Goal: Information Seeking & Learning: Check status

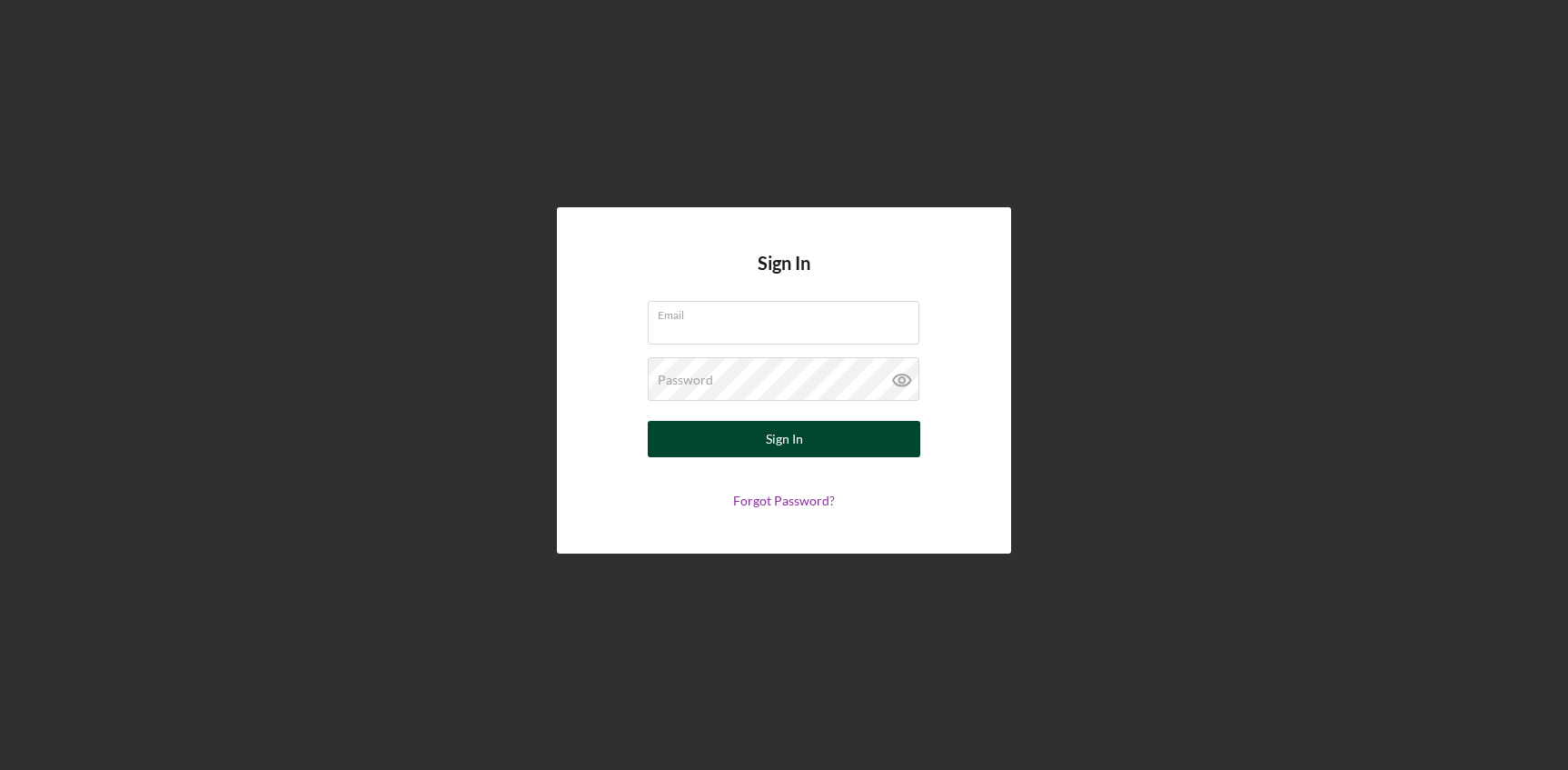
type input "[EMAIL_ADDRESS][DOMAIN_NAME]"
click at [758, 439] on button "Sign In" at bounding box center [784, 438] width 273 height 36
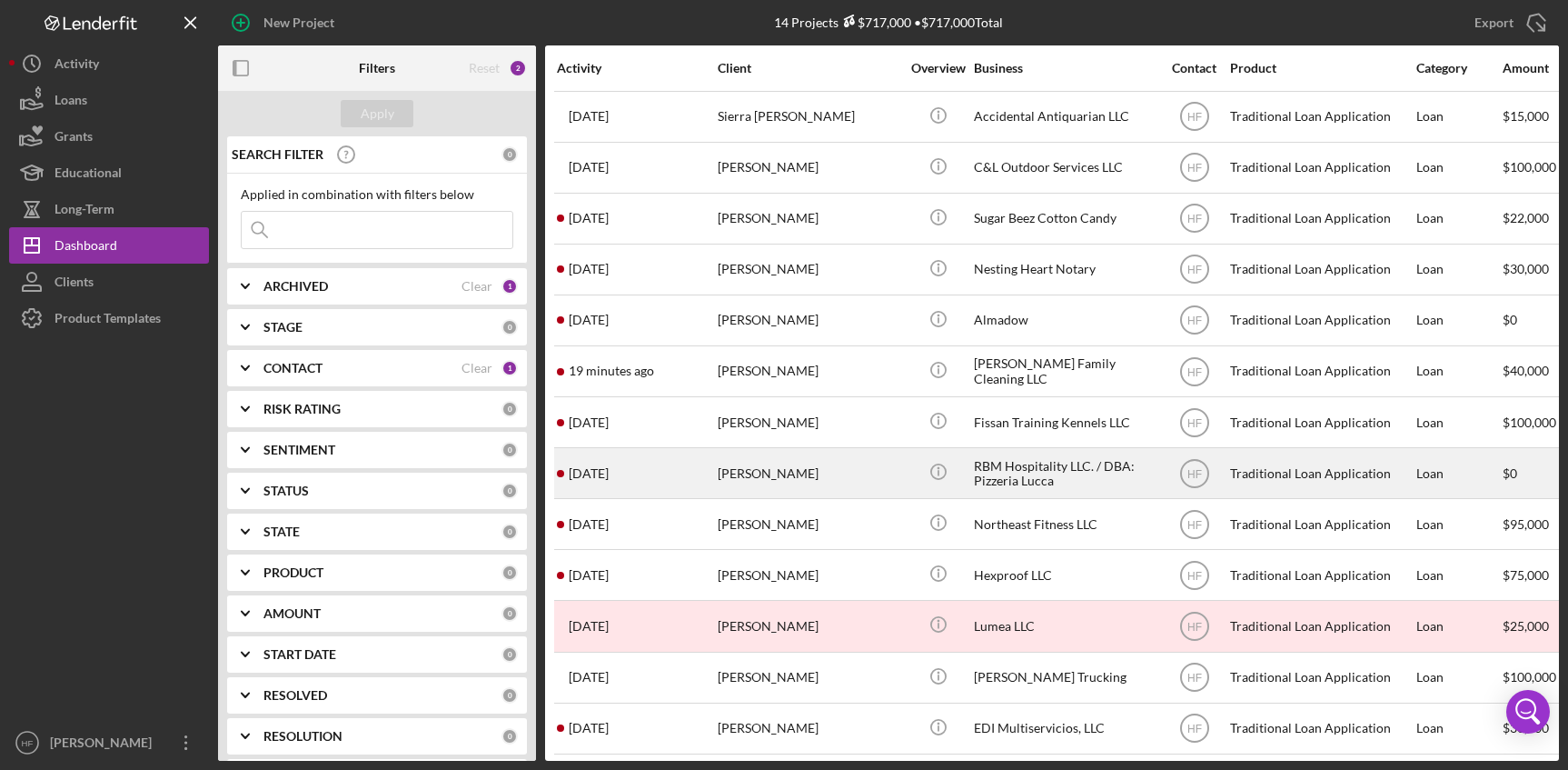
click at [830, 471] on div "[PERSON_NAME]" at bounding box center [808, 473] width 182 height 48
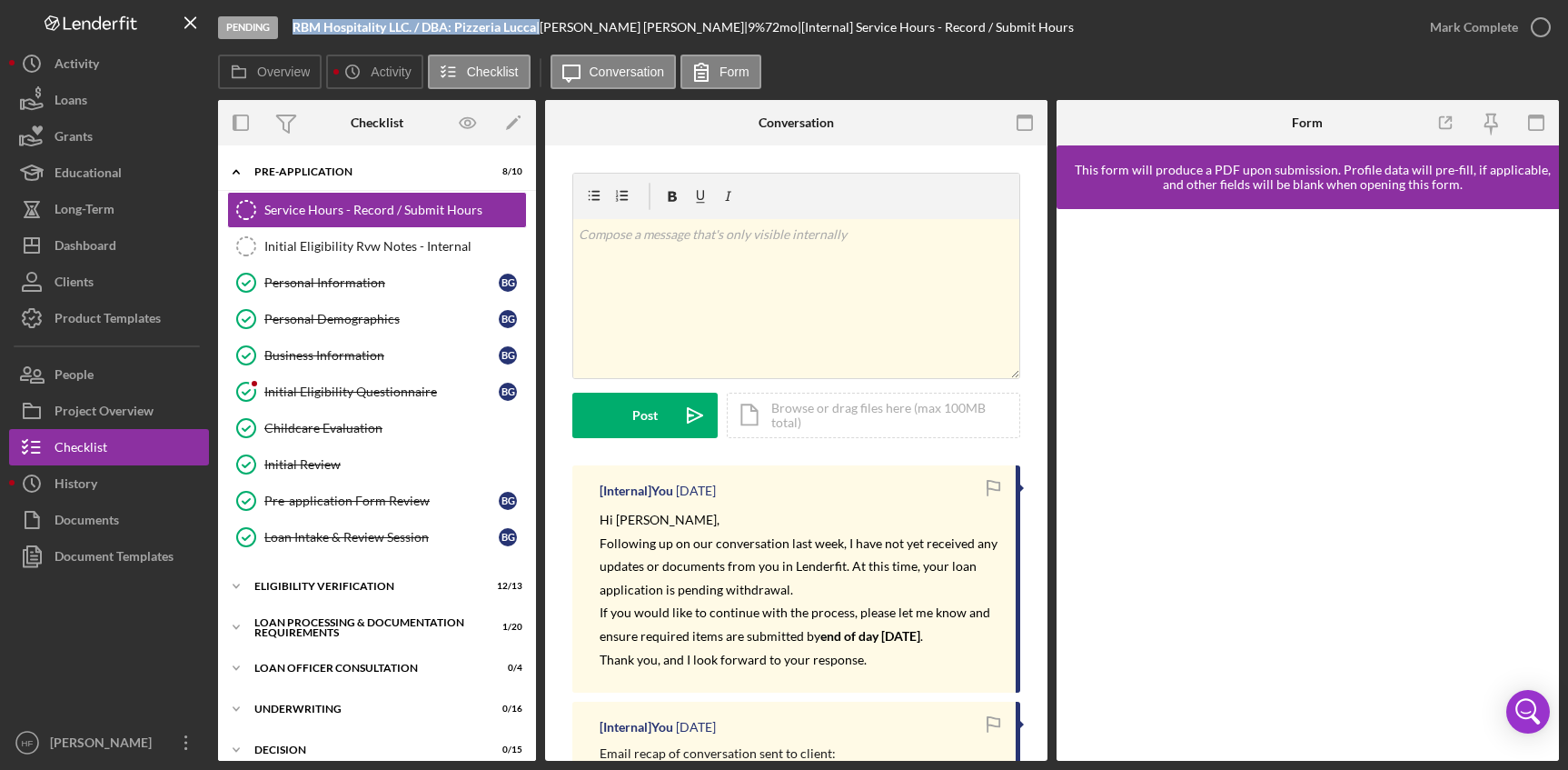
drag, startPoint x: 292, startPoint y: 25, endPoint x: 541, endPoint y: 28, distance: 249.0
click at [541, 28] on div "Pending RBM Hospitality LLC. / DBA: Pizzeria Lucca | [PERSON_NAME] | 9 % 72 mo …" at bounding box center [815, 27] width 1194 height 54
copy div "RBM Hospitality LLC. / DBA: Pizzeria Lucca"
click at [279, 58] on button "Overview" at bounding box center [270, 71] width 103 height 34
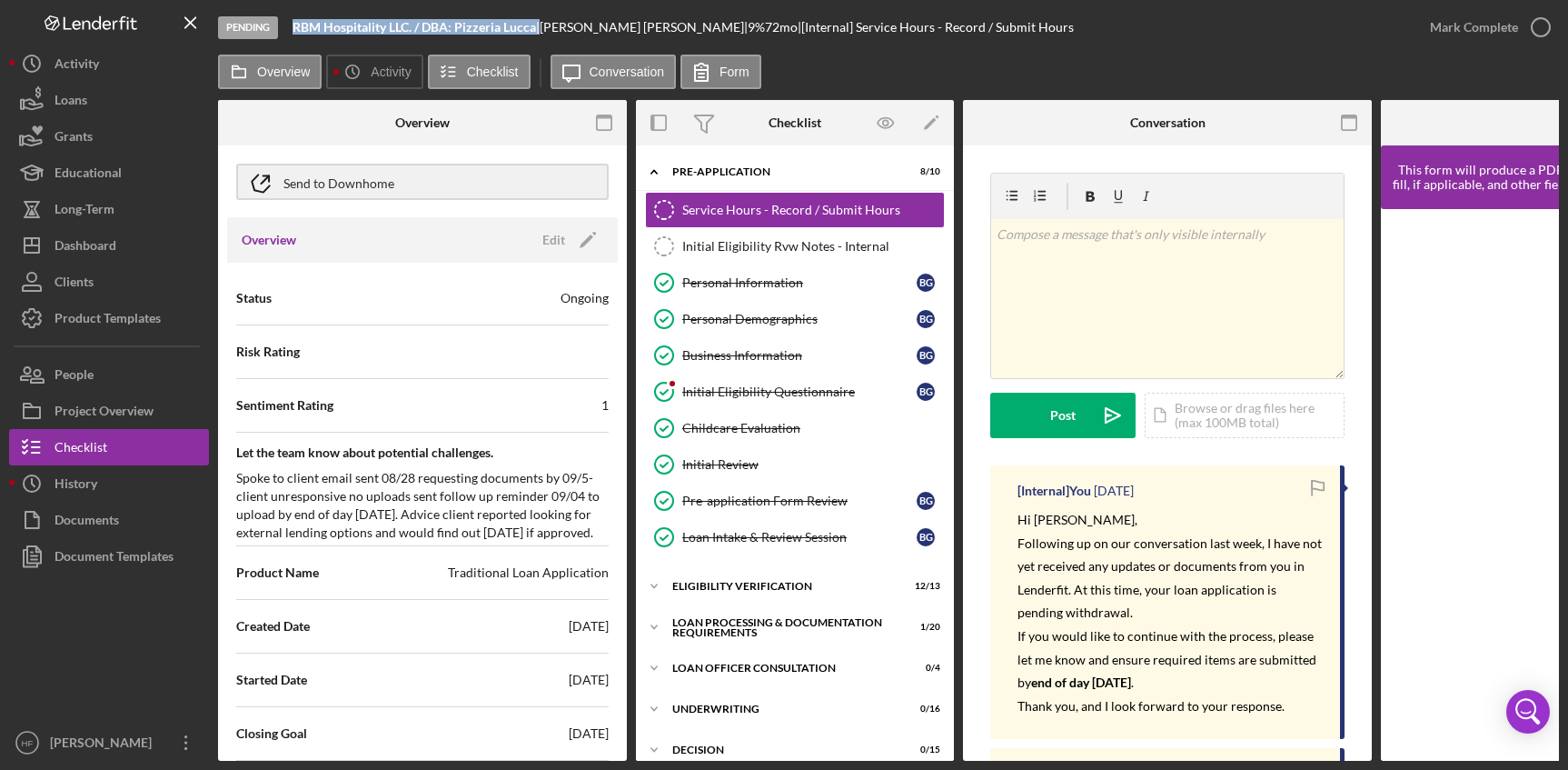
scroll to position [91, 0]
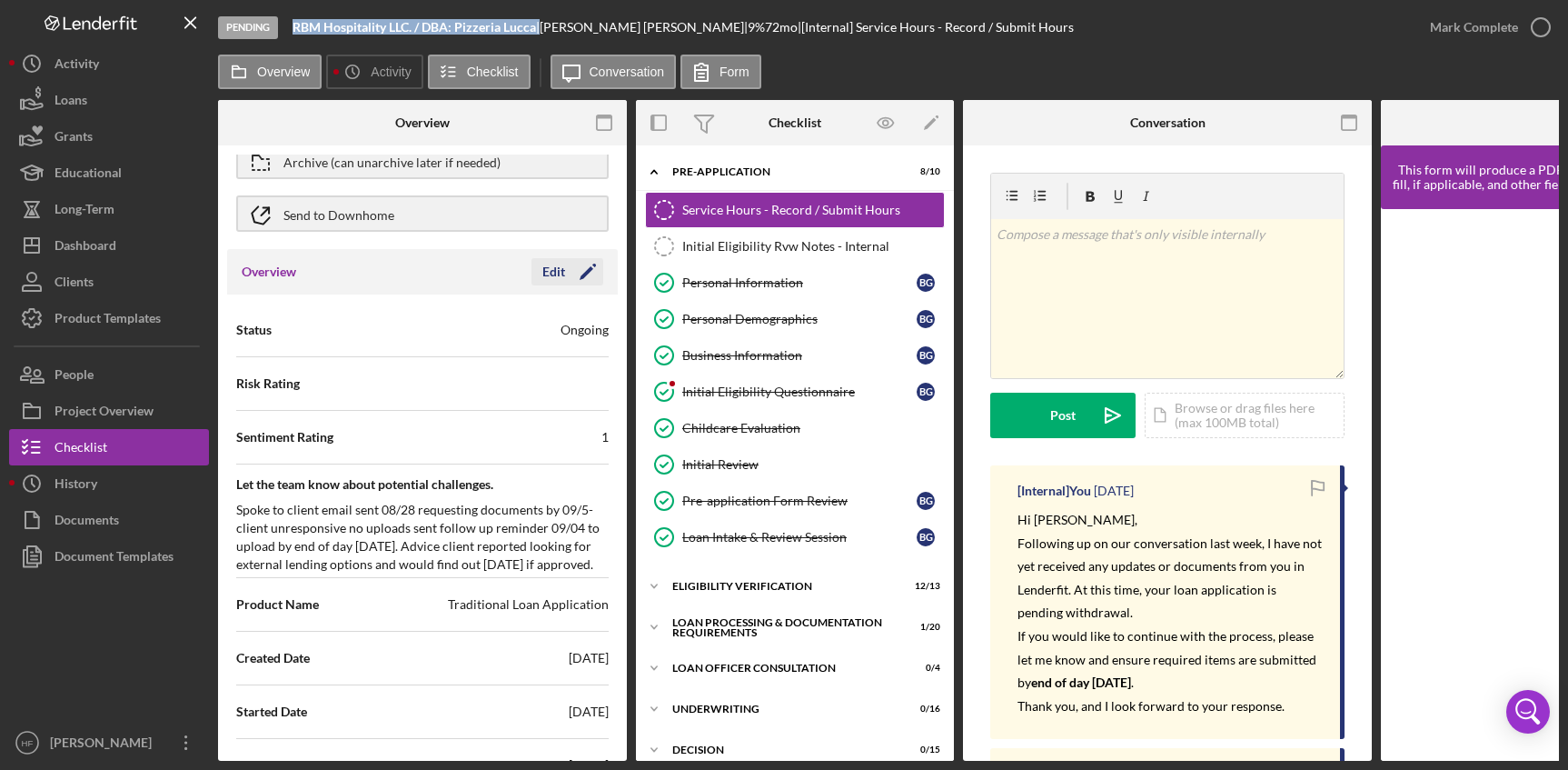
click at [544, 277] on div "Edit" at bounding box center [554, 272] width 23 height 28
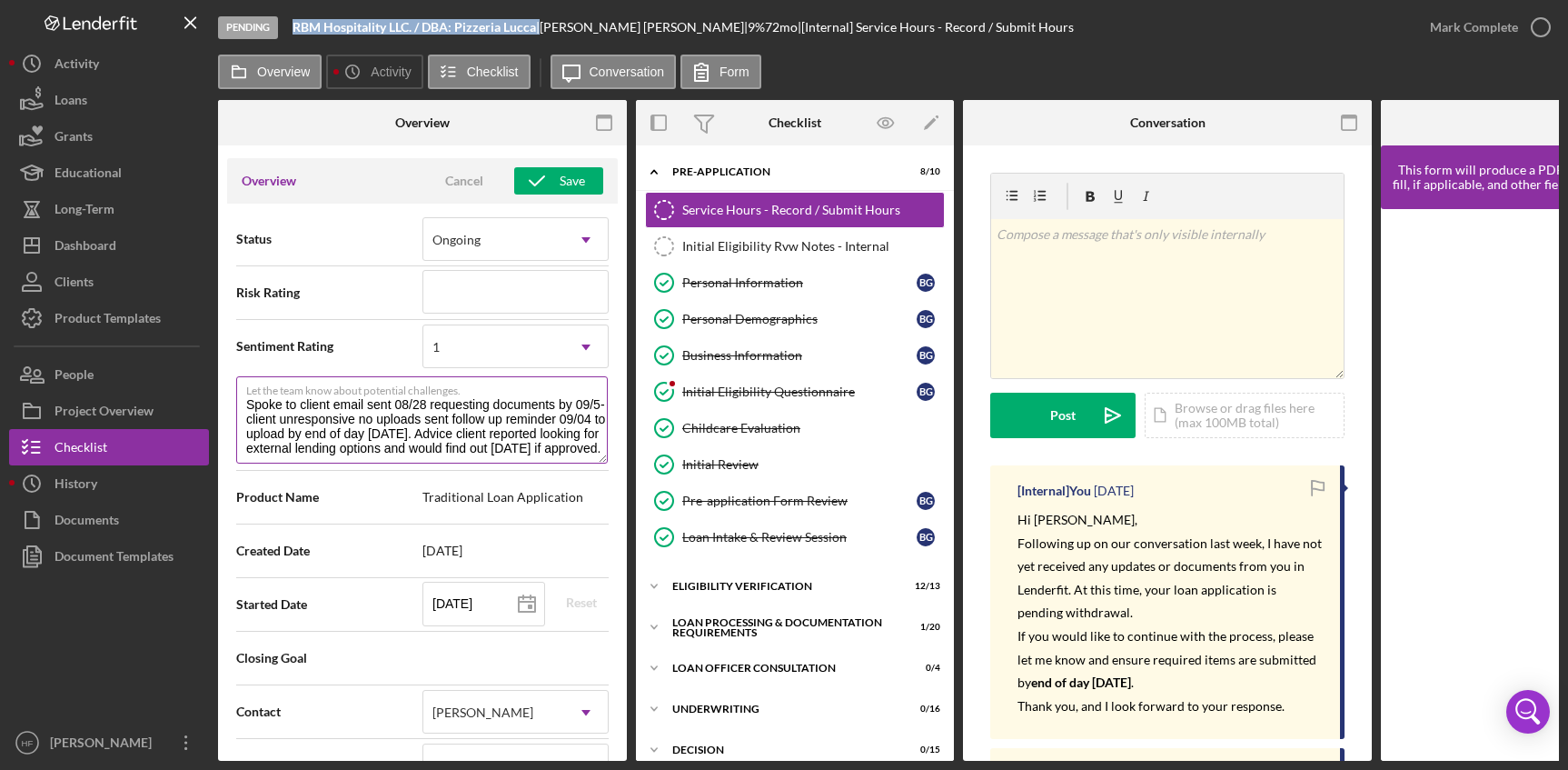
scroll to position [15, 0]
click at [513, 449] on textarea "Spoke to client email sent 08/28 requesting documents by 09/5- client unrespons…" at bounding box center [421, 420] width 371 height 88
type textarea "Spoke to client email sent 08/28 requesting documents by 09/5- client unrespons…"
type textarea "Here's a snapshot of information that has been fully approved, as well as the i…"
type textarea "Spoke to client email sent 08/28 requesting documents by 09/5- client unrespons…"
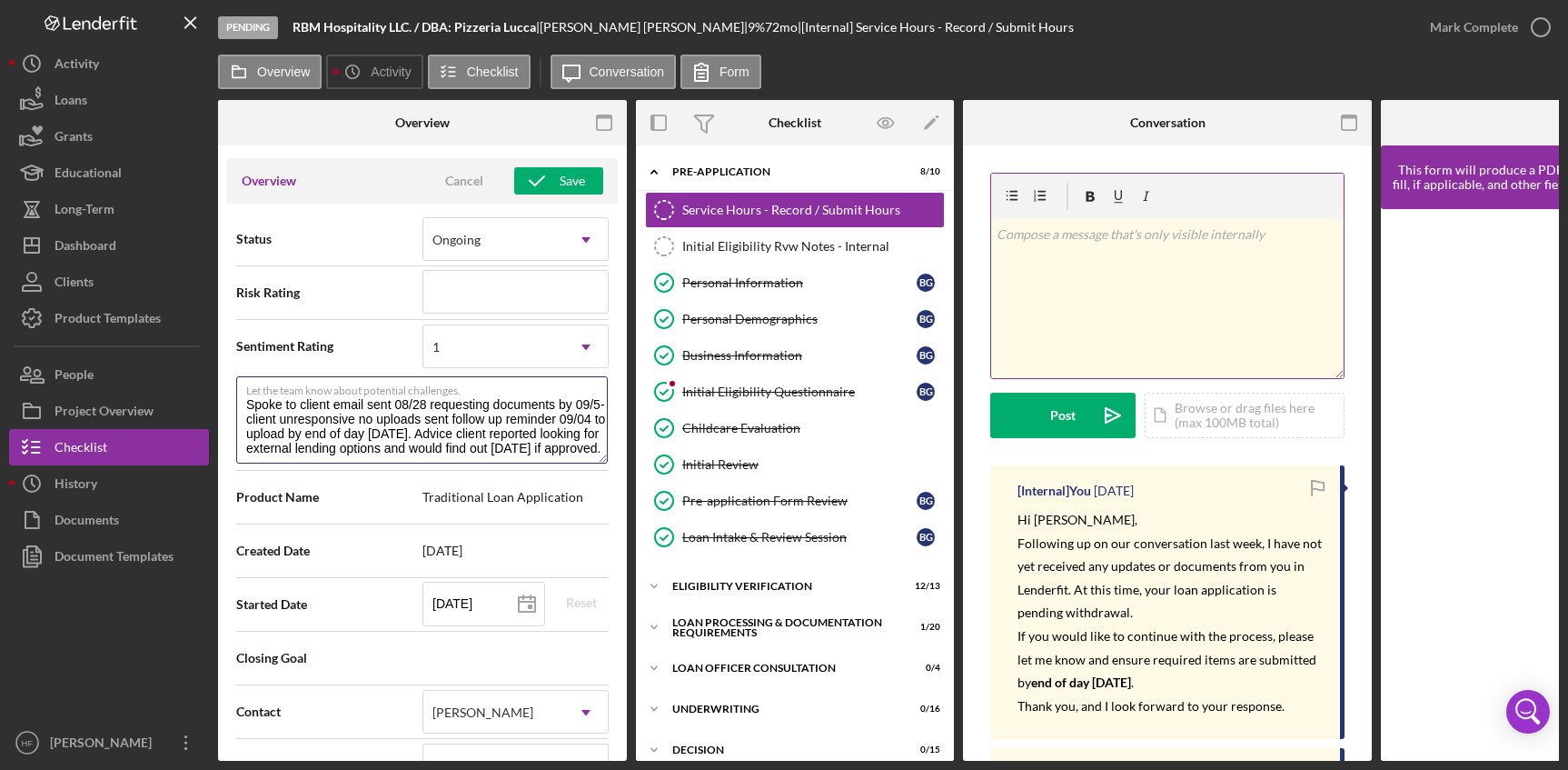
type textarea "Here's a snapshot of information that has been fully approved, as well as the i…"
type textarea "Spoke to client email sent 08/28 requesting documents by 09/5- client unrespons…"
type textarea "Here's a snapshot of information that has been fully approved, as well as the i…"
type textarea "Spoke to client email sent 08/28 requesting documents by 09/5- client unrespons…"
type textarea "Here's a snapshot of information that has been fully approved, as well as the i…"
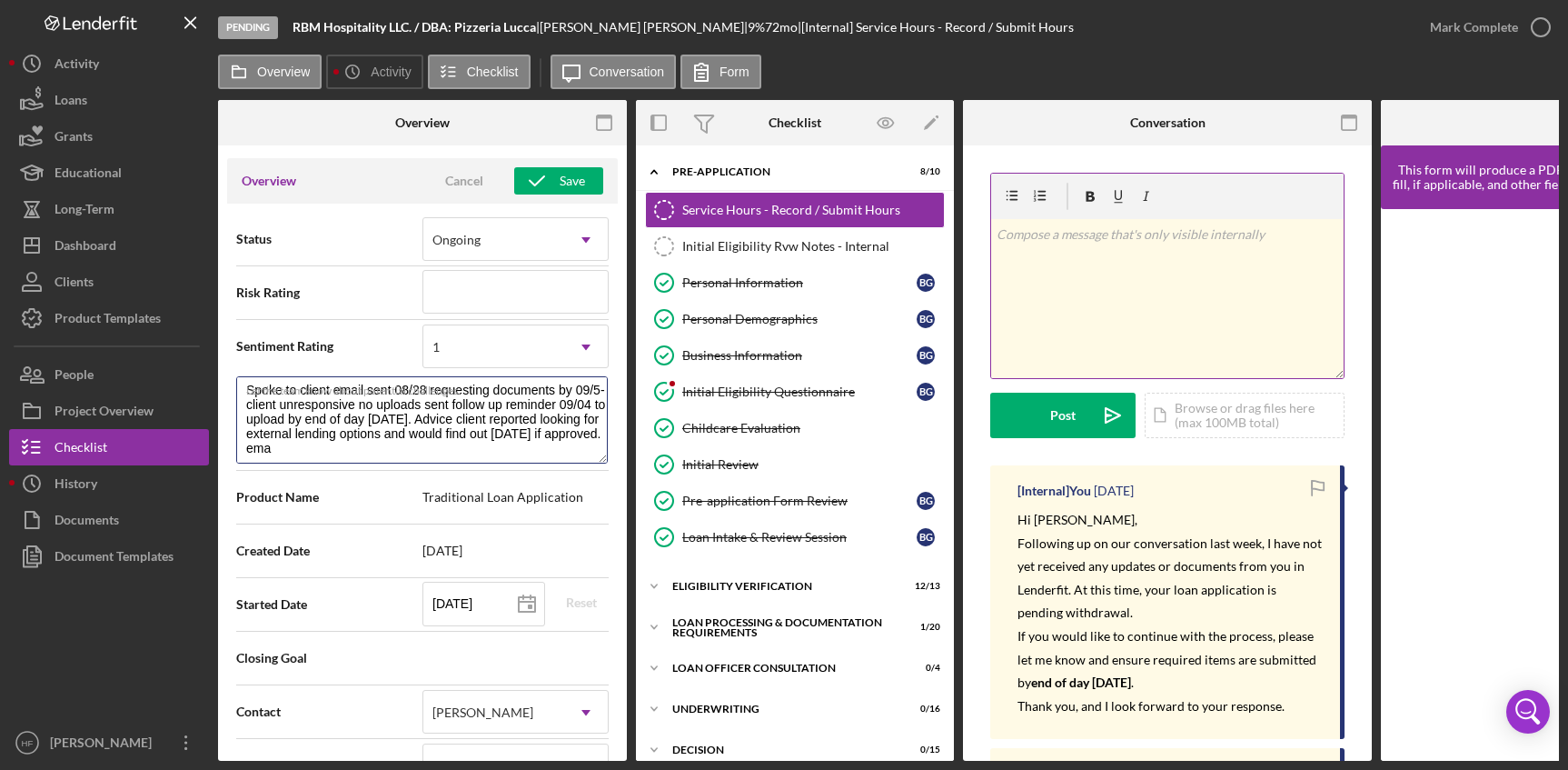
type textarea "Spoke to client email sent 08/28 requesting documents by 09/5- client unrespons…"
type textarea "Here's a snapshot of information that has been fully approved, as well as the i…"
type textarea "Spoke to client email sent 08/28 requesting documents by 09/5- client unrespons…"
type textarea "Here's a snapshot of information that has been fully approved, as well as the i…"
type textarea "Spoke to client email sent 08/28 requesting documents by 09/5- client unrespons…"
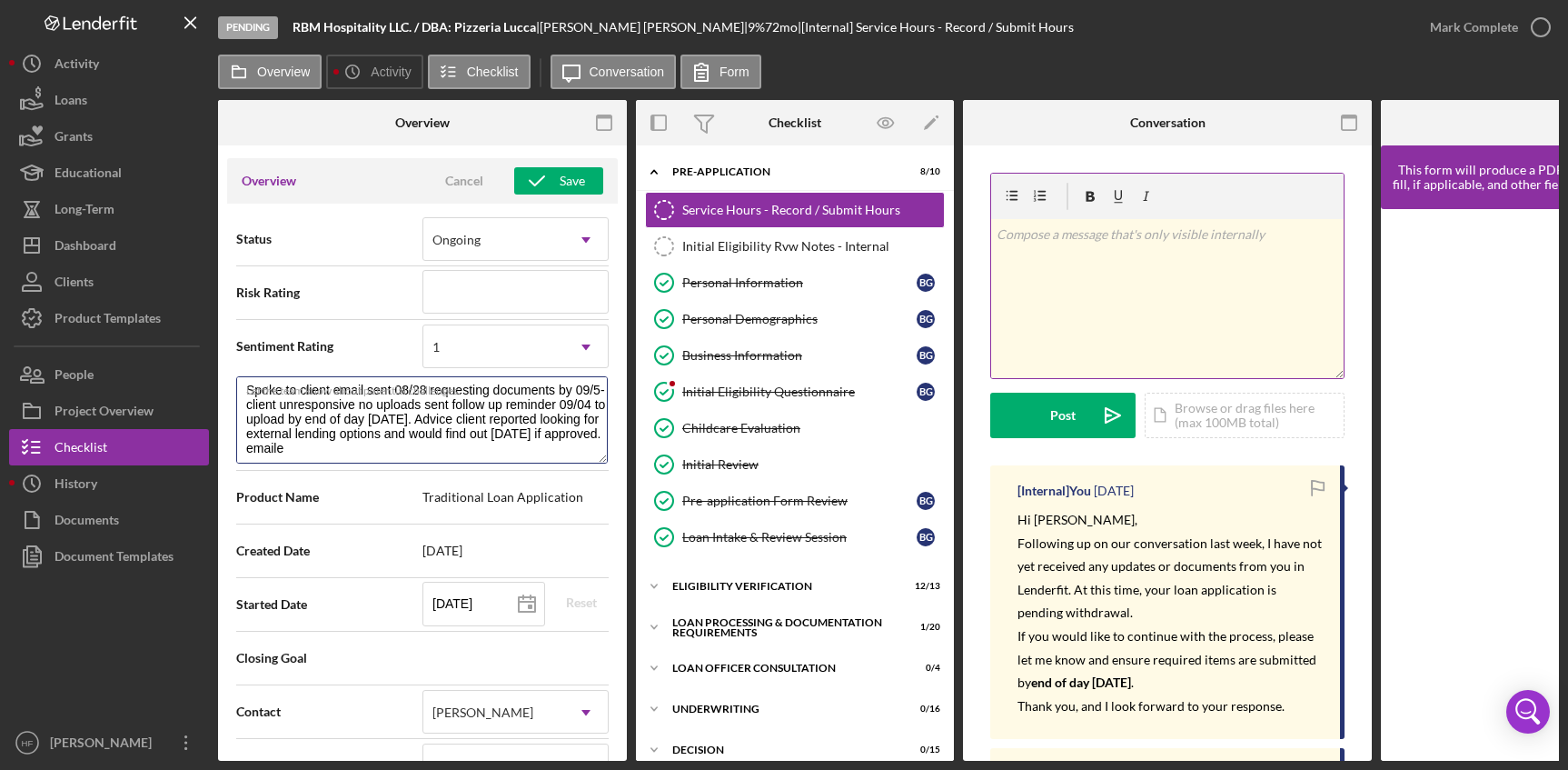
type textarea "Here's a snapshot of information that has been fully approved, as well as the i…"
type textarea "Spoke to client email sent 08/28 requesting documents by 09/5- client unrespons…"
type textarea "Here's a snapshot of information that has been fully approved, as well as the i…"
type textarea "Spoke to client email sent 08/28 requesting documents by 09/5- client unrespons…"
type textarea "Here's a snapshot of information that has been fully approved, as well as the i…"
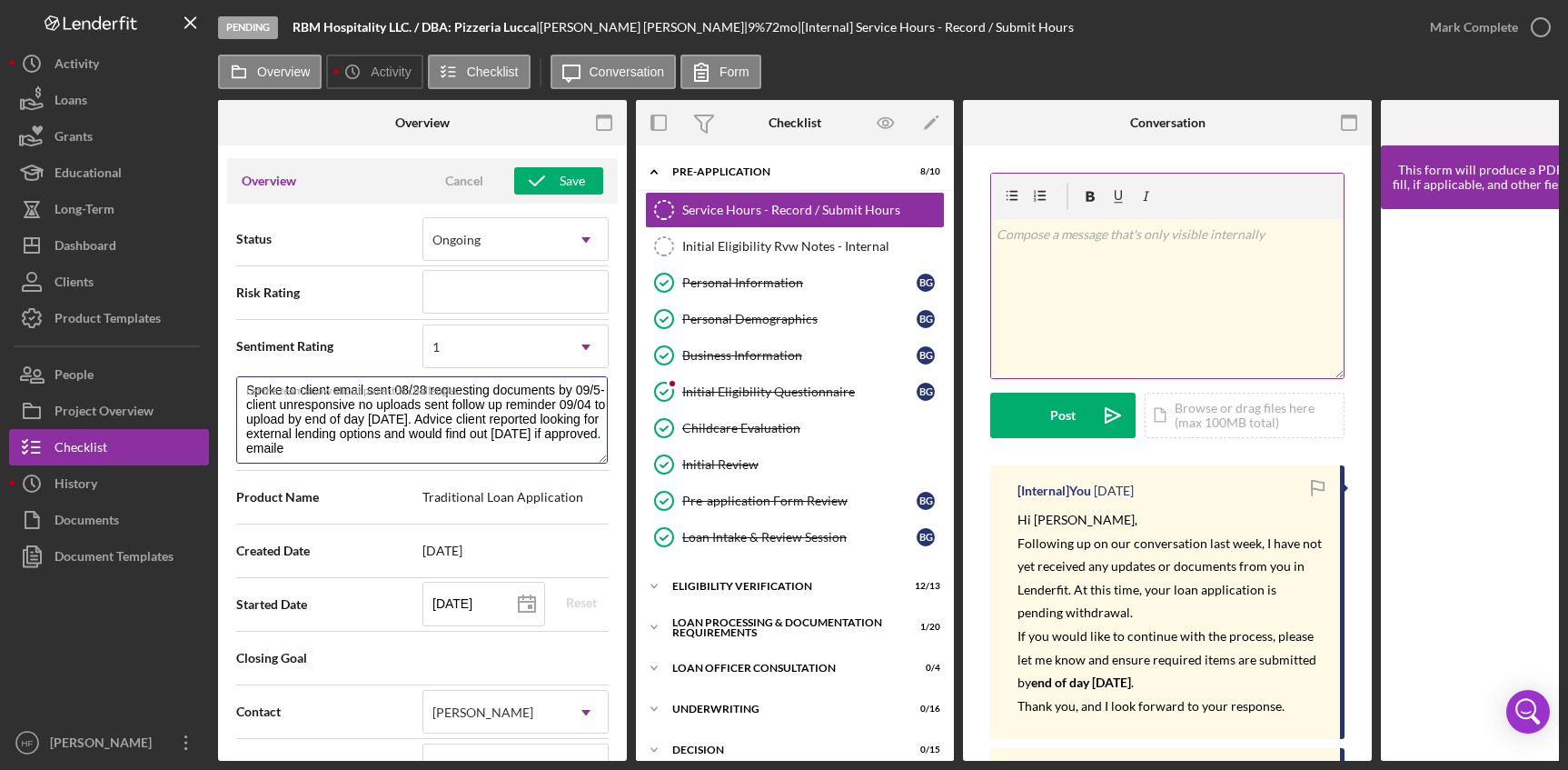
type textarea "Spoke to client email sent 08/28 requesting documents by 09/5- client unrespons…"
type textarea "Here's a snapshot of information that has been fully approved, as well as the i…"
type textarea "Spoke to client email sent 08/28 requesting documents by 09/5- client unrespons…"
type textarea "Here's a snapshot of information that has been fully approved, as well as the i…"
type textarea "Spoke to client email sent 08/28 requesting documents by 09/5- client unrespons…"
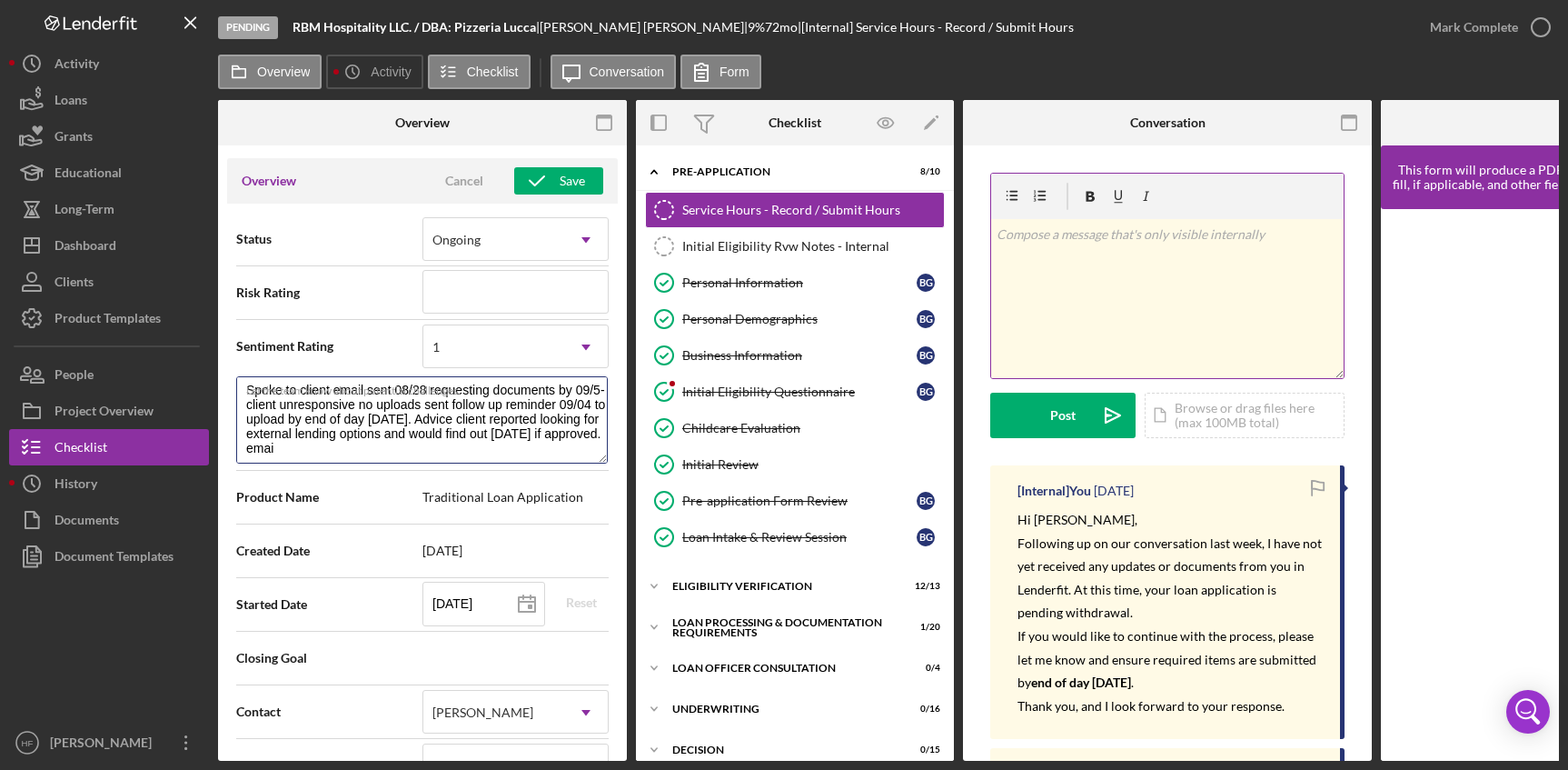
type textarea "Here's a snapshot of information that has been fully approved, as well as the i…"
type textarea "Spoke to client email sent 08/28 requesting documents by 09/5- client unrespons…"
type textarea "Here's a snapshot of information that has been fully approved, as well as the i…"
type textarea "Spoke to client email sent 08/28 requesting documents by 09/5- client unrespons…"
type textarea "Here's a snapshot of information that has been fully approved, as well as the i…"
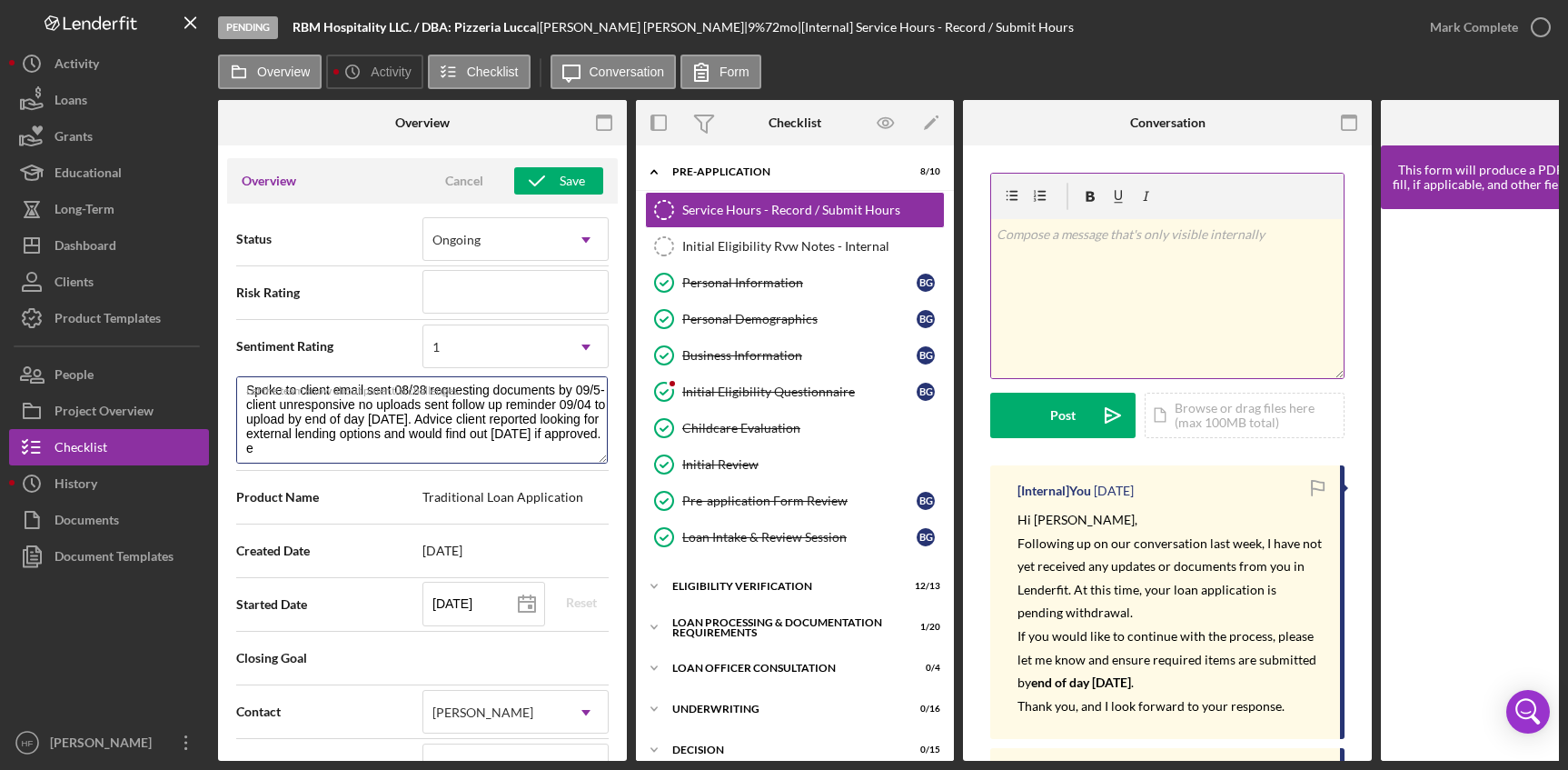
type textarea "Spoke to client email sent 08/28 requesting documents by 09/5- client unrespons…"
type textarea "Here's a snapshot of information that has been fully approved, as well as the i…"
type textarea "Spoke to client email sent 08/28 requesting documents by 09/5- client unrespons…"
type textarea "Here's a snapshot of information that has been fully approved, as well as the i…"
type textarea "Spoke to client email sent 08/28 requesting documents by 09/5- client unrespons…"
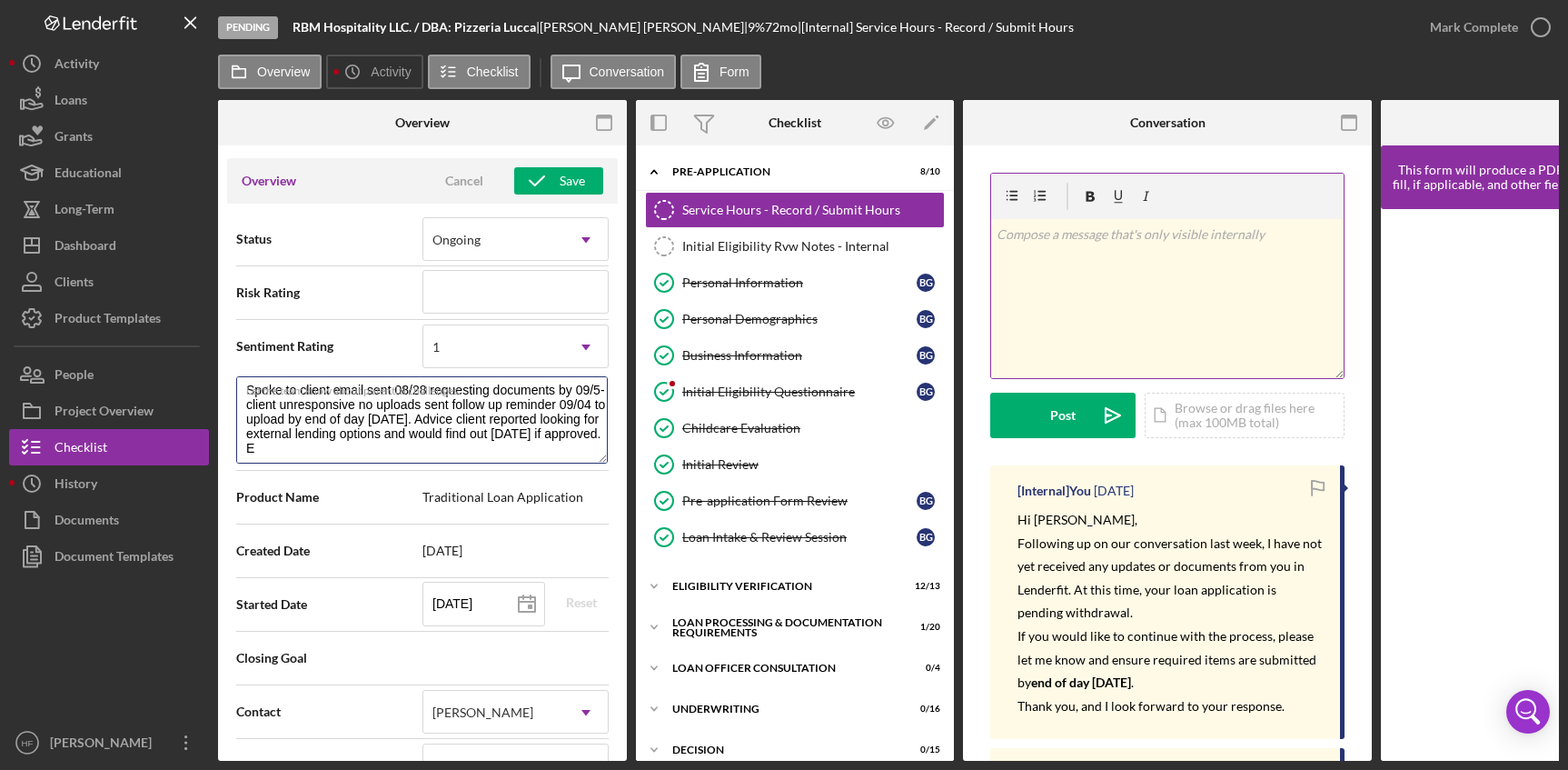
type textarea "Here's a snapshot of information that has been fully approved, as well as the i…"
type textarea "Spoke to client email sent 08/28 requesting documents by 09/5- client unrespons…"
type textarea "Here's a snapshot of information that has been fully approved, as well as the i…"
type textarea "Spoke to client email sent 08/28 requesting documents by 09/5- client unrespons…"
type textarea "Here's a snapshot of information that has been fully approved, as well as the i…"
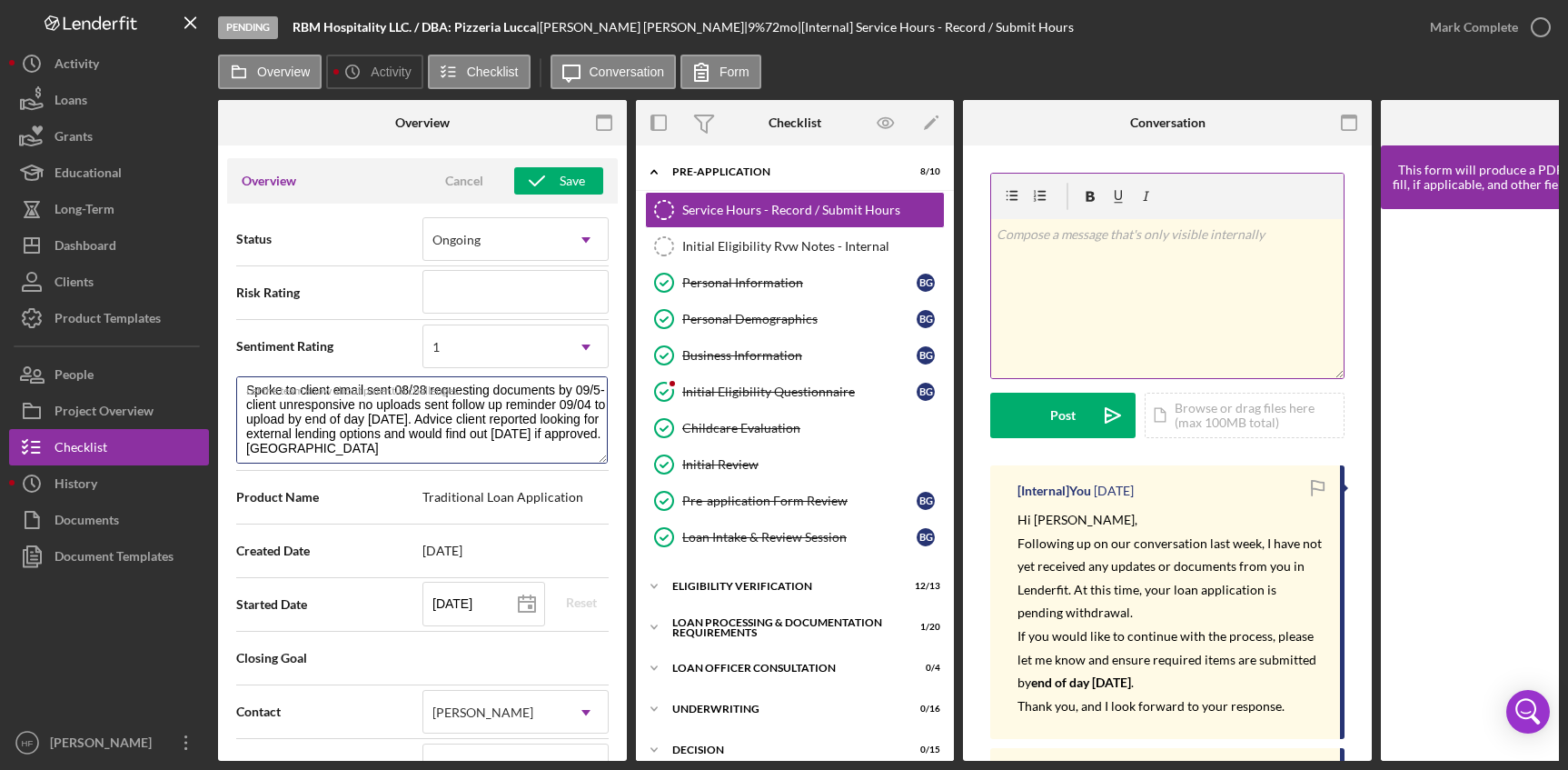
type textarea "Spoke to client email sent 08/28 requesting documents by 09/5- client unrespons…"
type textarea "Here's a snapshot of information that has been fully approved, as well as the i…"
type textarea "Spoke to client email sent 08/28 requesting documents by 09/5- client unrespons…"
type textarea "Here's a snapshot of information that has been fully approved, as well as the i…"
type textarea "Spoke to client email sent 08/28 requesting documents by 09/5- client unrespons…"
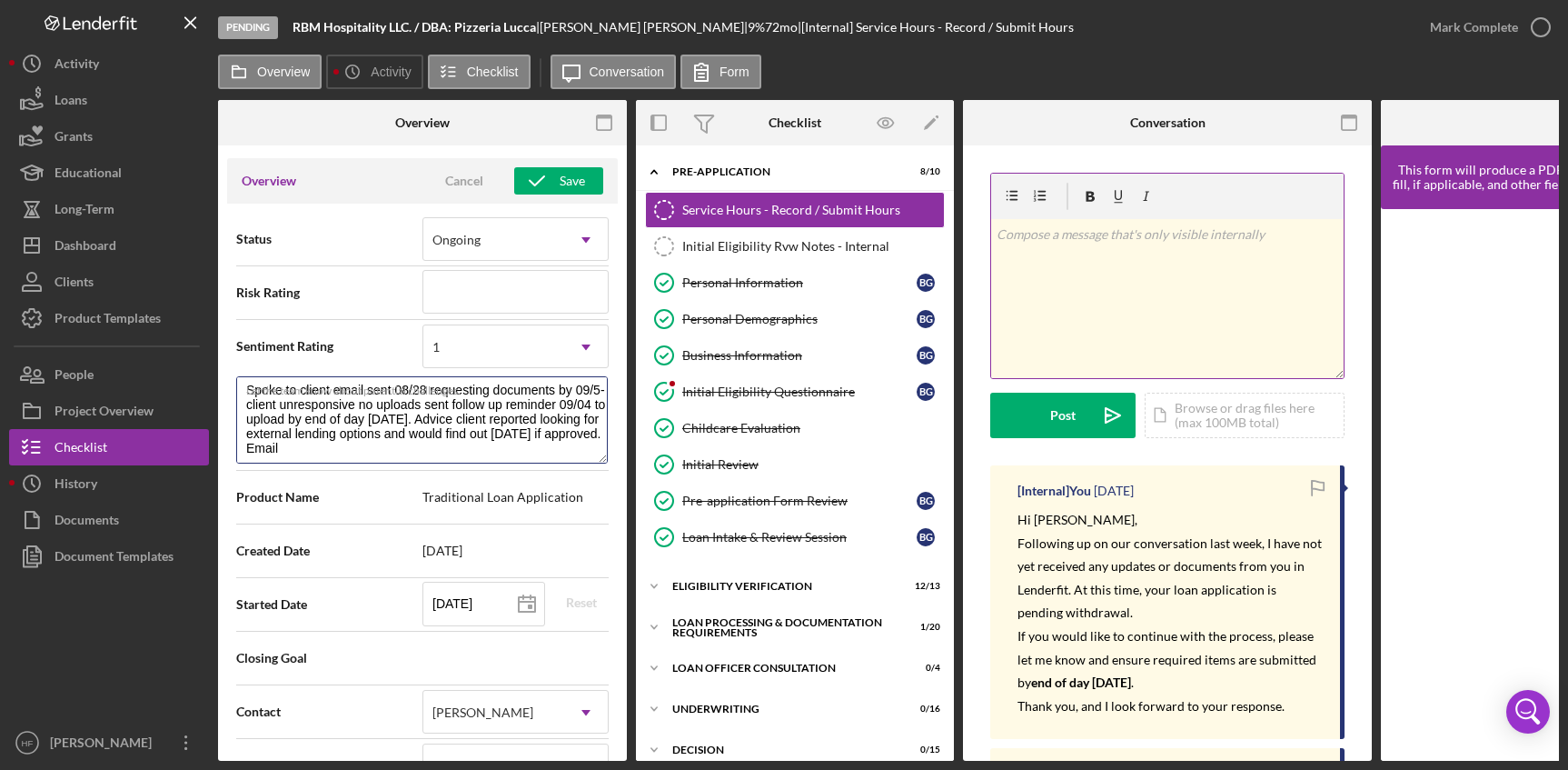
type textarea "Here's a snapshot of information that has been fully approved, as well as the i…"
type textarea "Spoke to client email sent 08/28 requesting documents by 09/5- client unrespons…"
type textarea "Here's a snapshot of information that has been fully approved, as well as the i…"
type textarea "Spoke to client email sent 08/28 requesting documents by 09/5- client unrespons…"
type textarea "Here's a snapshot of information that has been fully approved, as well as the i…"
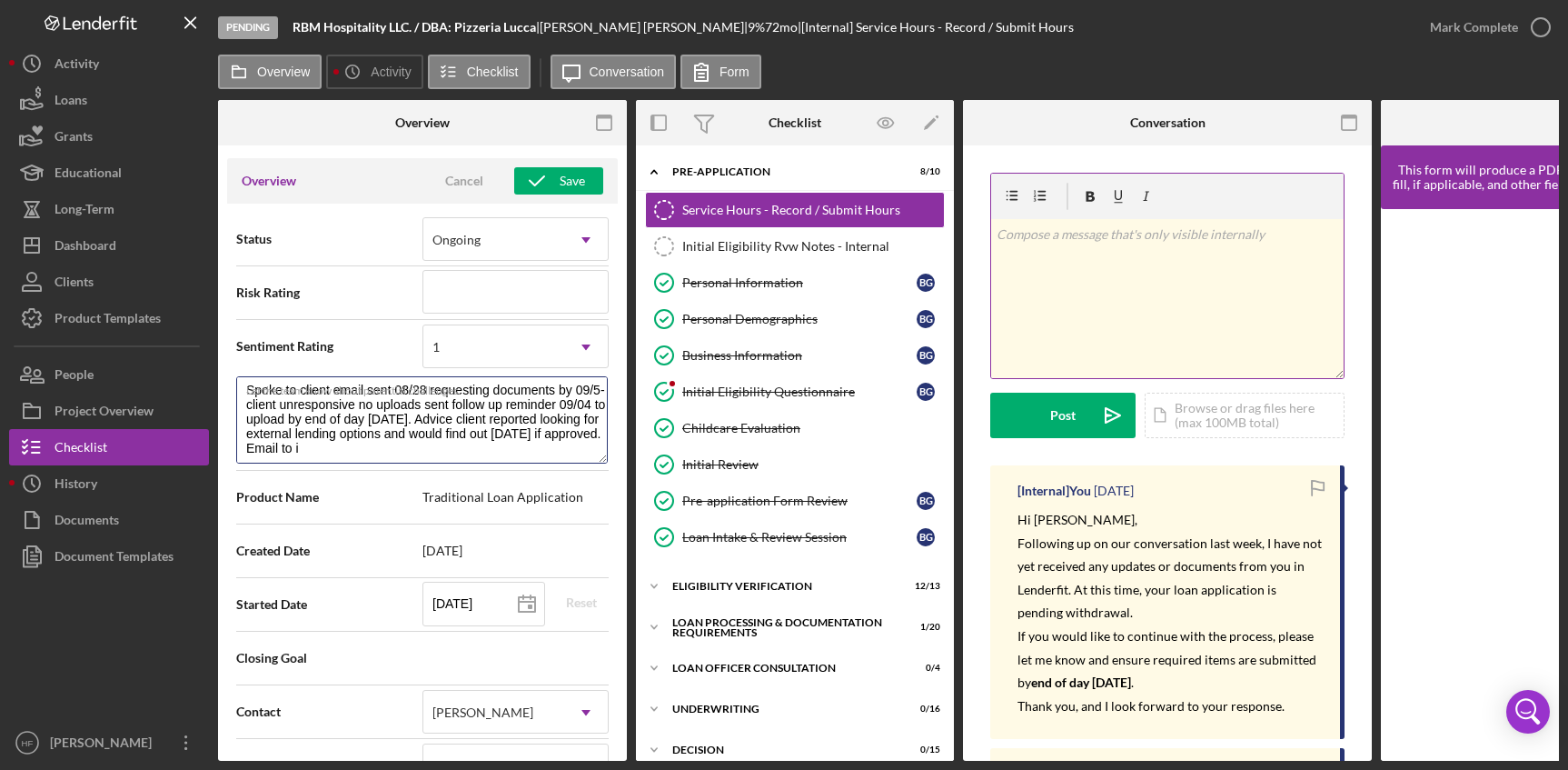
type textarea "Spoke to client email sent 08/28 requesting documents by 09/5- client unrespons…"
type textarea "Here's a snapshot of information that has been fully approved, as well as the i…"
type textarea "Spoke to client email sent 08/28 requesting documents by 09/5- client unrespons…"
type textarea "Here's a snapshot of information that has been fully approved, as well as the i…"
type textarea "Spoke to client email sent 08/28 requesting documents by 09/5- client unrespons…"
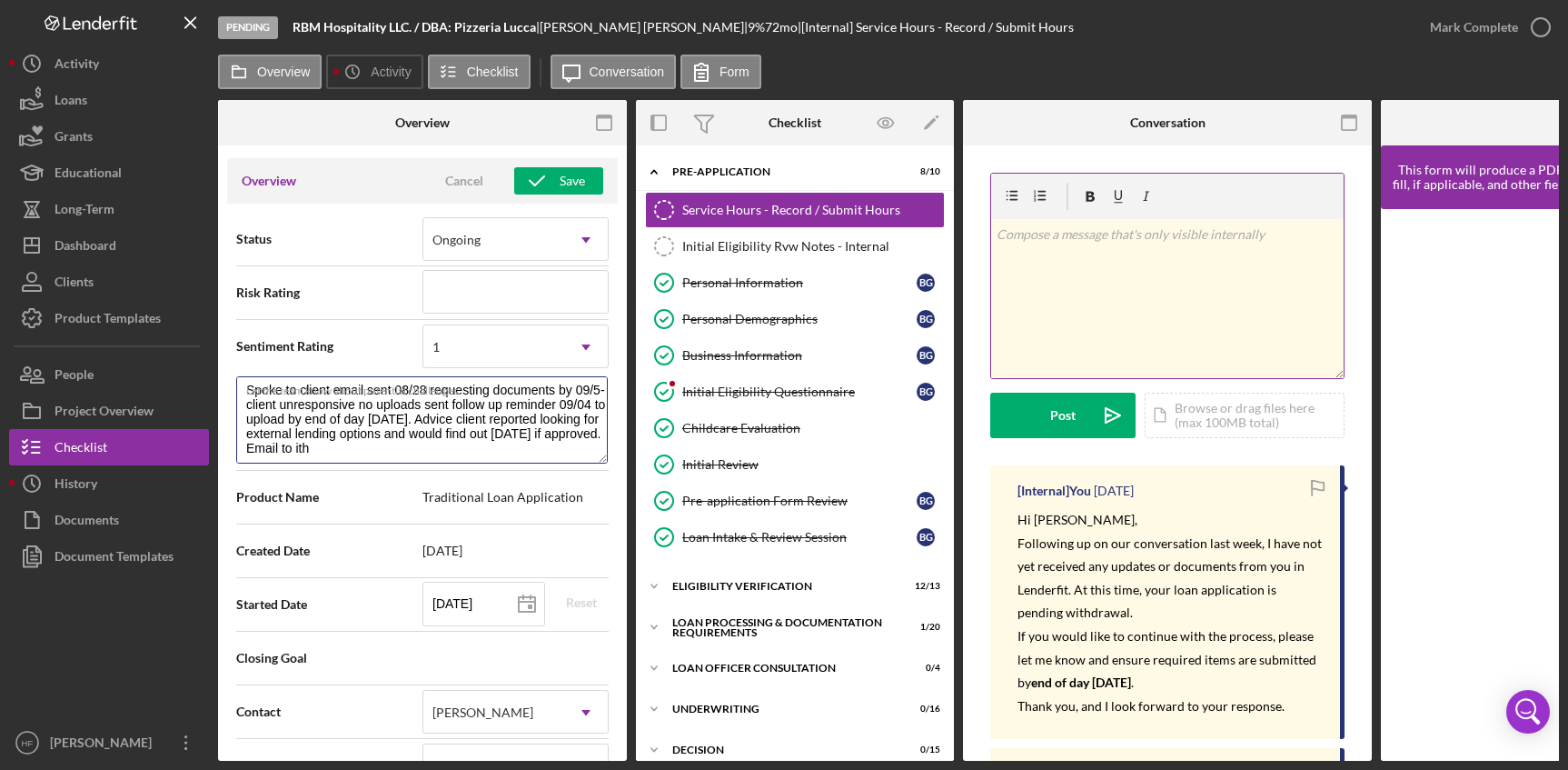
type textarea "Here's a snapshot of information that has been fully approved, as well as the i…"
type textarea "Spoke to client email sent 08/28 requesting documents by 09/5- client unrespons…"
type textarea "Here's a snapshot of information that has been fully approved, as well as the i…"
type textarea "Spoke to client email sent 08/28 requesting documents by 09/5- client unrespons…"
type textarea "Here's a snapshot of information that has been fully approved, as well as the i…"
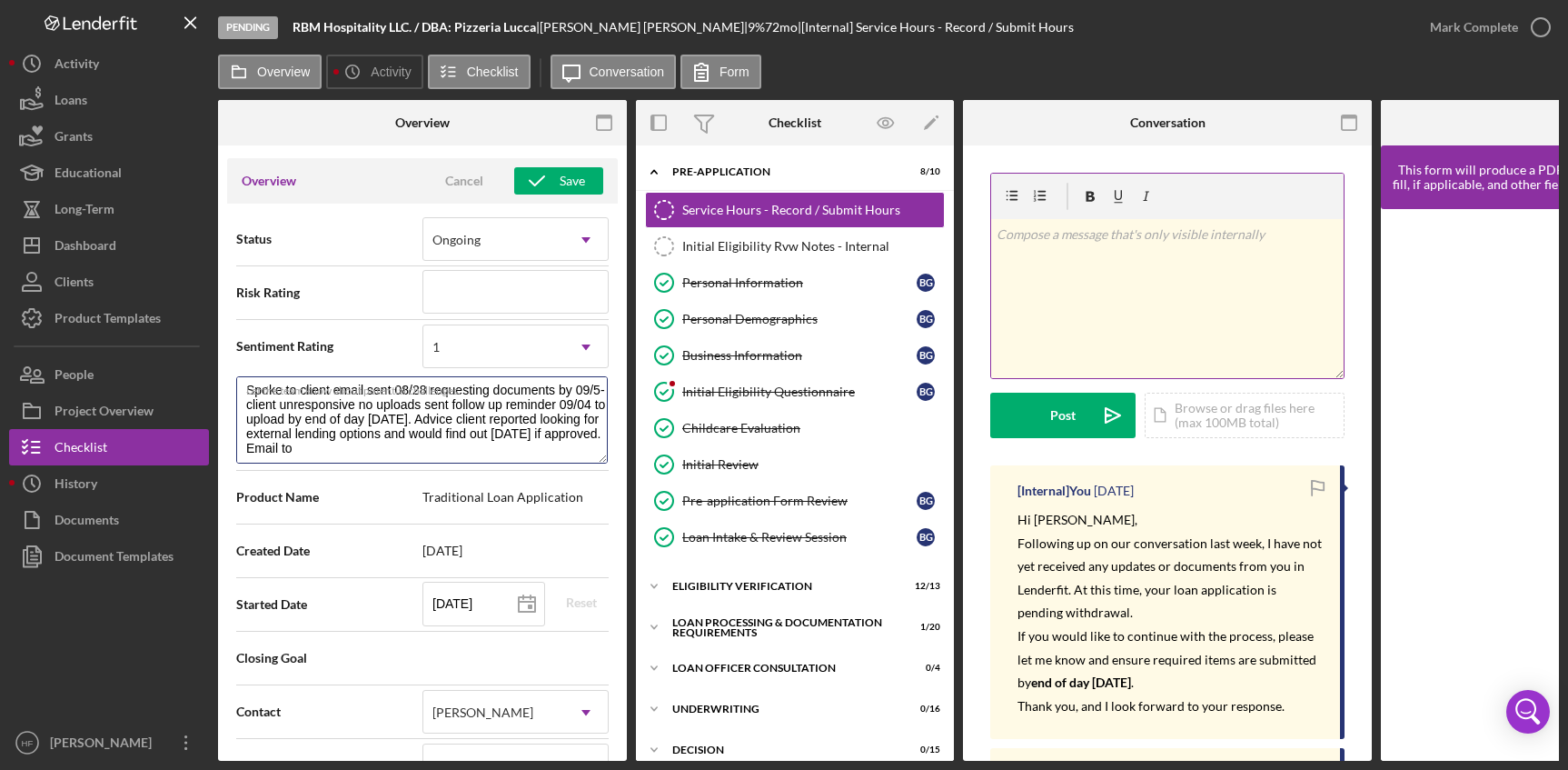
type textarea "Spoke to client email sent 08/28 requesting documents by 09/5- client unrespons…"
type textarea "Here's a snapshot of information that has been fully approved, as well as the i…"
type textarea "Spoke to client email sent 08/28 requesting documents by 09/5- client unrespons…"
type textarea "Here's a snapshot of information that has been fully approved, as well as the i…"
type textarea "Spoke to client email sent 08/28 requesting documents by 09/5- client unrespons…"
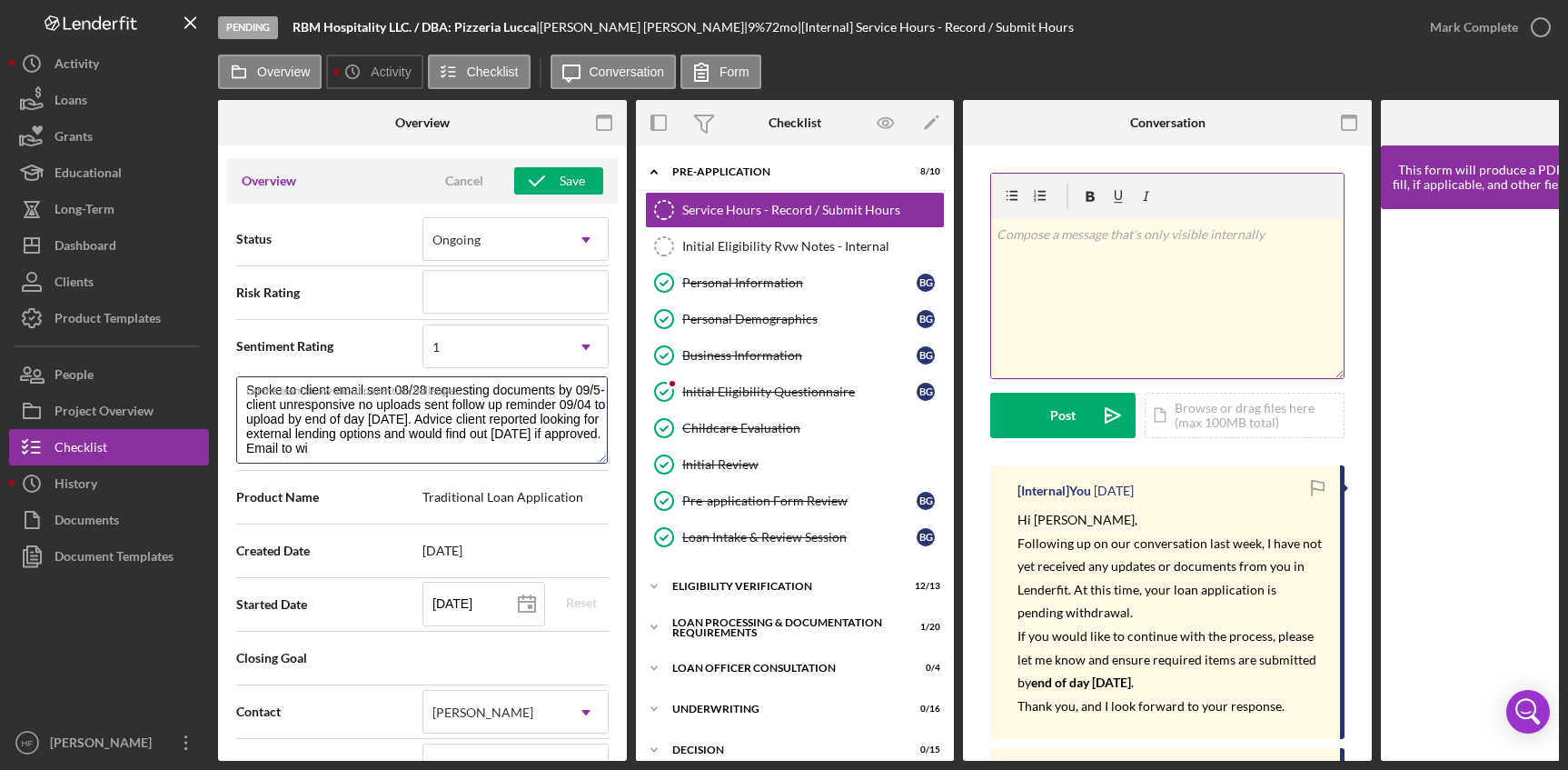
type textarea "Here's a snapshot of information that has been fully approved, as well as the i…"
type textarea "Spoke to client email sent 08/28 requesting documents by 09/5- client unrespons…"
type textarea "Here's a snapshot of information that has been fully approved, as well as the i…"
type textarea "Spoke to client email sent 08/28 requesting documents by 09/5- client unrespons…"
type textarea "Here's a snapshot of information that has been fully approved, as well as the i…"
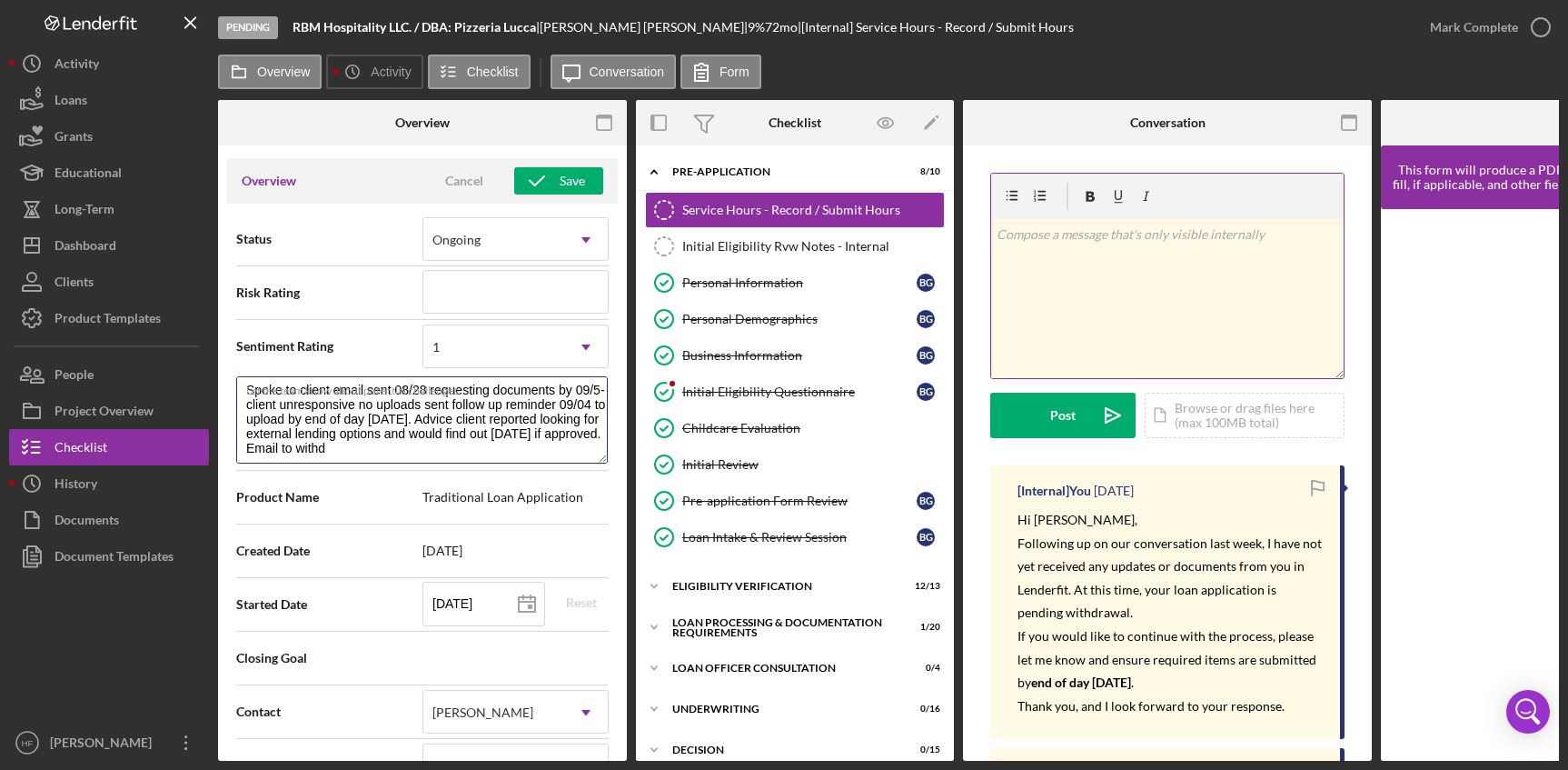
type textarea "Spoke to client email sent 08/28 requesting documents by 09/5- client unrespons…"
type textarea "Here's a snapshot of information that has been fully approved, as well as the i…"
type textarea "Spoke to client email sent 08/28 requesting documents by 09/5- client unrespons…"
type textarea "Here's a snapshot of information that has been fully approved, as well as the i…"
type textarea "Spoke to client email sent 08/28 requesting documents by 09/5- client unrespons…"
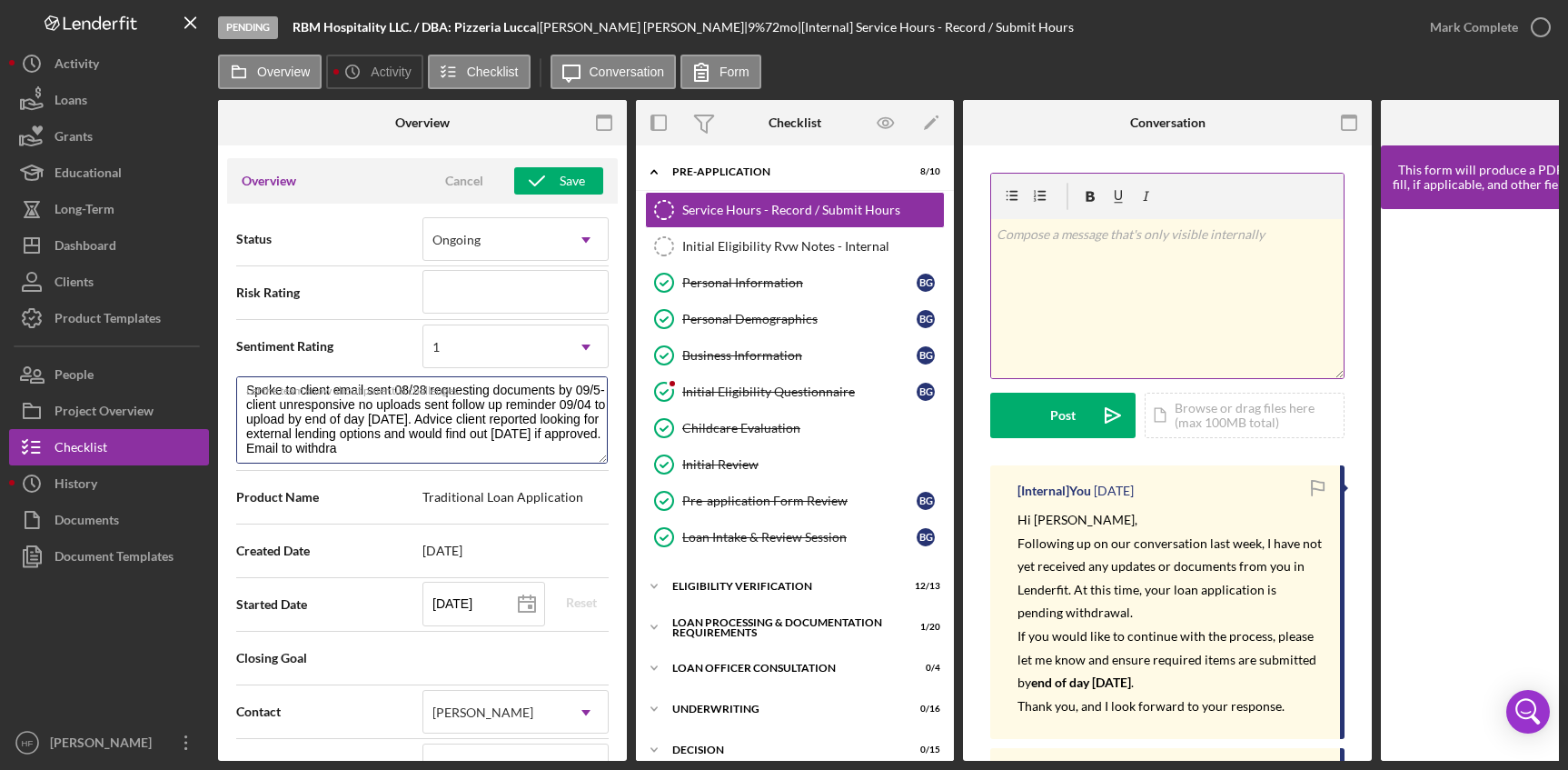
type textarea "Here's a snapshot of information that has been fully approved, as well as the i…"
type textarea "Spoke to client email sent 08/28 requesting documents by 09/5- client unrespons…"
type textarea "Here's a snapshot of information that has been fully approved, as well as the i…"
type textarea "Spoke to client email sent 08/28 requesting documents by 09/5- client unrespons…"
type textarea "Here's a snapshot of information that has been fully approved, as well as the i…"
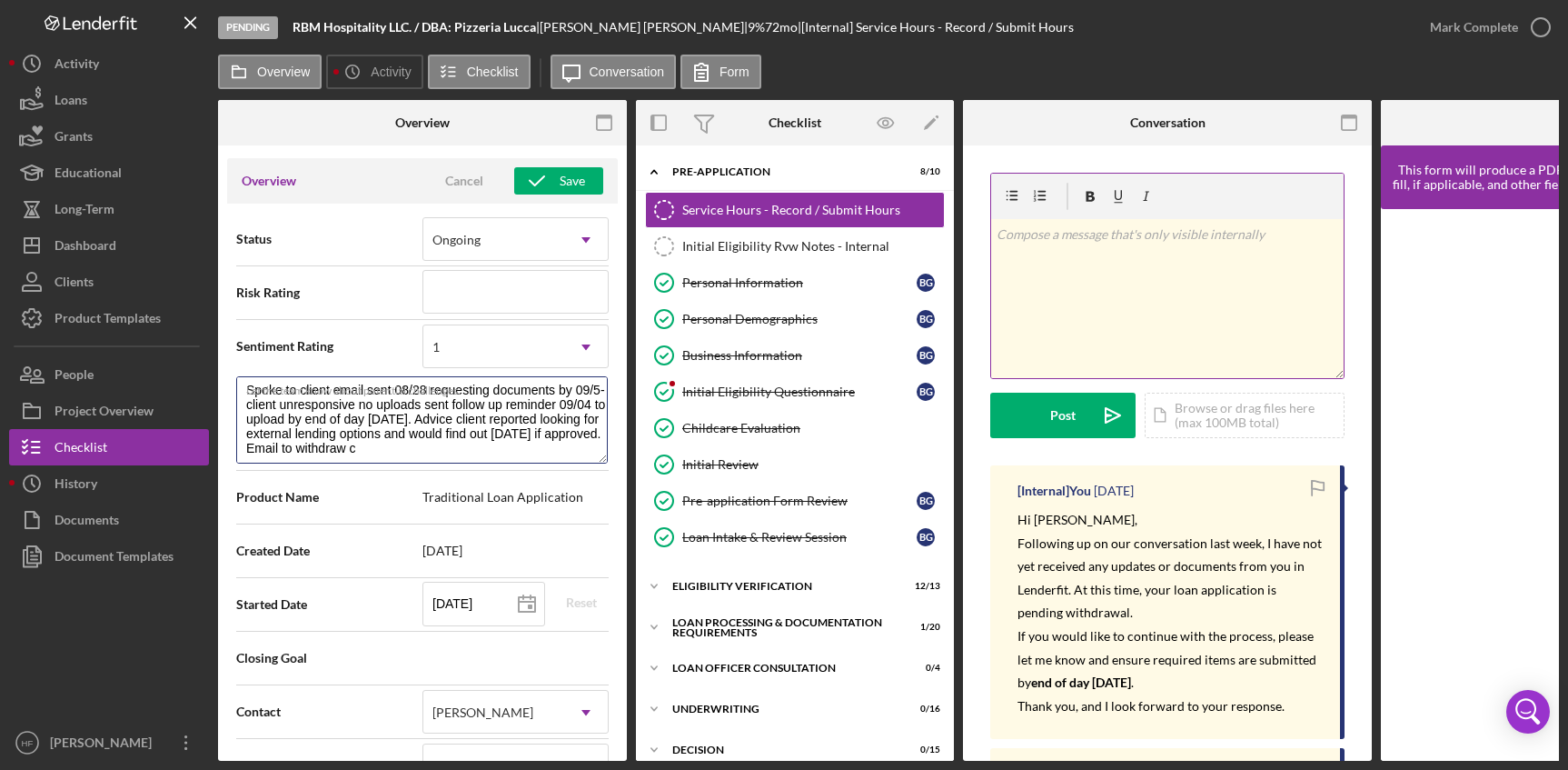
type textarea "Spoke to client email sent 08/28 requesting documents by 09/5- client unrespons…"
type textarea "Here's a snapshot of information that has been fully approved, as well as the i…"
type textarea "Spoke to client email sent 08/28 requesting documents by 09/5- client unrespons…"
type textarea "Here's a snapshot of information that has been fully approved, as well as the i…"
type textarea "Spoke to client email sent 08/28 requesting documents by 09/5- client unrespons…"
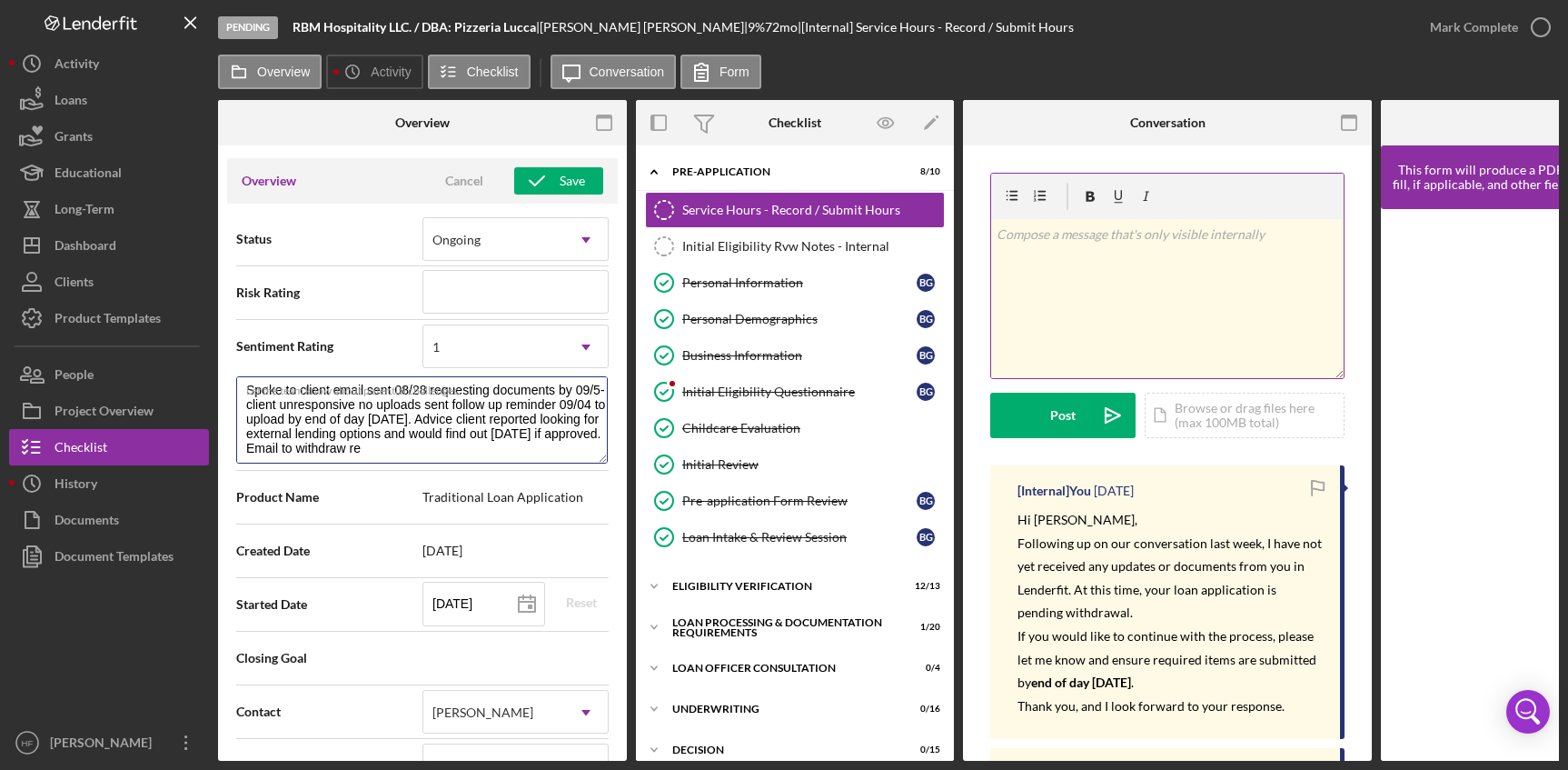
type textarea "Here's a snapshot of information that has been fully approved, as well as the i…"
type textarea "Spoke to client email sent 08/28 requesting documents by 09/5- client unrespons…"
type textarea "Here's a snapshot of information that has been fully approved, as well as the i…"
type textarea "Spoke to client email sent 08/28 requesting documents by 09/5- client unrespons…"
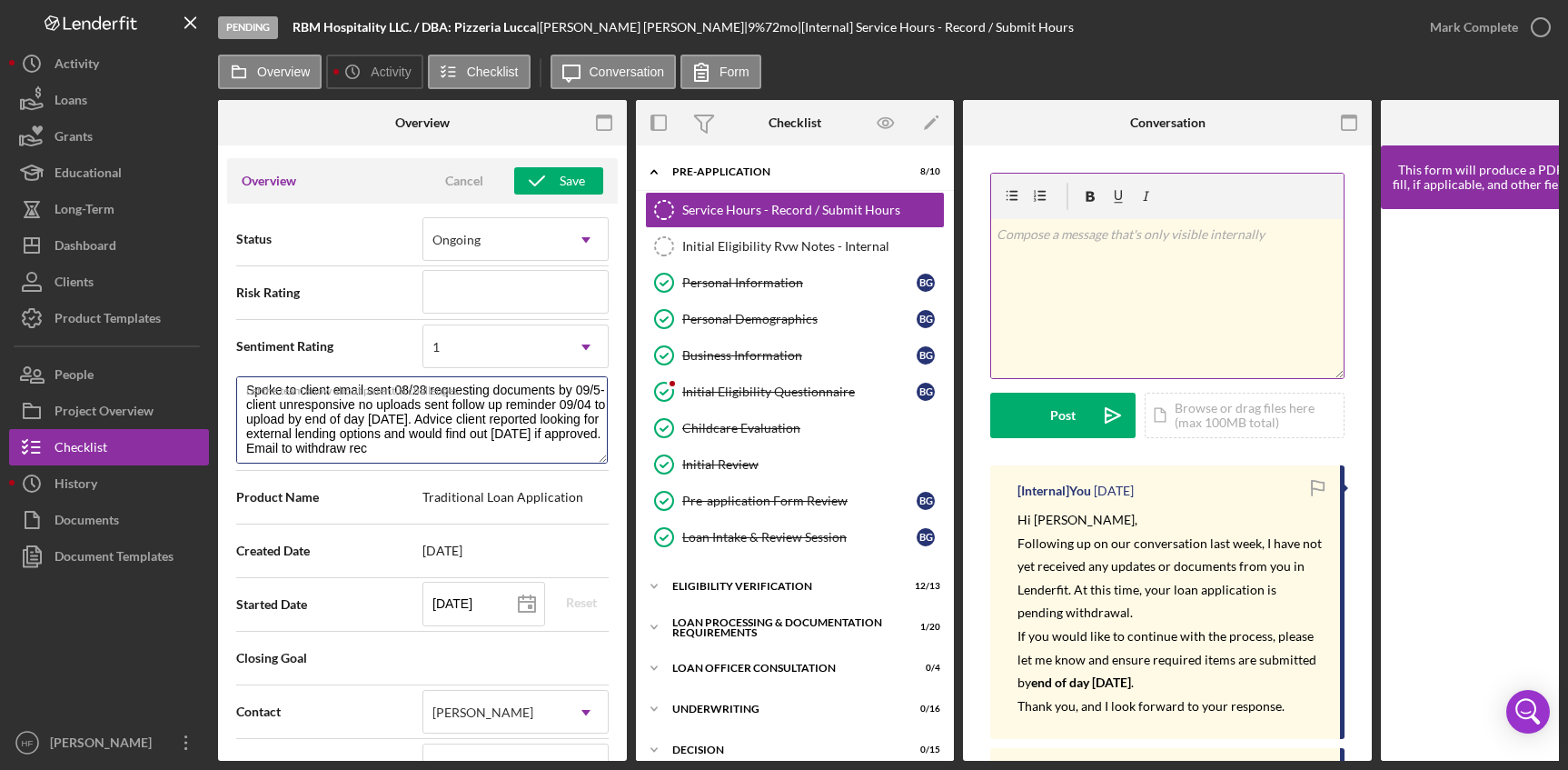
type textarea "Here's a snapshot of information that has been fully approved, as well as the i…"
type textarea "Spoke to client email sent 08/28 requesting documents by 09/5- client unrespons…"
type textarea "Here's a snapshot of information that has been fully approved, as well as the i…"
type textarea "Spoke to client email sent 08/28 requesting documents by 09/5- client unrespons…"
type textarea "Here's a snapshot of information that has been fully approved, as well as the i…"
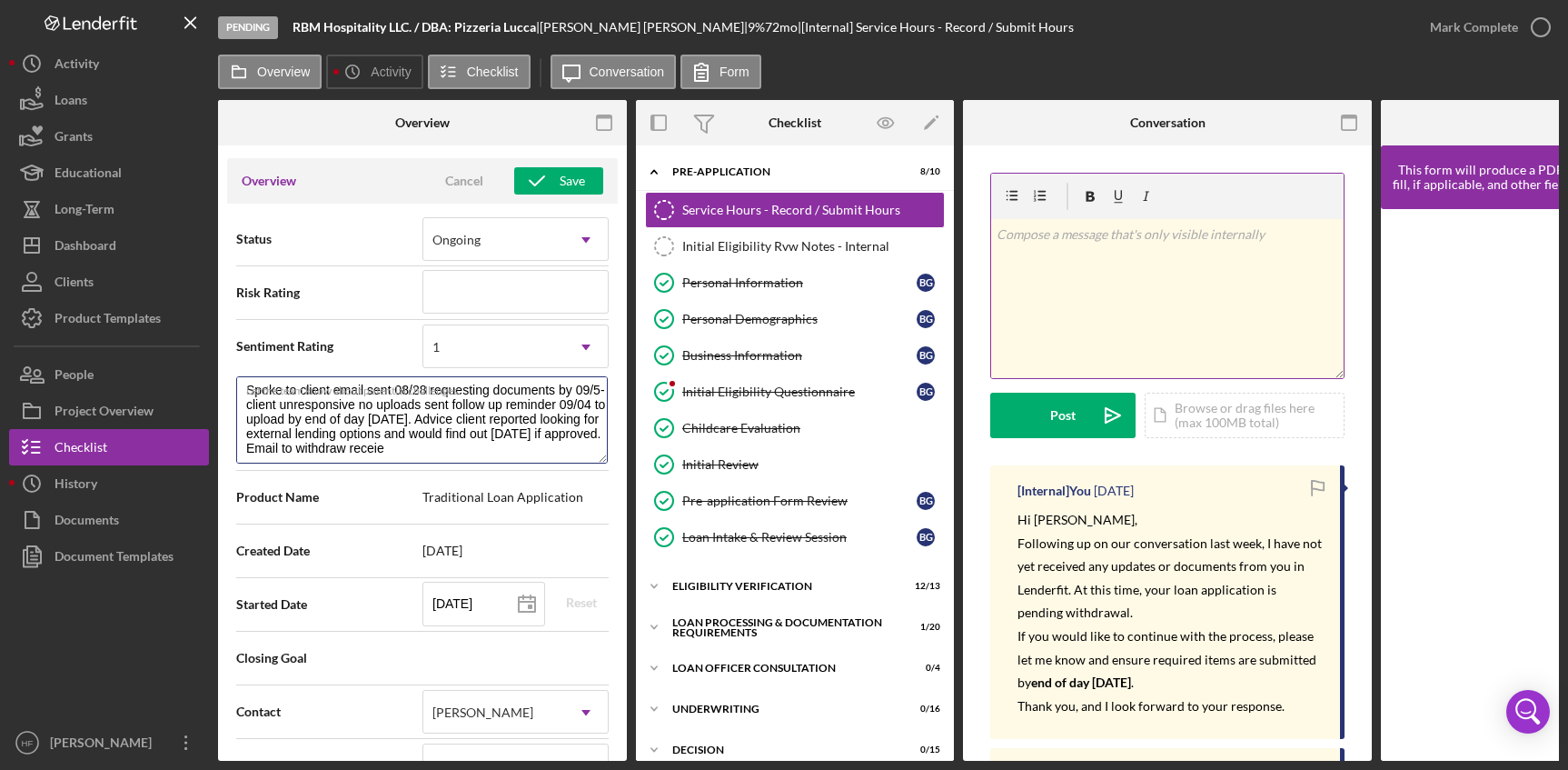
type textarea "Spoke to client email sent 08/28 requesting documents by 09/5- client unrespons…"
type textarea "Here's a snapshot of information that has been fully approved, as well as the i…"
type textarea "Spoke to client email sent 08/28 requesting documents by 09/5- client unrespons…"
type textarea "Here's a snapshot of information that has been fully approved, as well as the i…"
type textarea "Spoke to client email sent 08/28 requesting documents by 09/5- client unrespons…"
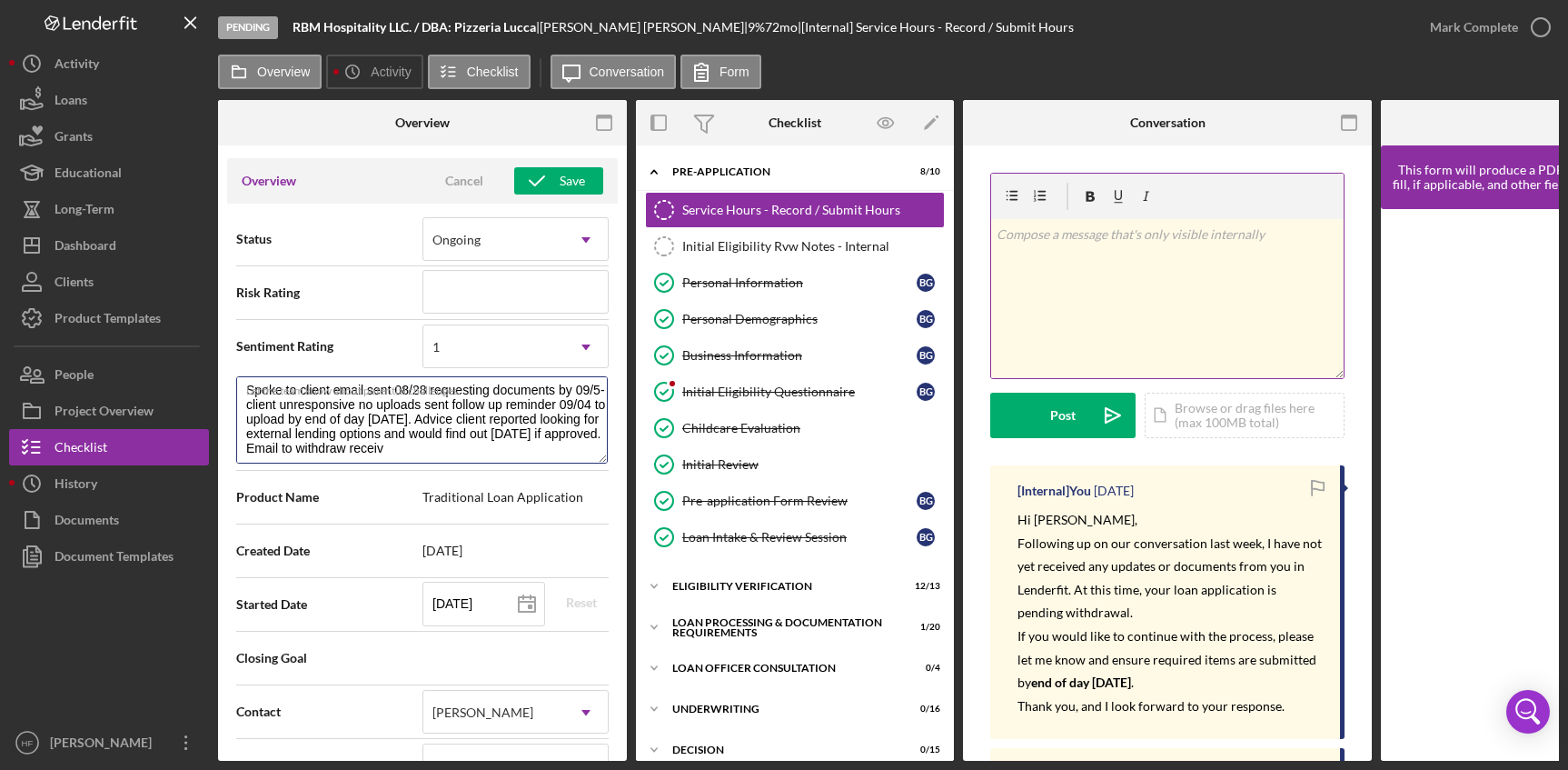
type textarea "Here's a snapshot of information that has been fully approved, as well as the i…"
type textarea "Spoke to client email sent 08/28 requesting documents by 09/5- client unrespons…"
type textarea "Here's a snapshot of information that has been fully approved, as well as the i…"
type textarea "Spoke to client email sent 08/28 requesting documents by 09/5- client unrespons…"
type textarea "Here's a snapshot of information that has been fully approved, as well as the i…"
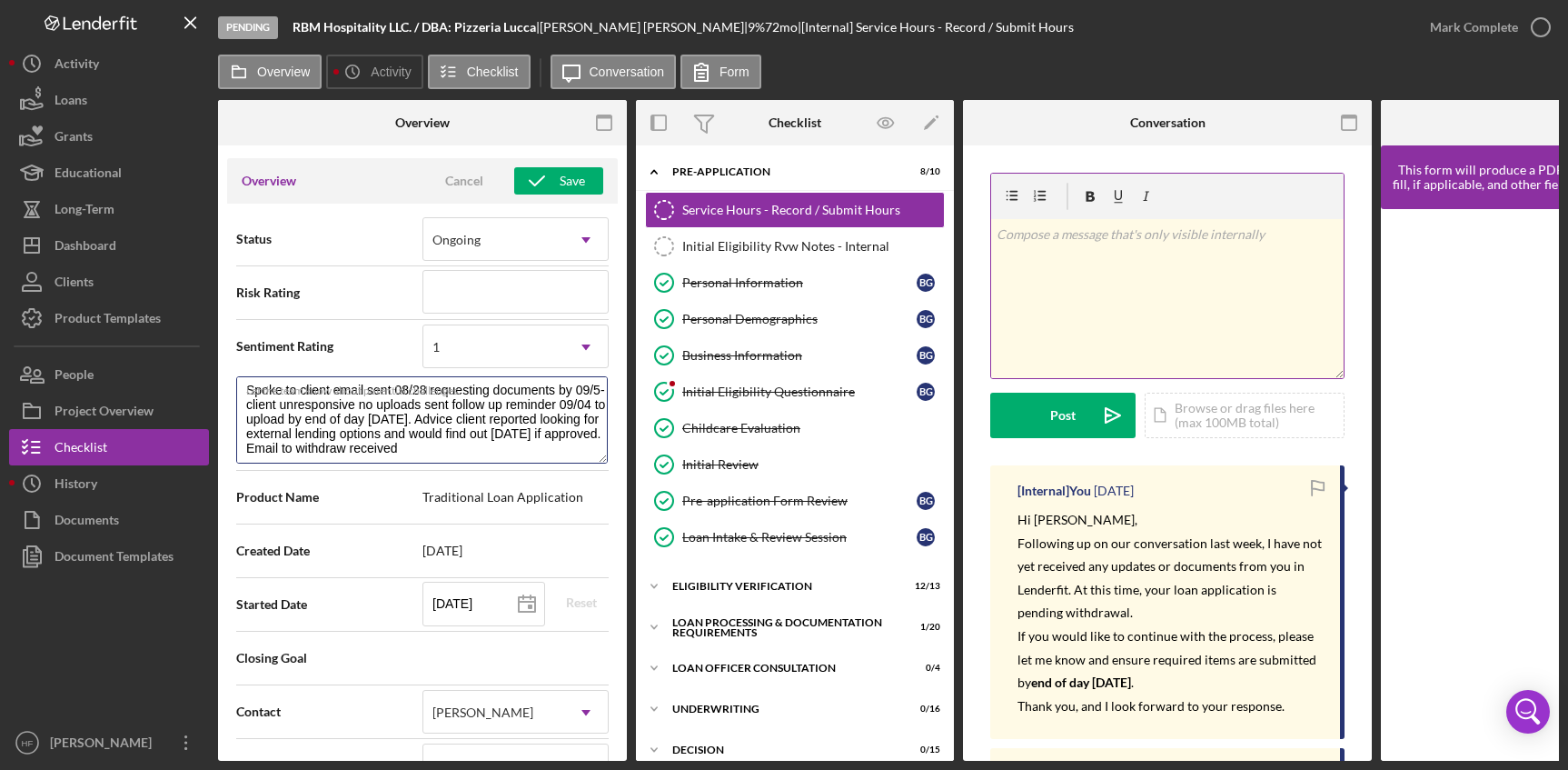
type textarea "Spoke to client email sent 08/28 requesting documents by 09/5- client unrespons…"
type textarea "Here's a snapshot of information that has been fully approved, as well as the i…"
type textarea "Spoke to client email sent 08/28 requesting documents by 09/5- client unrespons…"
type textarea "Here's a snapshot of information that has been fully approved, as well as the i…"
type textarea "Spoke to client email sent 08/28 requesting documents by 09/5- client unrespons…"
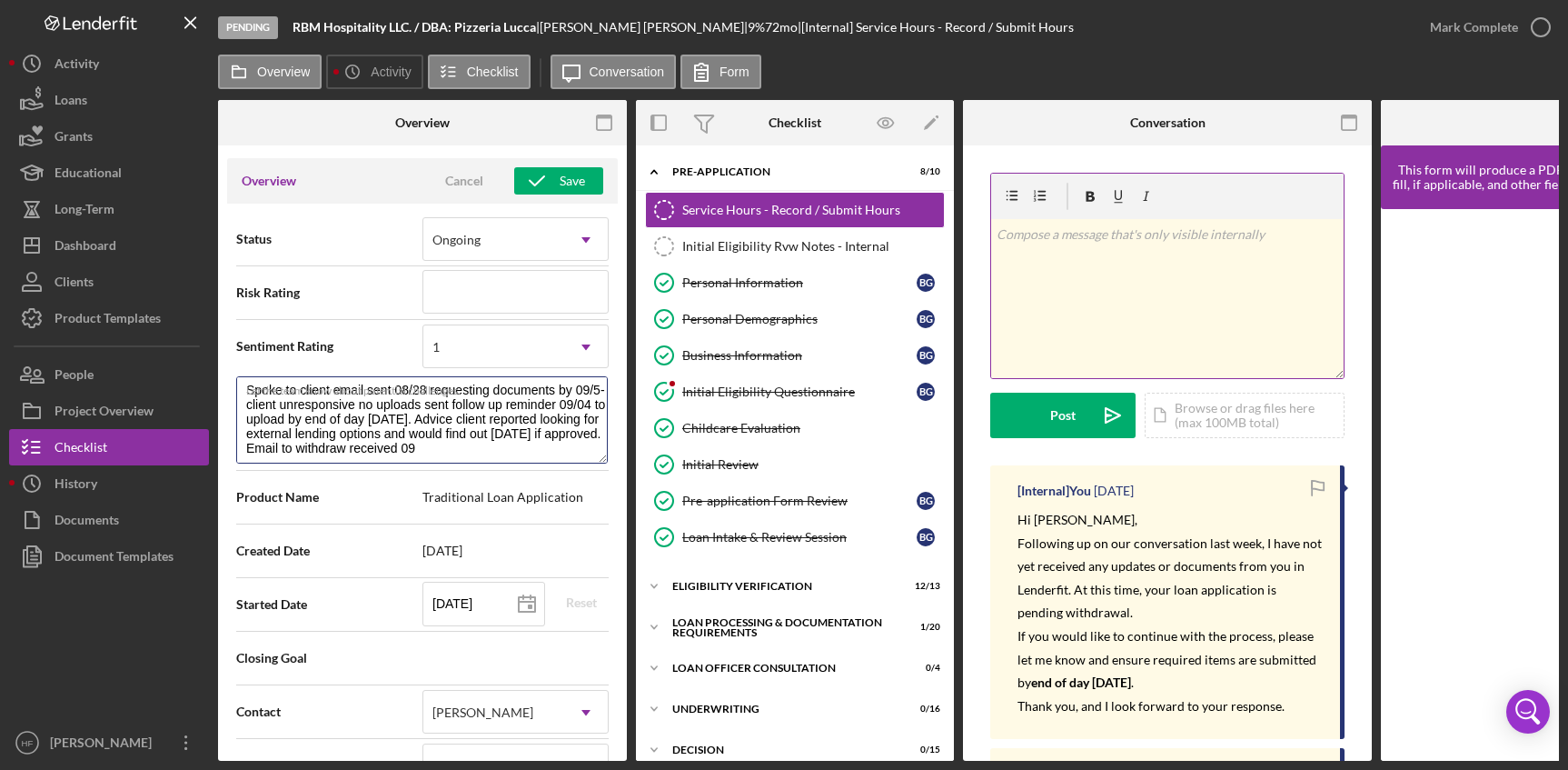
type textarea "Here's a snapshot of information that has been fully approved, as well as the i…"
type textarea "Spoke to client email sent 08/28 requesting documents by 09/5- client unrespons…"
type textarea "Here's a snapshot of information that has been fully approved, as well as the i…"
type textarea "Spoke to client email sent 08/28 requesting documents by 09/5- client unrespons…"
type textarea "Here's a snapshot of information that has been fully approved, as well as the i…"
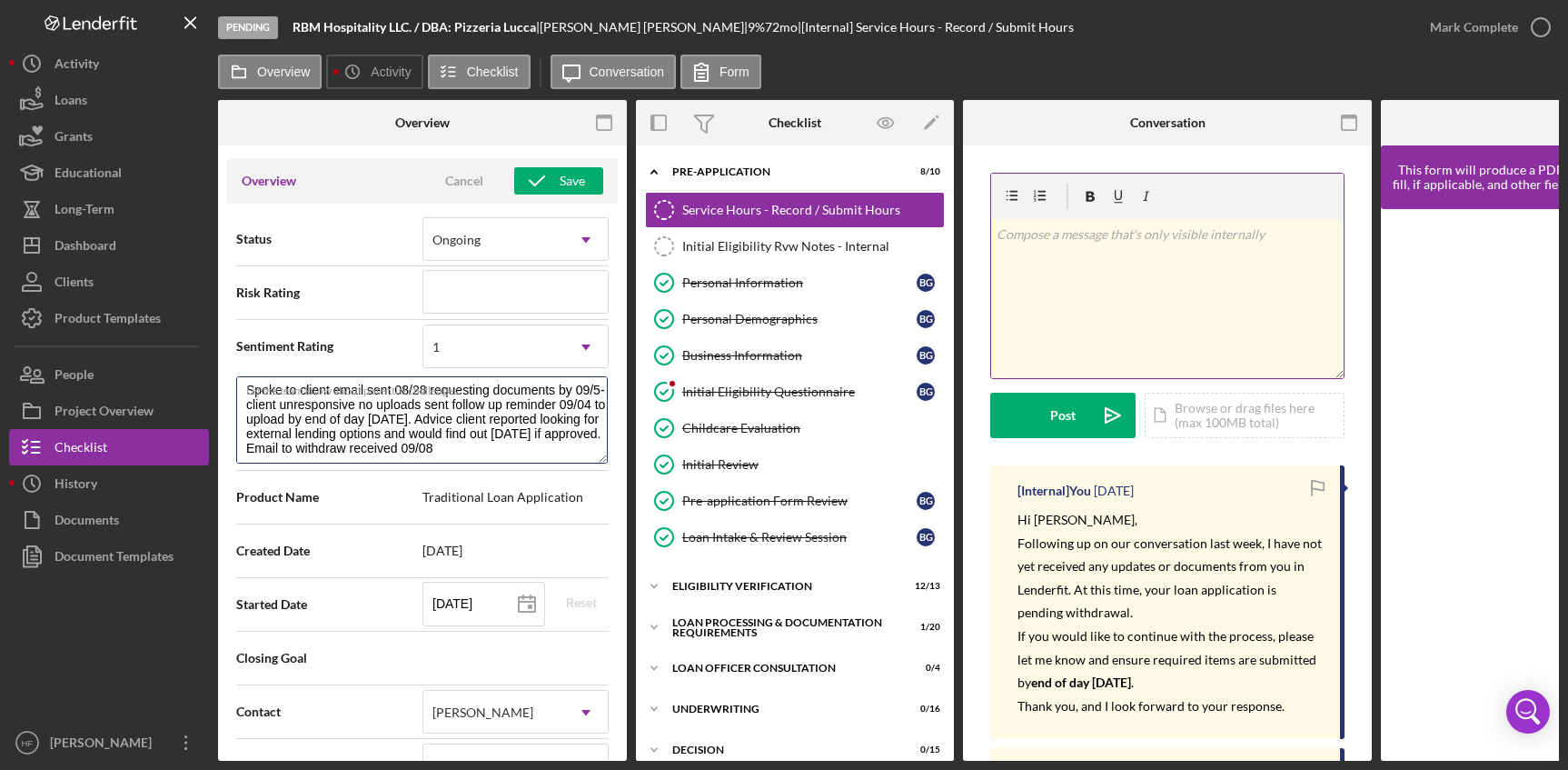
type textarea "Spoke to client email sent 08/28 requesting documents by 09/5- client unrespons…"
type textarea "Here's a snapshot of information that has been fully approved, as well as the i…"
type textarea "Spoke to client email sent 08/28 requesting documents by 09/5- client unrespons…"
type textarea "Here's a snapshot of information that has been fully approved, as well as the i…"
type textarea "Spoke to client email sent 08/28 requesting documents by 09/5- client unrespons…"
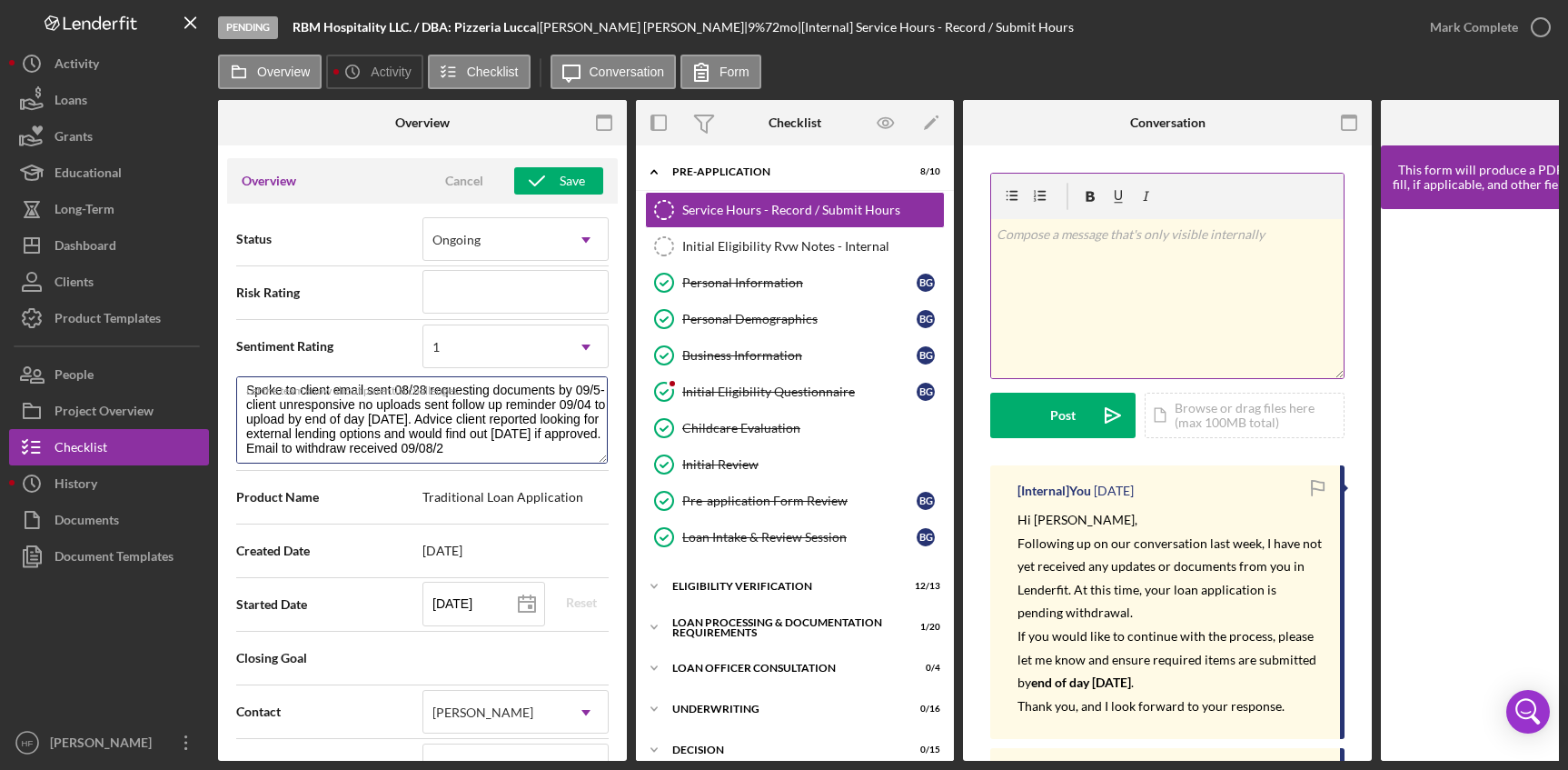
type textarea "Here's a snapshot of information that has been fully approved, as well as the i…"
type textarea "Spoke to client email sent 08/28 requesting documents by 09/5- client unrespons…"
type textarea "Here's a snapshot of information that has been fully approved, as well as the i…"
type textarea "Spoke to client email sent 08/28 requesting documents by 09/5- client unrespons…"
type textarea "Here's a snapshot of information that has been fully approved, as well as the i…"
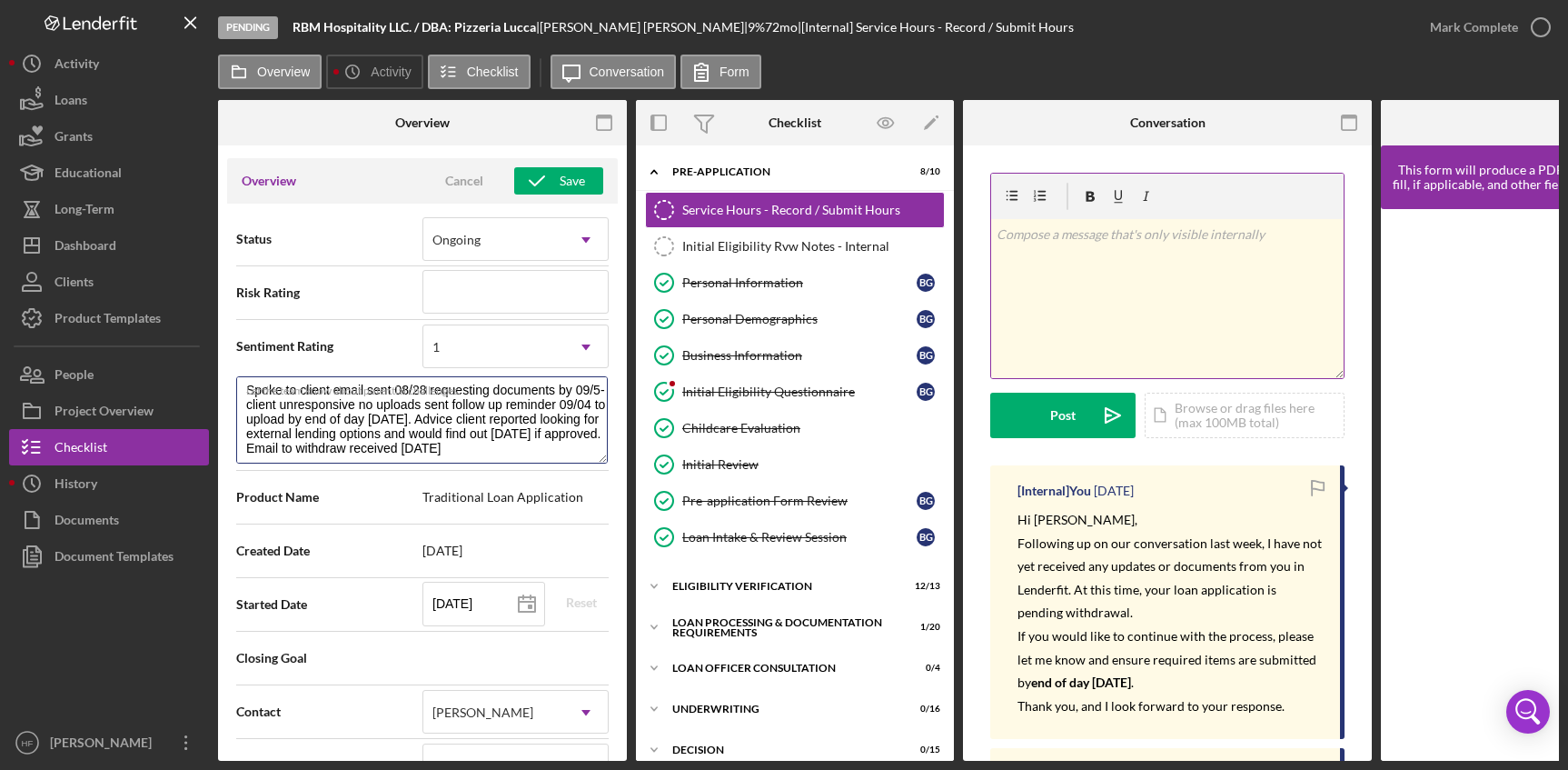
type textarea "Spoke to client email sent 08/28 requesting documents by 09/5- client unrespons…"
type textarea "Here's a snapshot of information that has been fully approved, as well as the i…"
type textarea "Spoke to client email sent 08/28 requesting documents by 09/5- client unrespons…"
type textarea "Here's a snapshot of information that has been fully approved, as well as the i…"
type textarea "Spoke to client email sent 08/28 requesting documents by 09/5- client unrespons…"
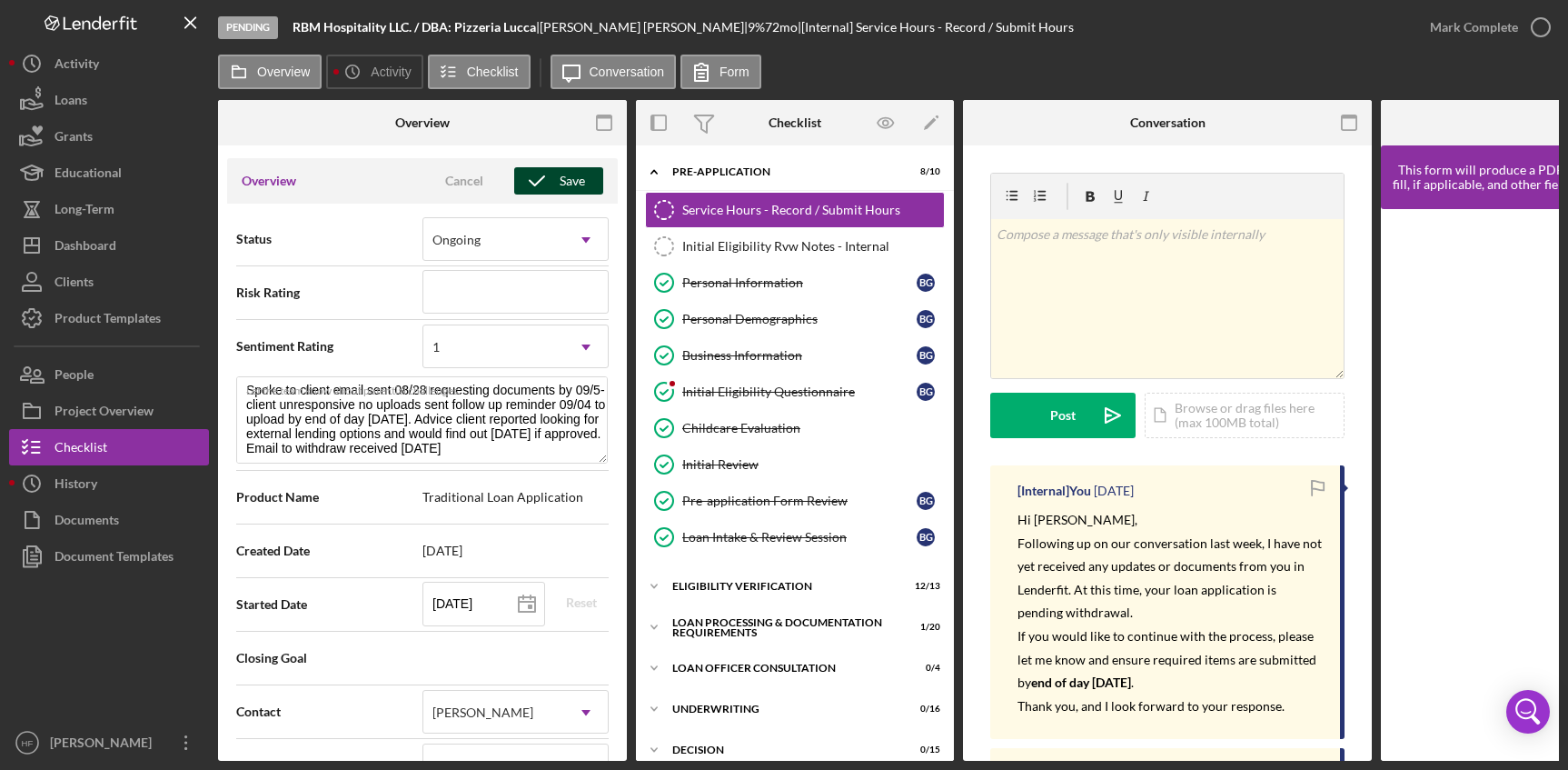
click at [549, 175] on icon "button" at bounding box center [536, 181] width 45 height 45
type textarea "Here's a snapshot of information that has been fully approved, as well as the i…"
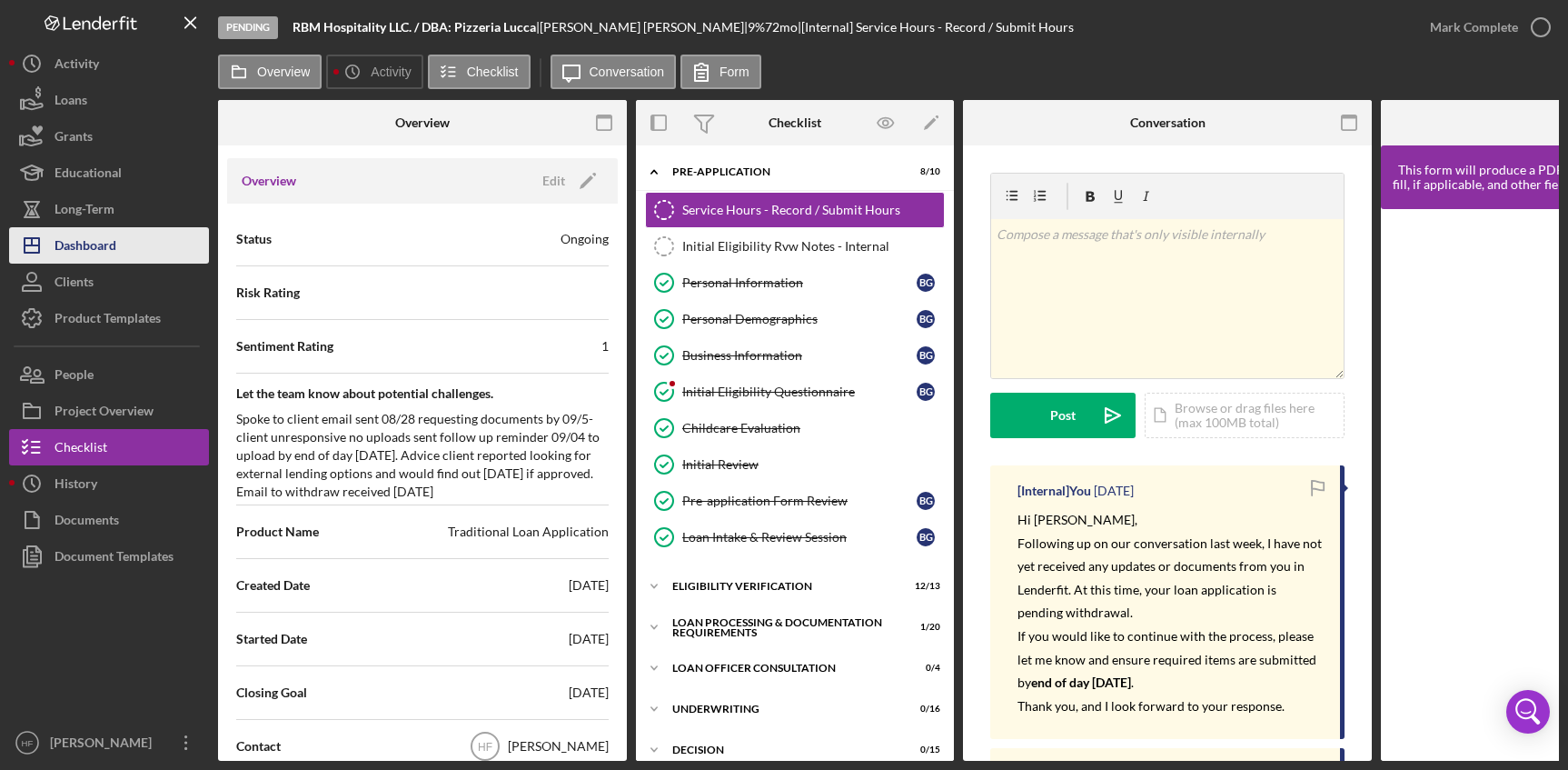
click at [142, 248] on button "Icon/Dashboard Dashboard" at bounding box center [109, 244] width 200 height 36
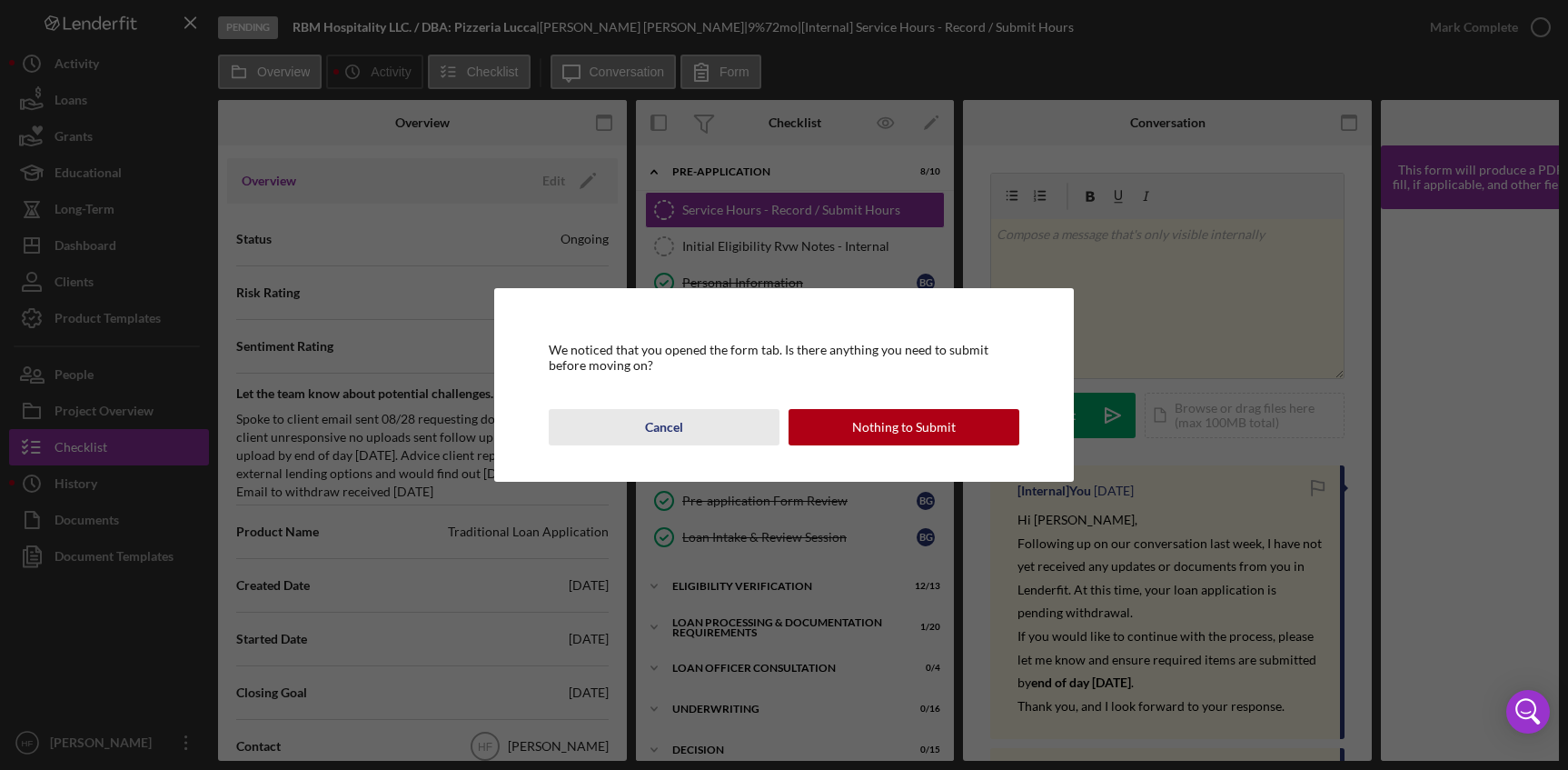
click at [660, 424] on div "Cancel" at bounding box center [664, 427] width 38 height 36
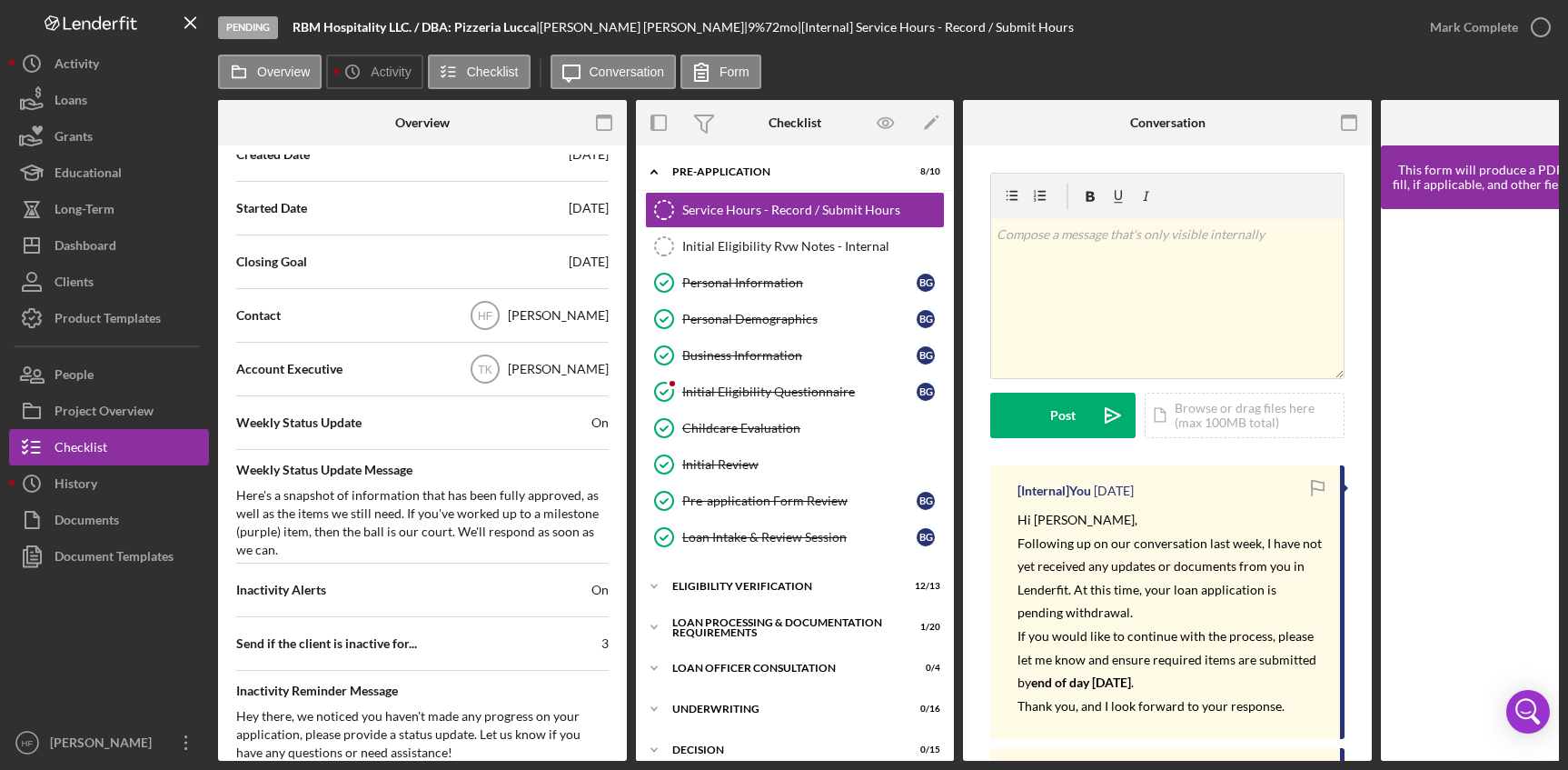
scroll to position [0, 0]
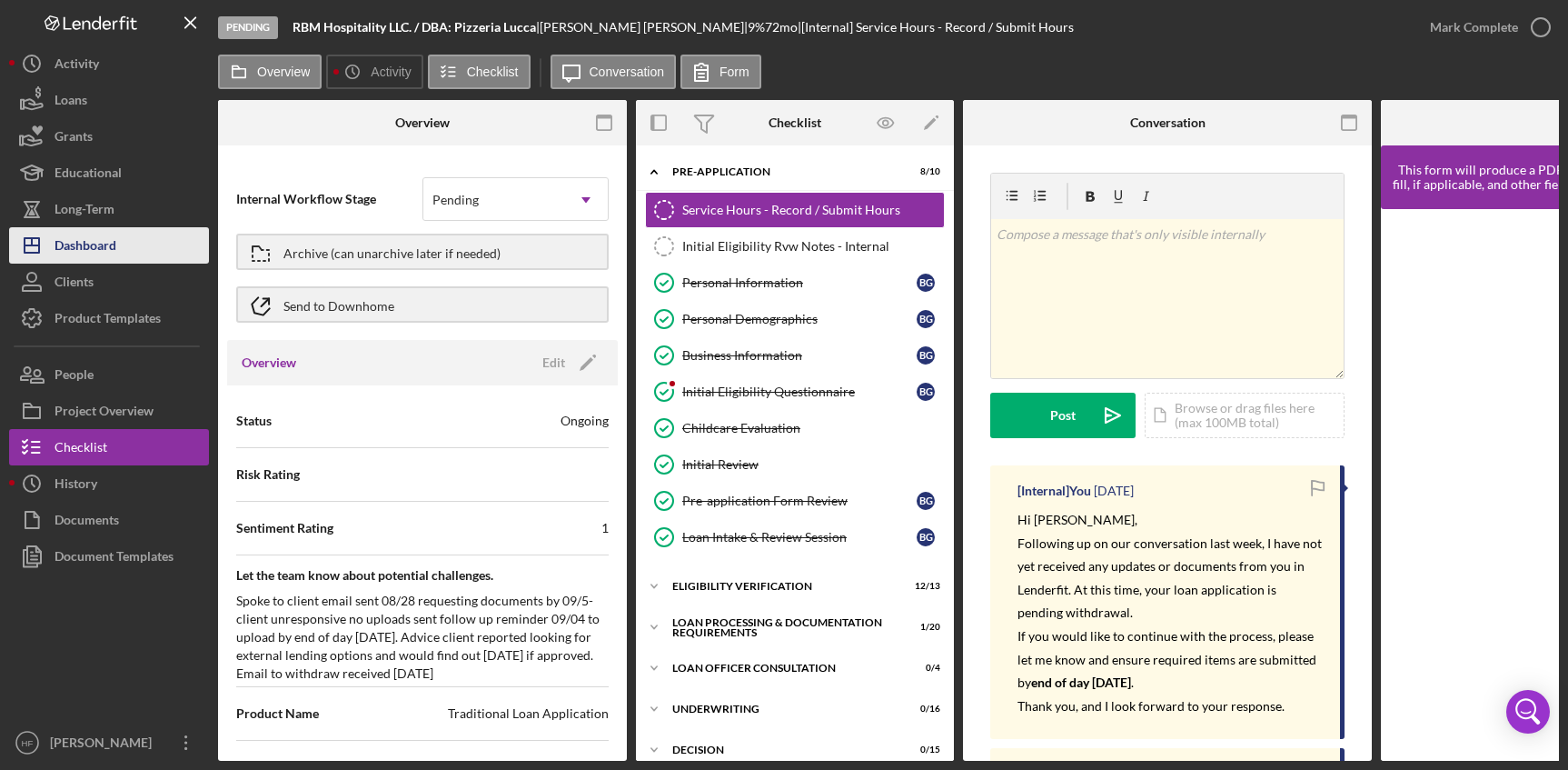
click at [118, 243] on button "Icon/Dashboard Dashboard" at bounding box center [109, 244] width 200 height 36
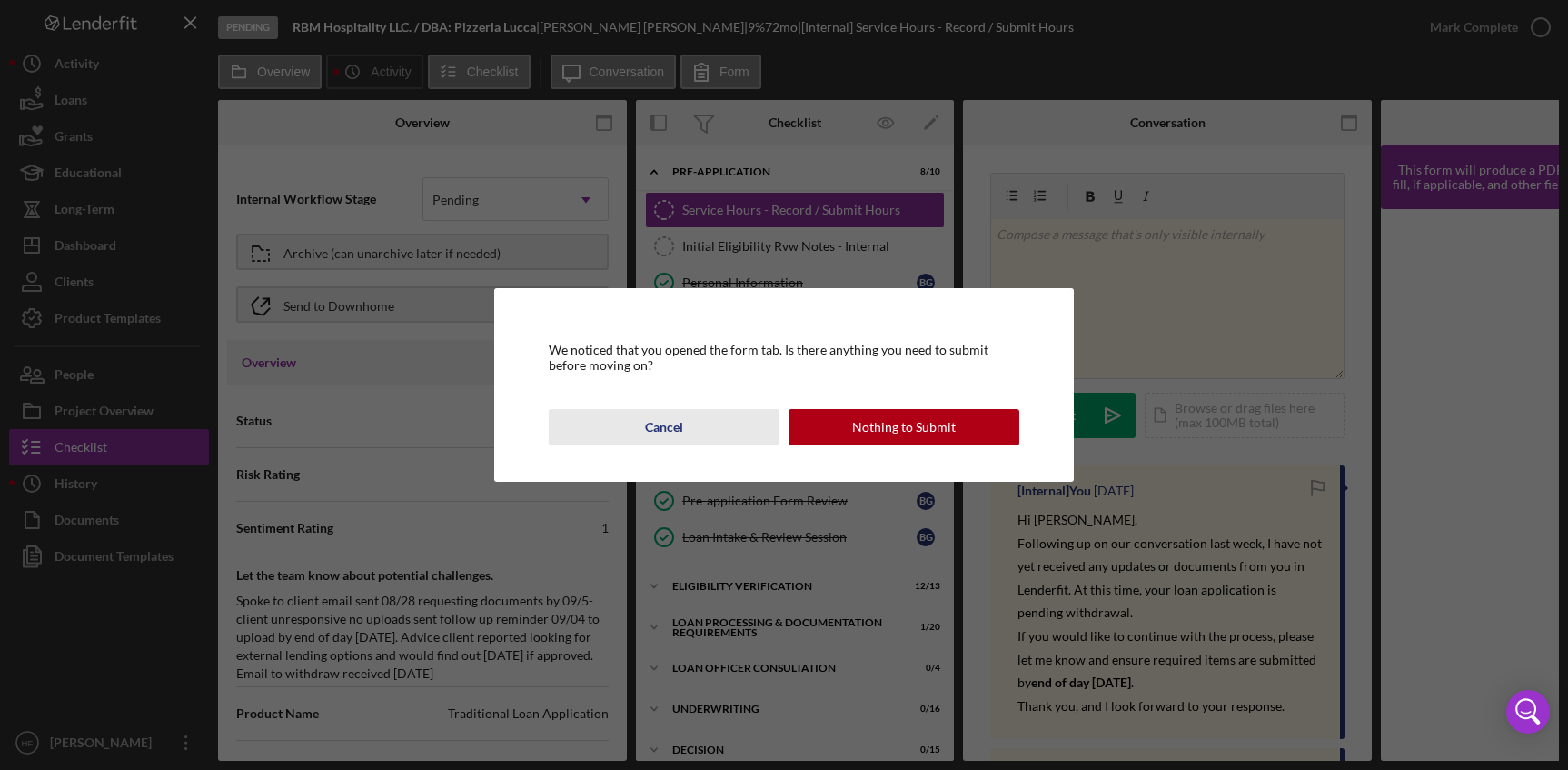
click at [663, 427] on div "Cancel" at bounding box center [664, 427] width 38 height 36
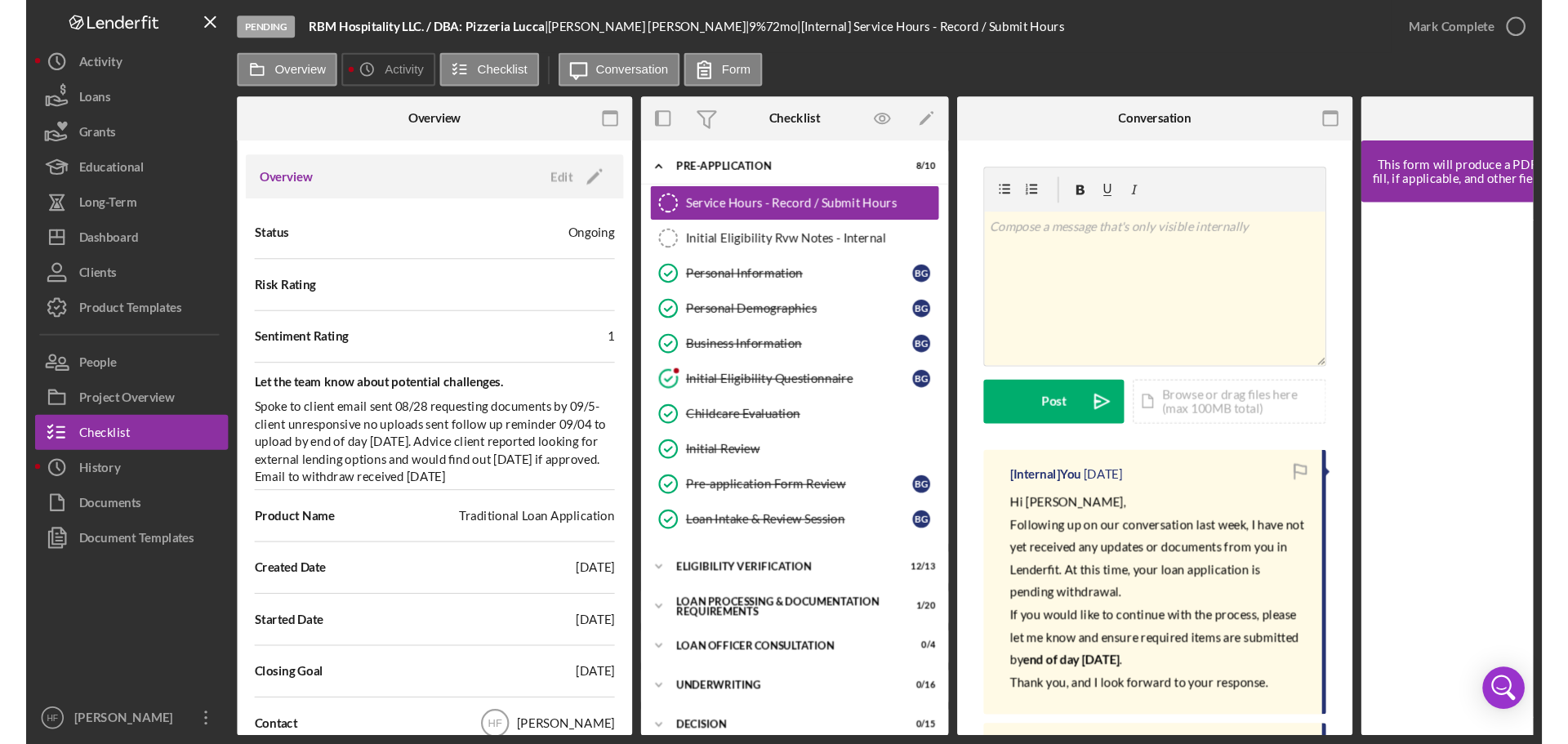
scroll to position [163, 0]
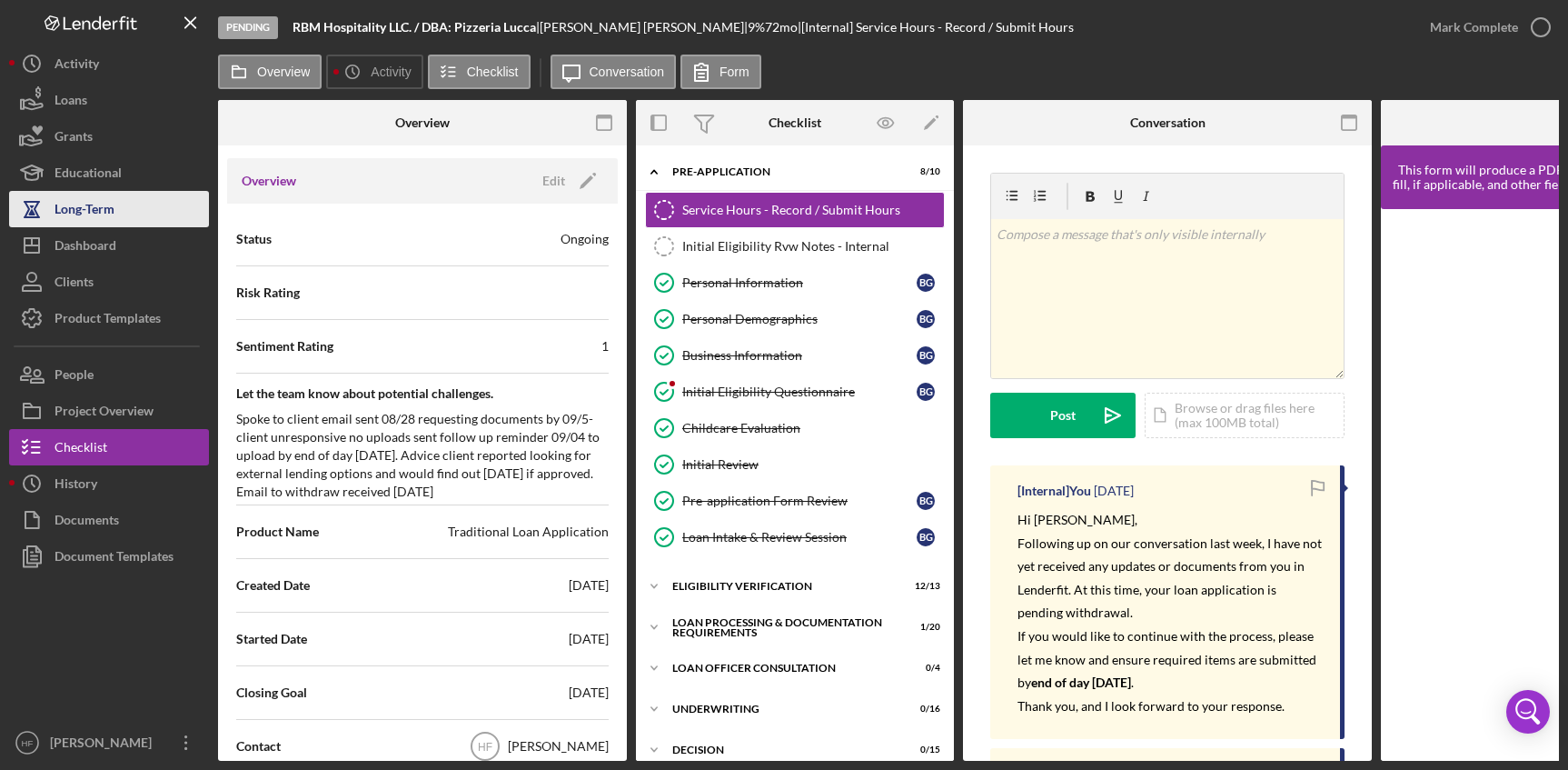
click at [123, 226] on button "Long-Term" at bounding box center [109, 208] width 200 height 36
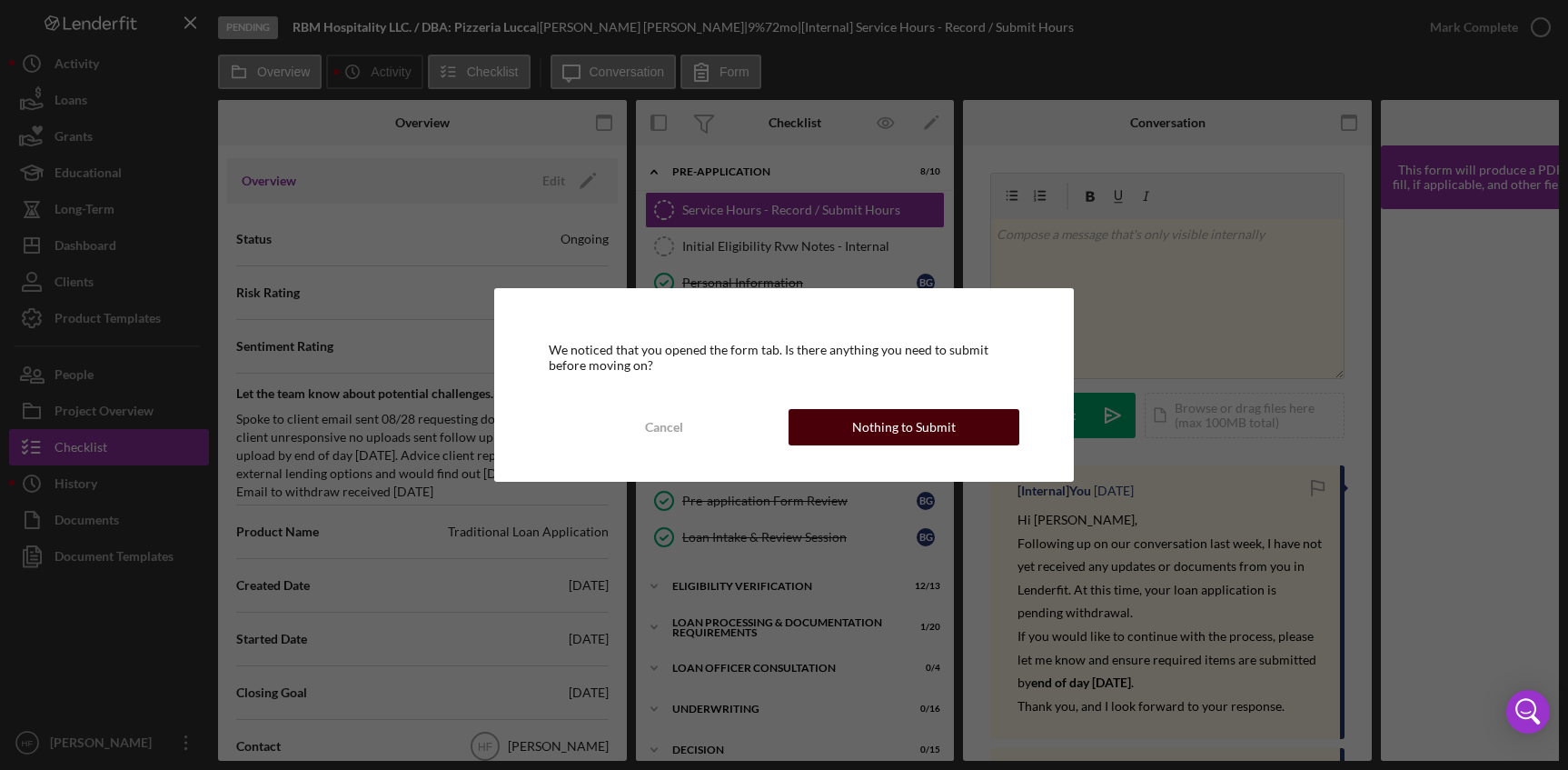
click at [848, 438] on button "Nothing to Submit" at bounding box center [904, 427] width 230 height 36
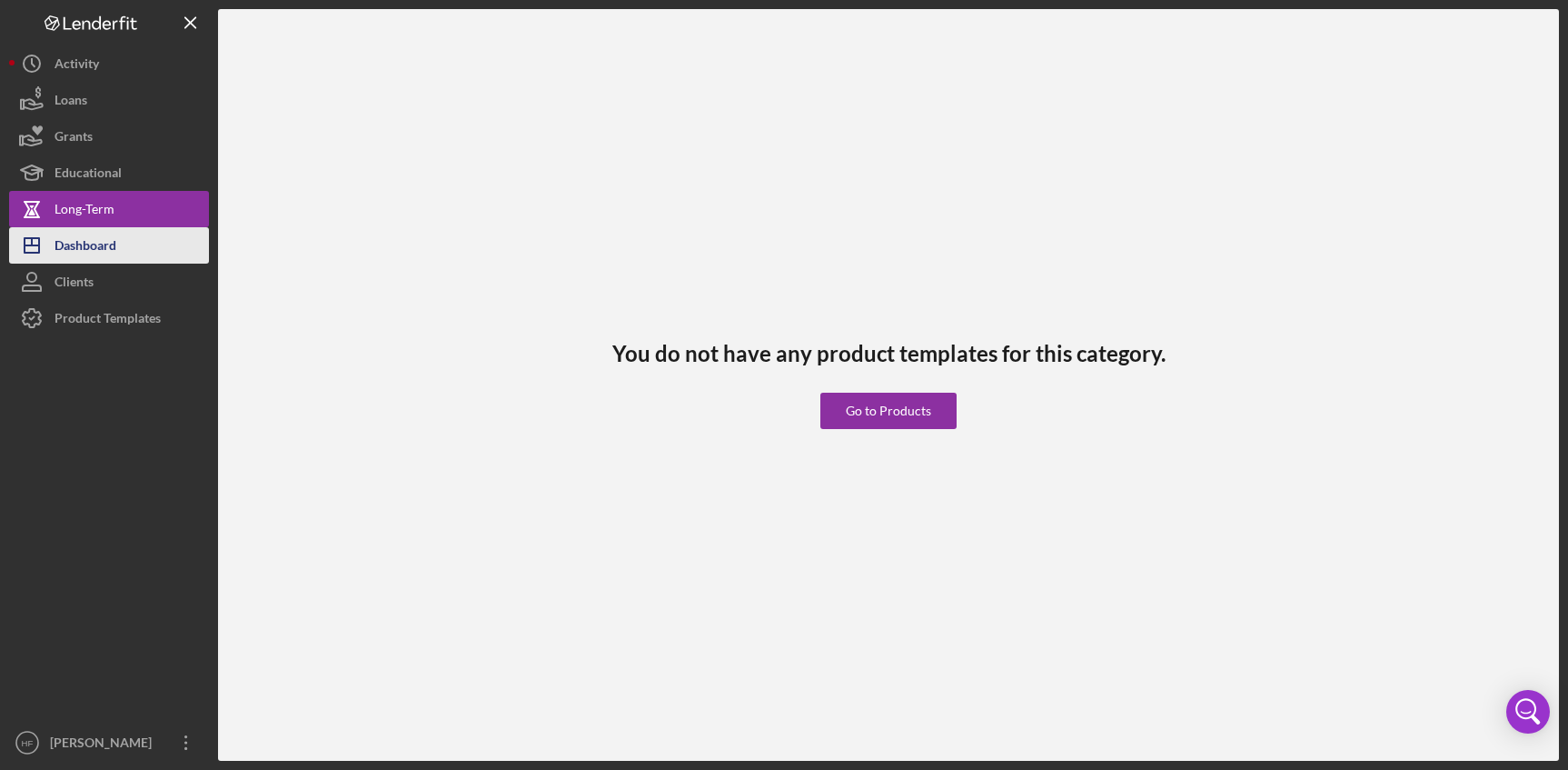
drag, startPoint x: 64, startPoint y: 248, endPoint x: 77, endPoint y: 246, distance: 13.2
click at [65, 249] on div "Dashboard" at bounding box center [85, 247] width 62 height 41
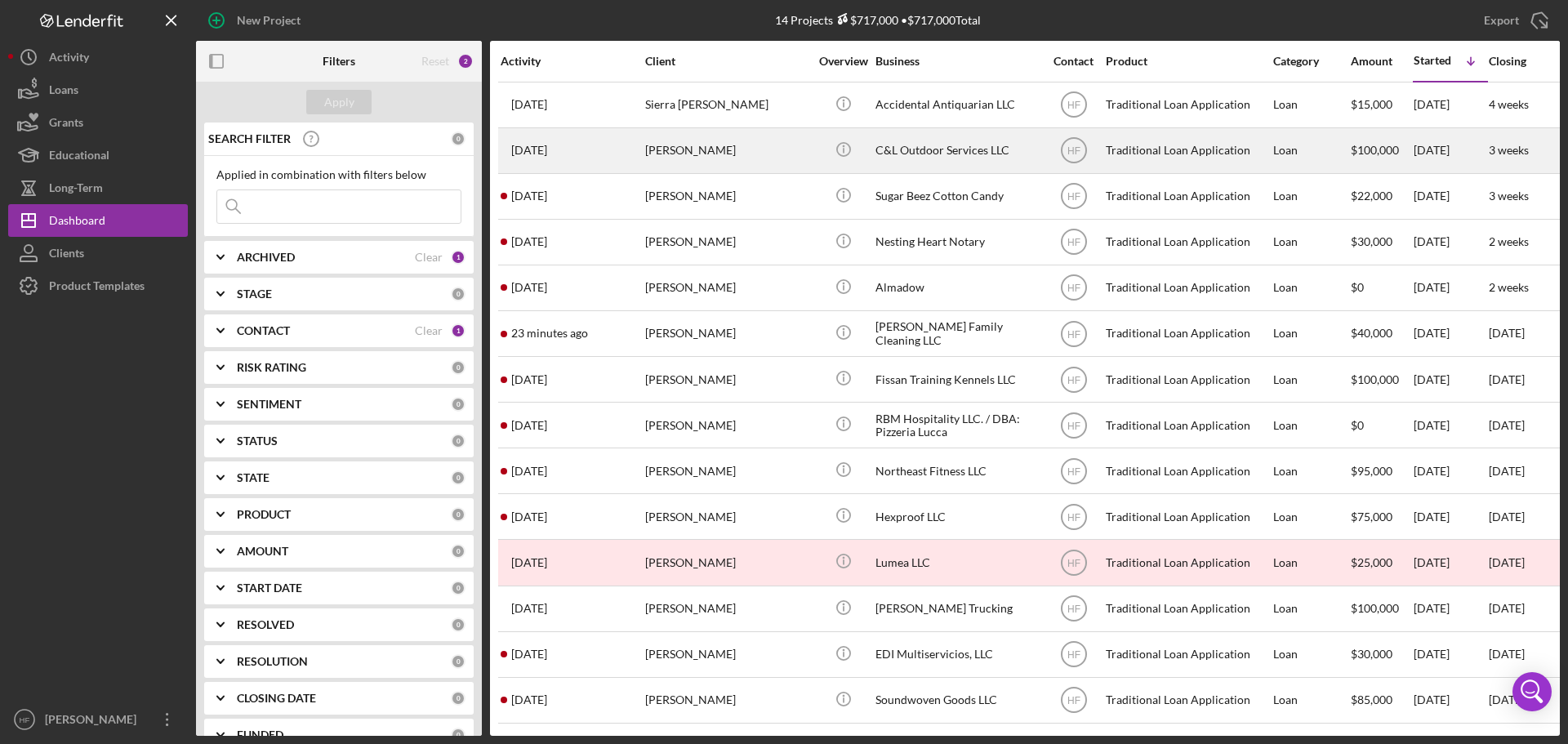
click at [719, 164] on div "[PERSON_NAME]" at bounding box center [726, 151] width 163 height 43
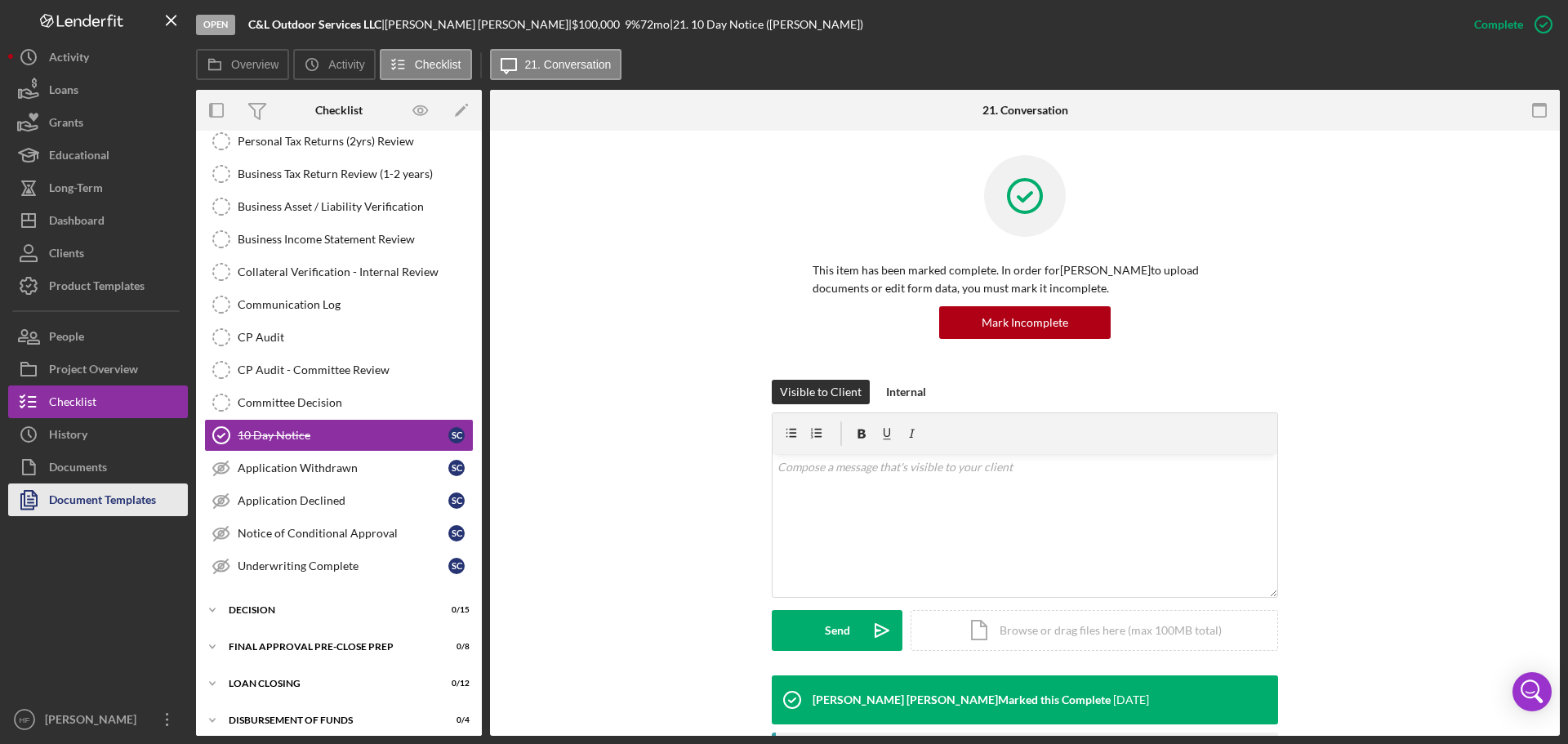
scroll to position [261, 0]
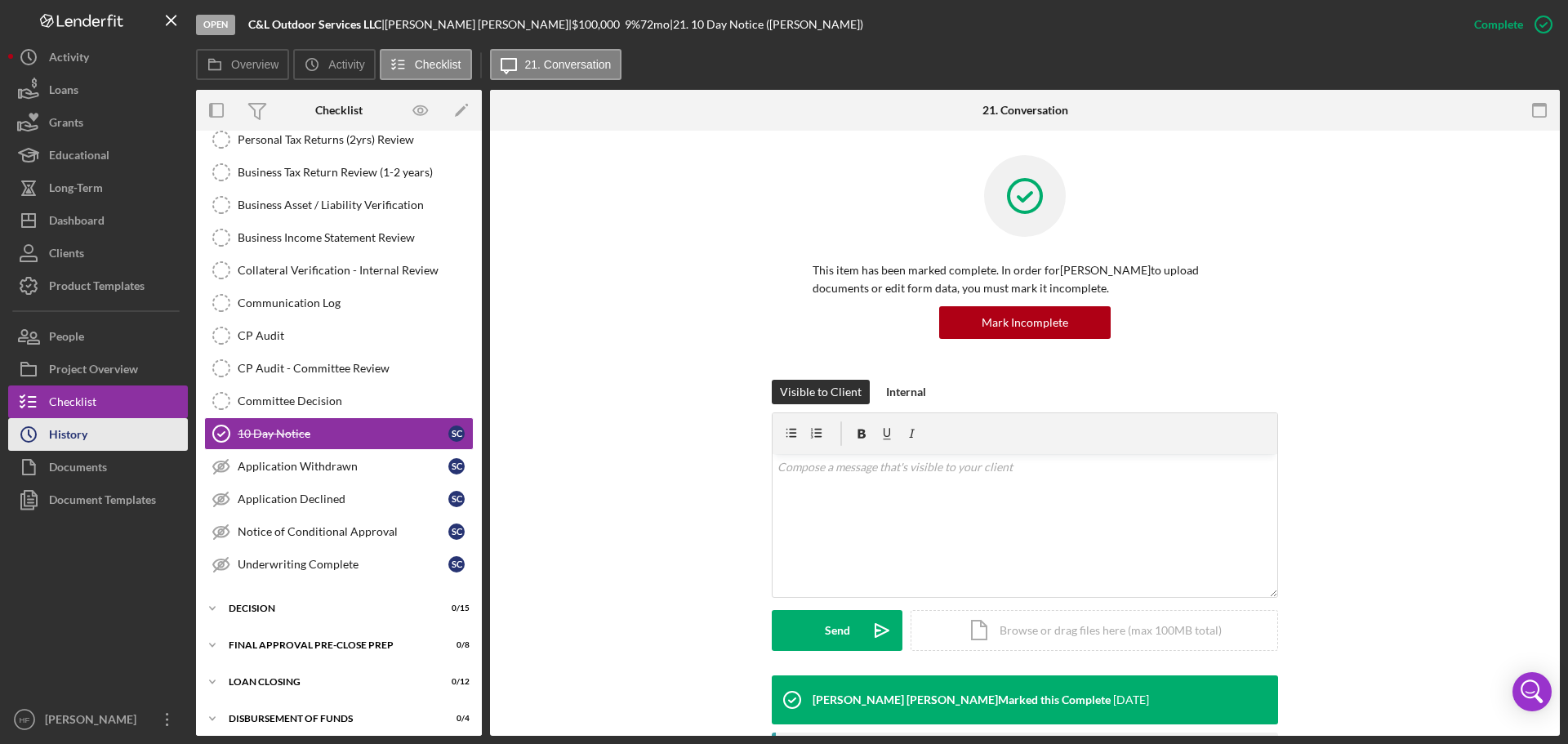
click at [78, 431] on div "History" at bounding box center [68, 437] width 38 height 36
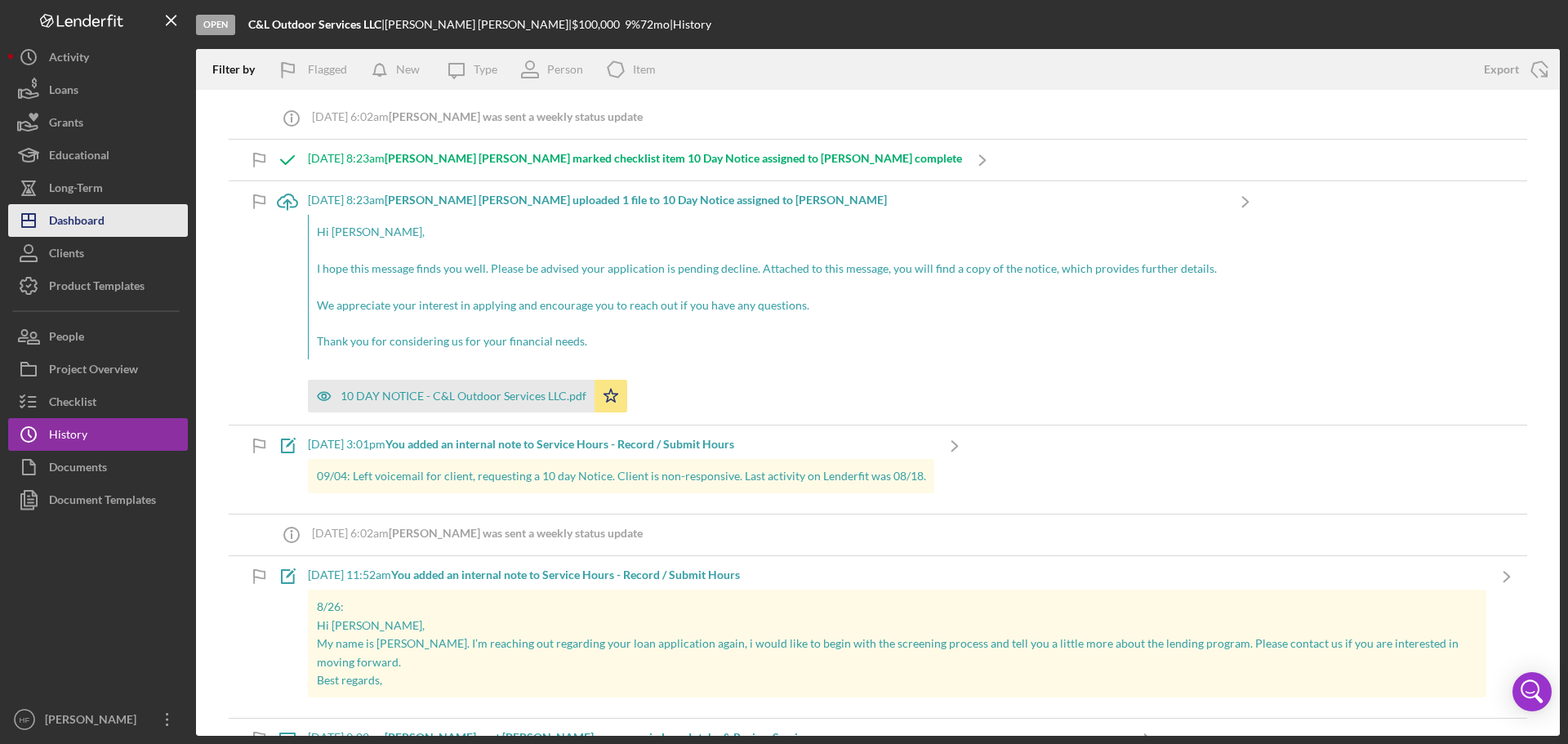
click at [66, 222] on div "Dashboard" at bounding box center [76, 222] width 55 height 36
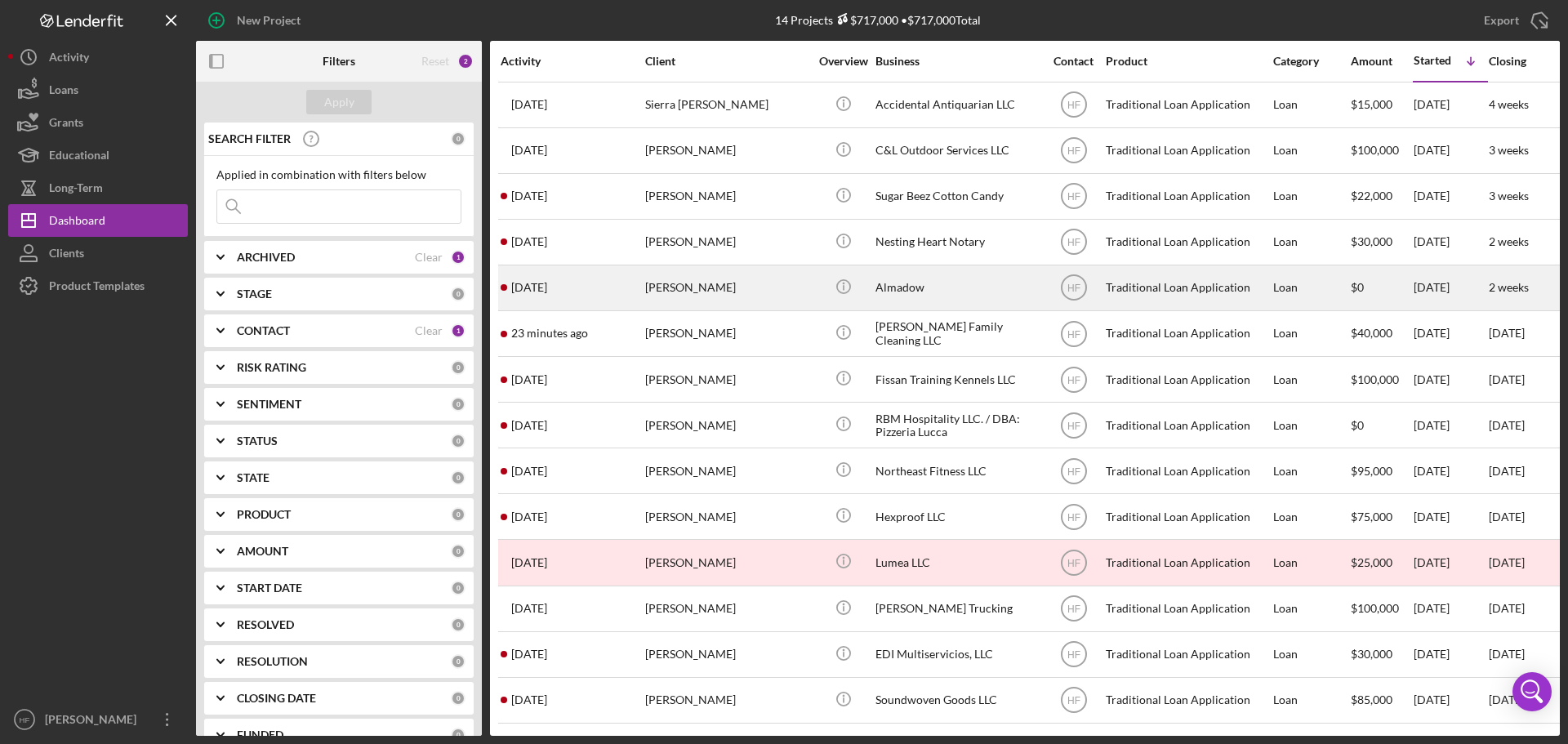
click at [741, 295] on div "[PERSON_NAME]" at bounding box center [726, 287] width 163 height 43
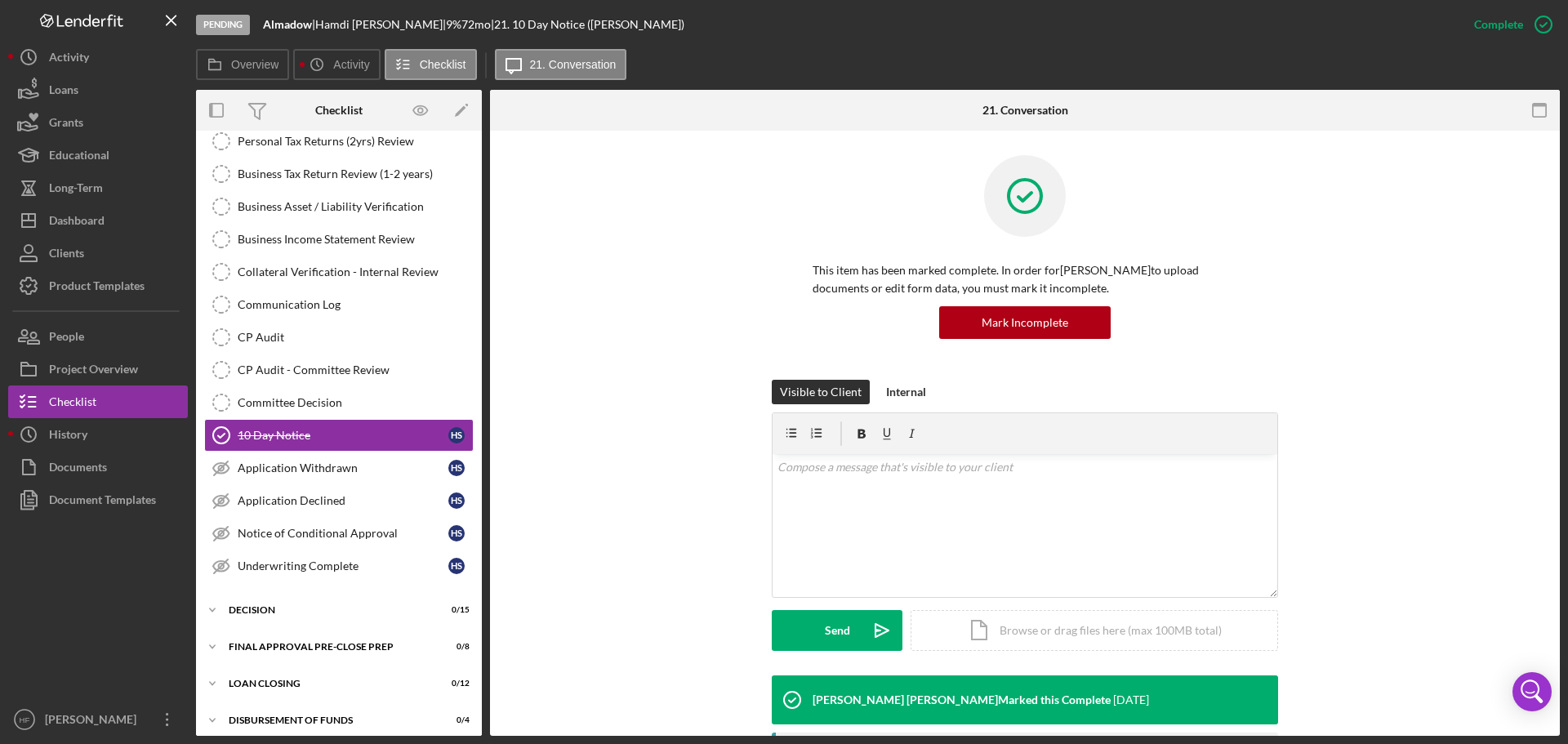
scroll to position [261, 0]
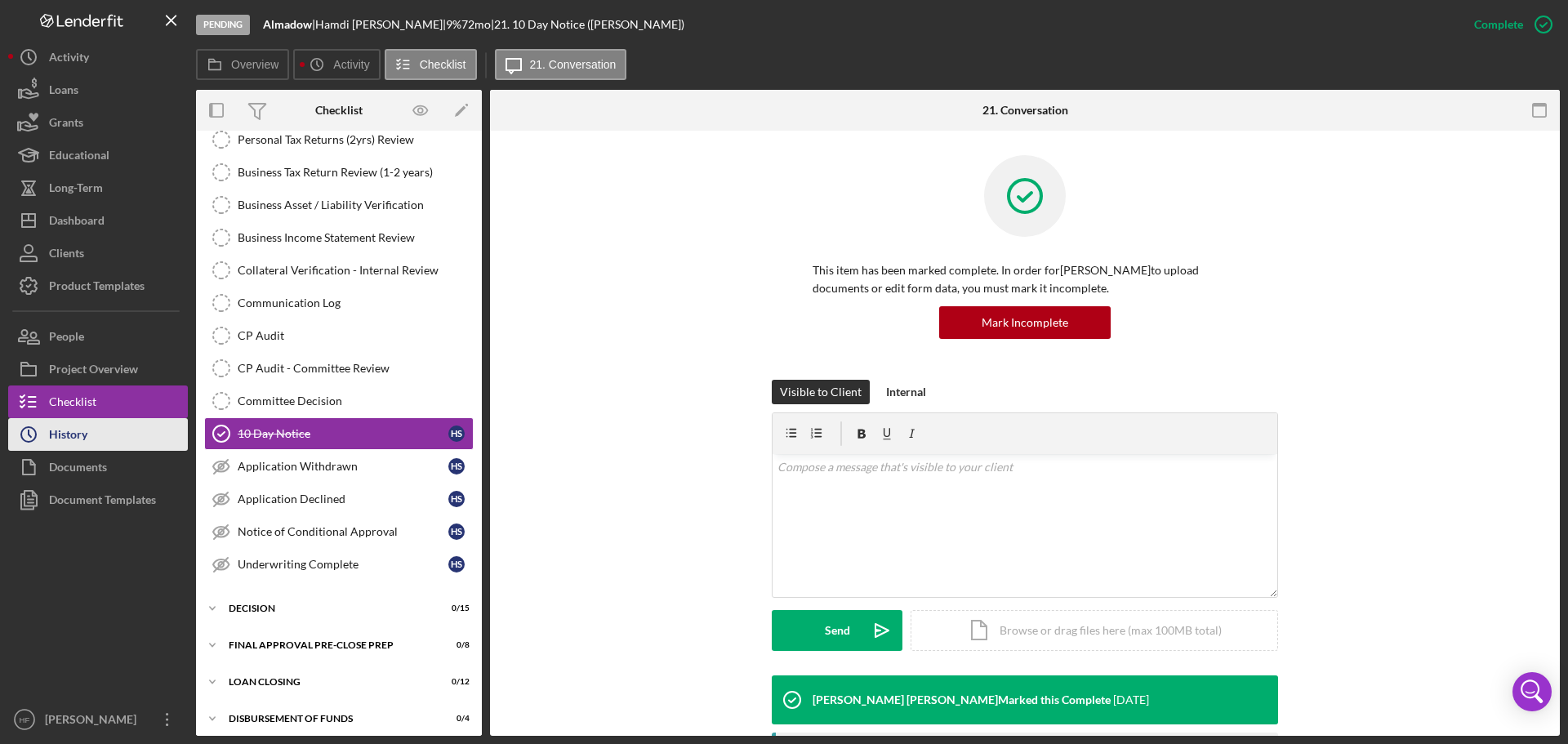
click at [133, 442] on button "Icon/History History" at bounding box center [98, 434] width 180 height 32
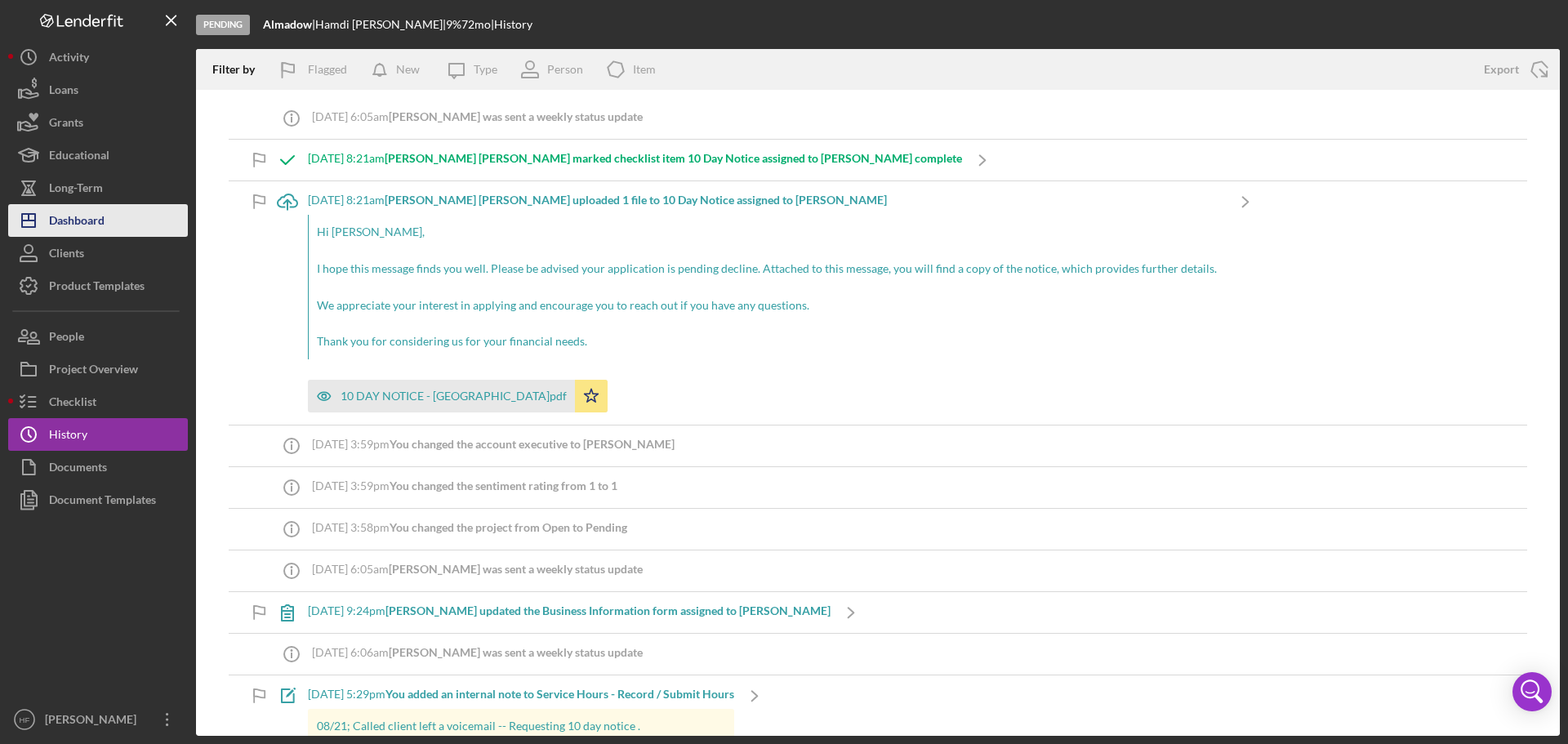
click at [107, 229] on button "Icon/Dashboard Dashboard" at bounding box center [98, 220] width 180 height 32
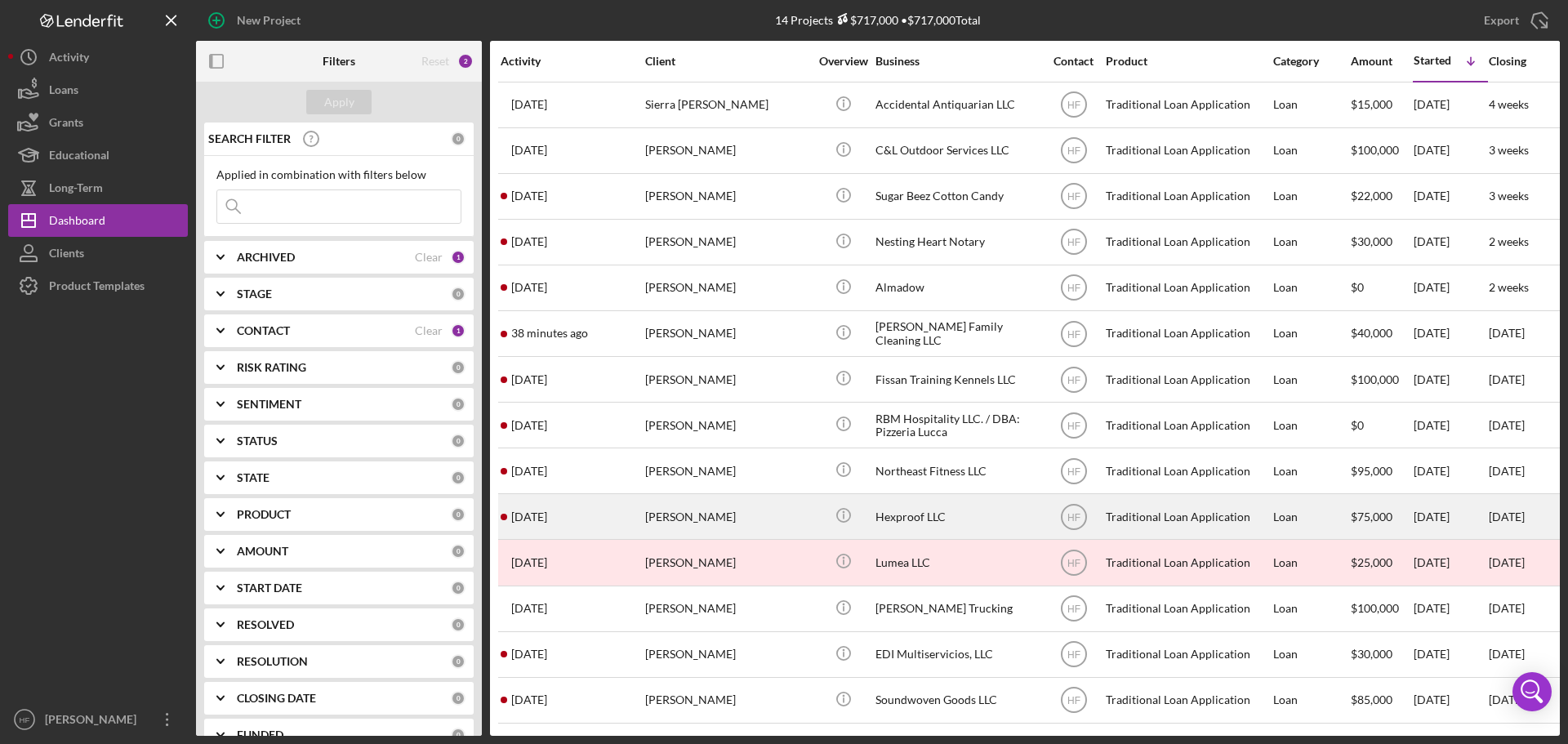
click at [741, 515] on div "[PERSON_NAME]" at bounding box center [726, 516] width 163 height 43
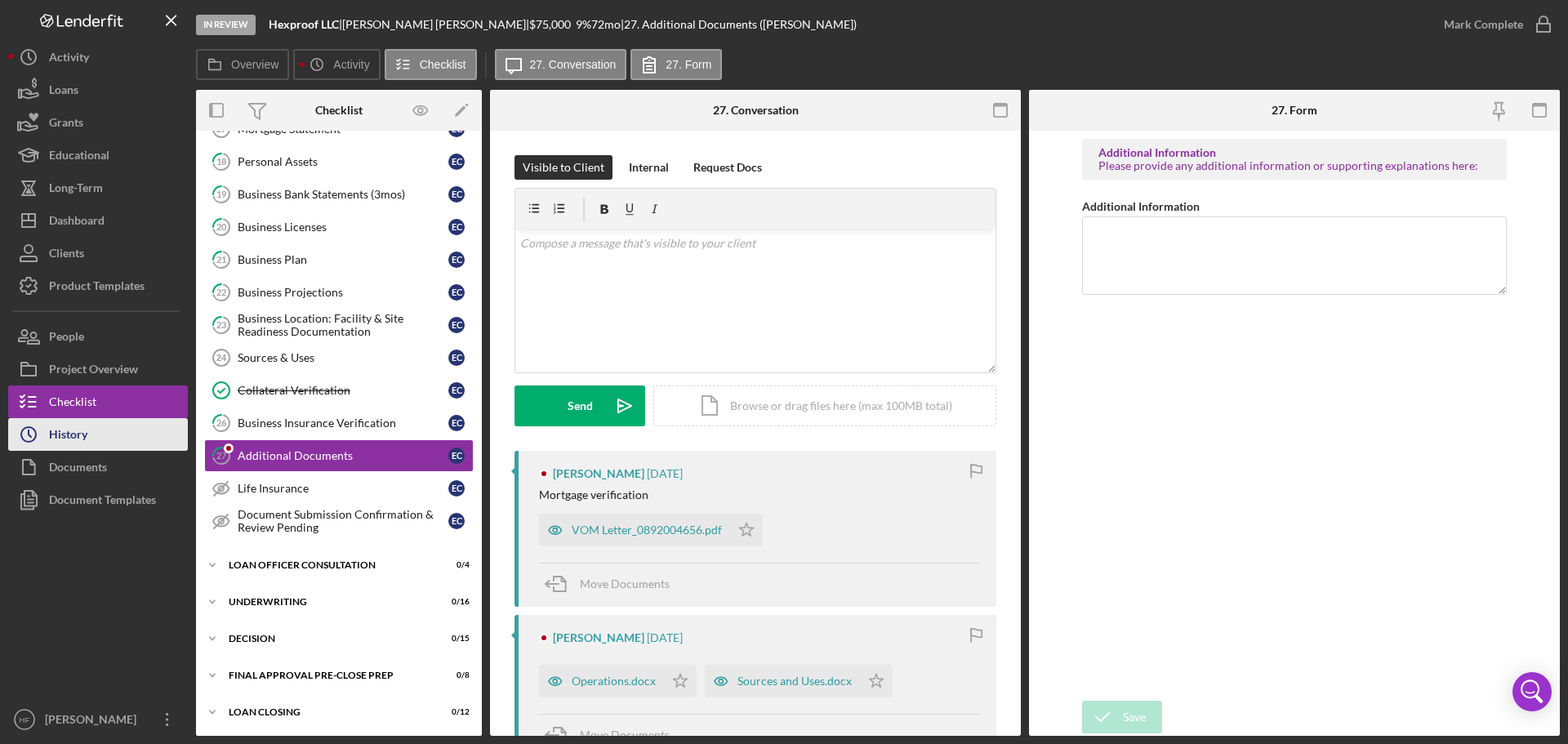
scroll to position [384, 0]
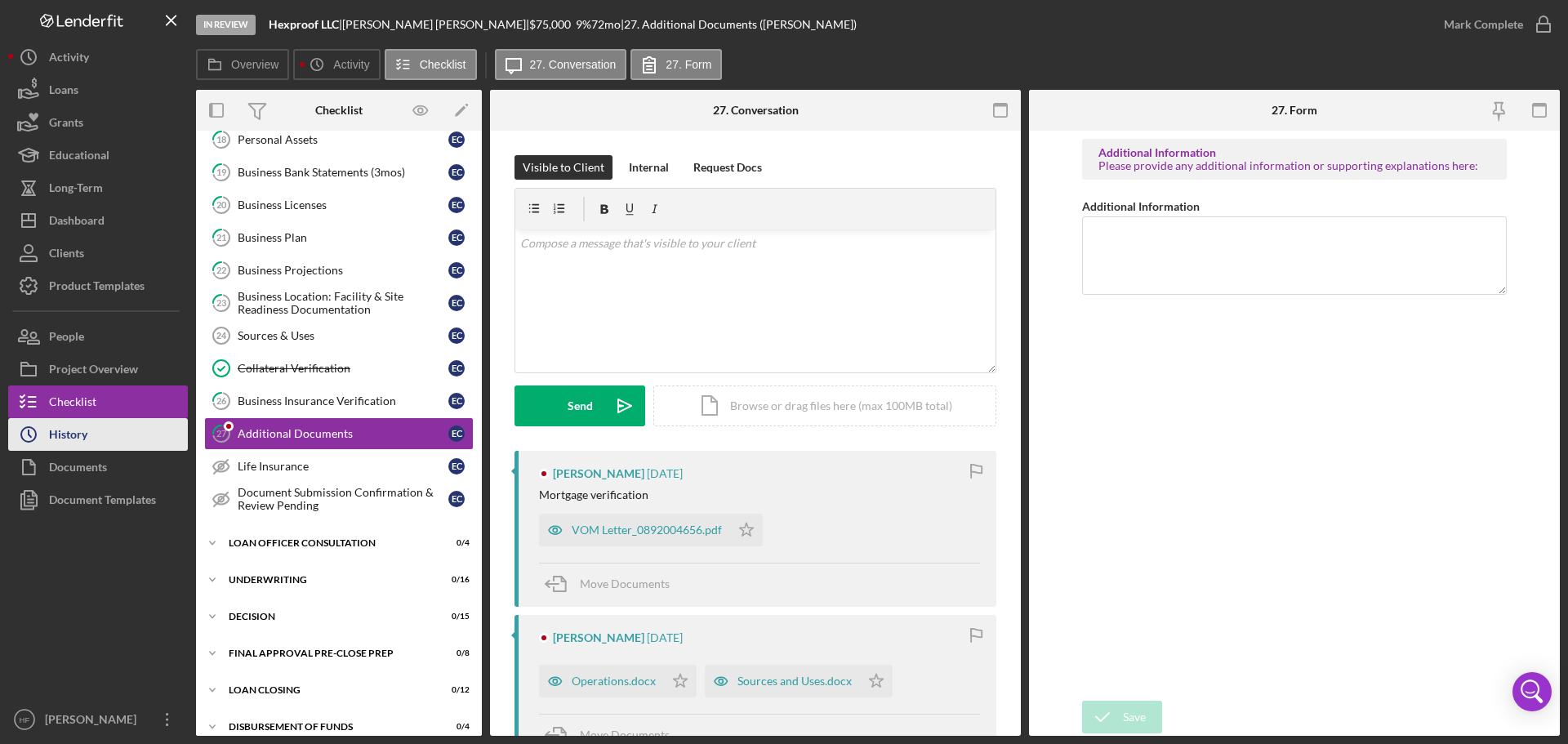
click at [90, 432] on button "Icon/History History" at bounding box center [98, 434] width 180 height 32
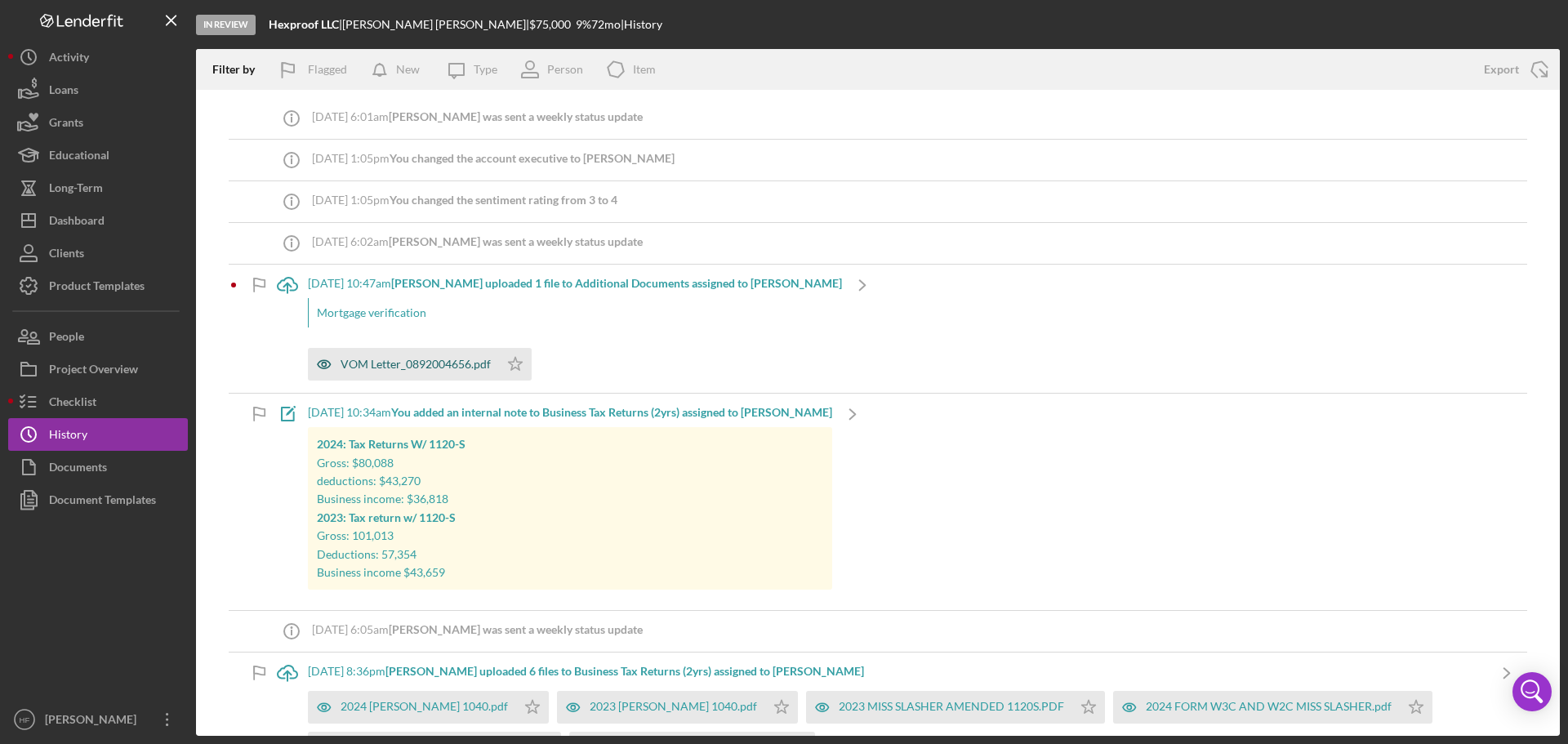
click at [434, 364] on div "VOM Letter_0892004656.pdf" at bounding box center [415, 365] width 150 height 13
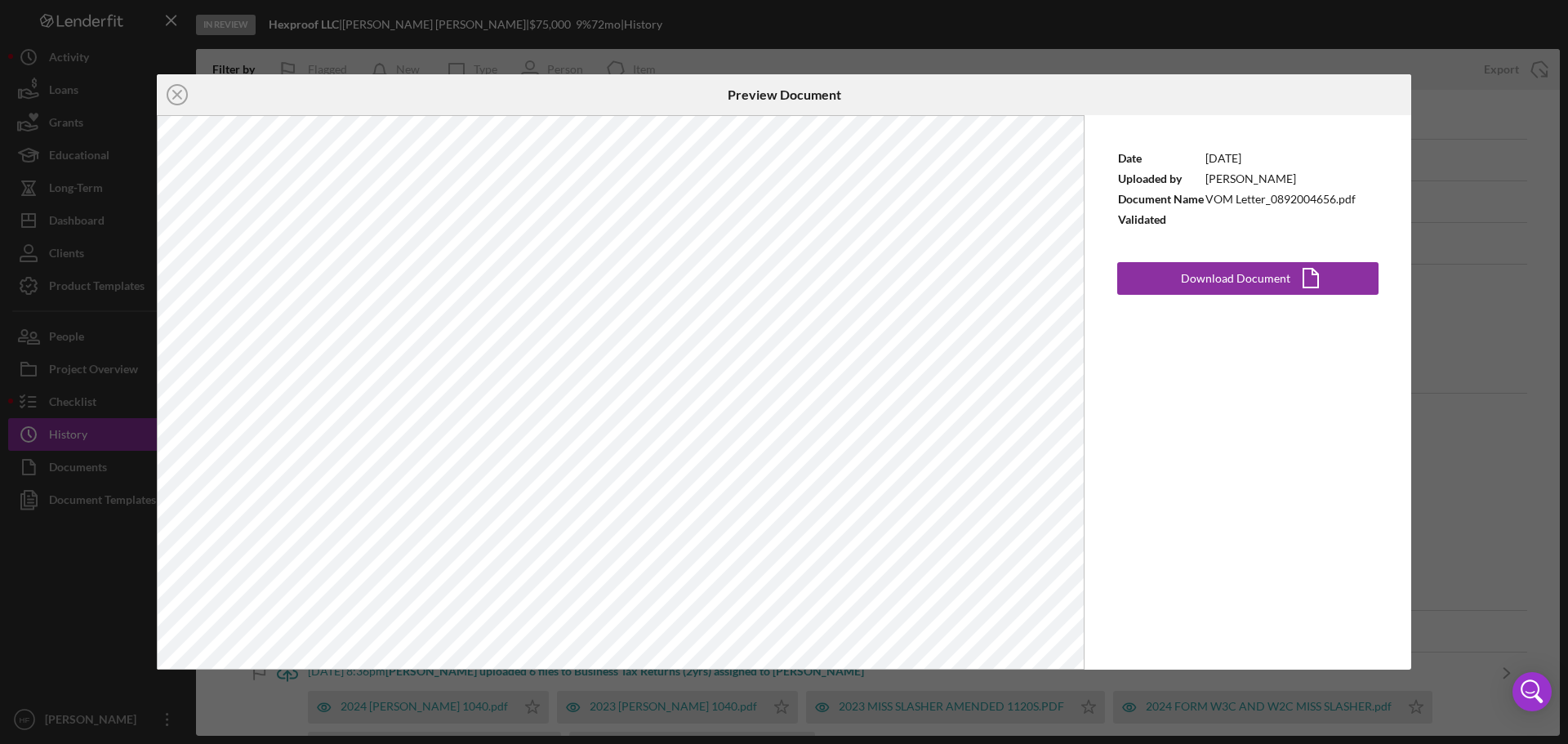
click at [1408, 438] on div "Icon/Close Preview Document Date [DATE] Uploaded by [PERSON_NAME] Document Name…" at bounding box center [784, 372] width 1568 height 744
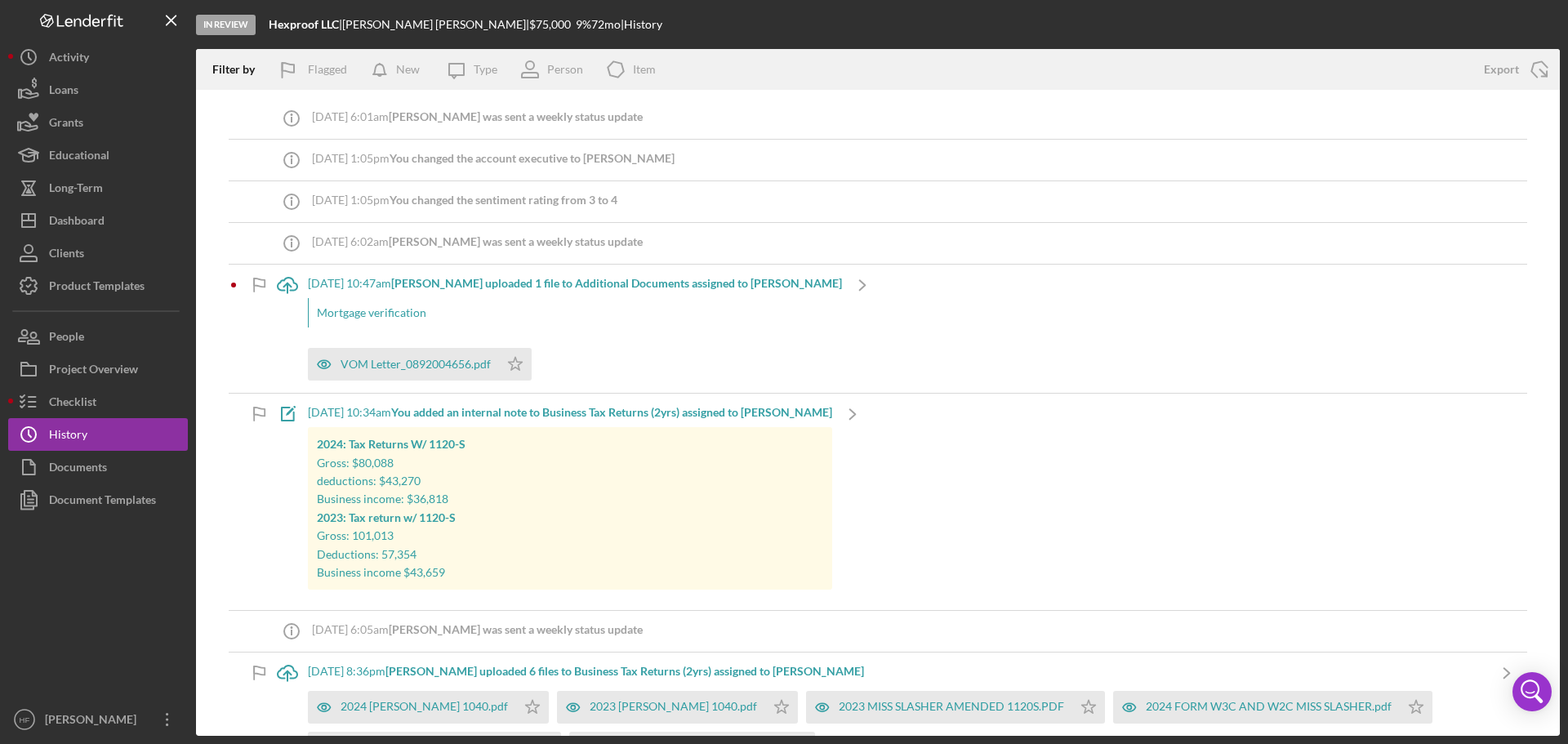
click at [770, 316] on div "Icon/Upload [DATE] 10:47am [PERSON_NAME] uploaded 1 file to Additional Document…" at bounding box center [574, 328] width 615 height 128
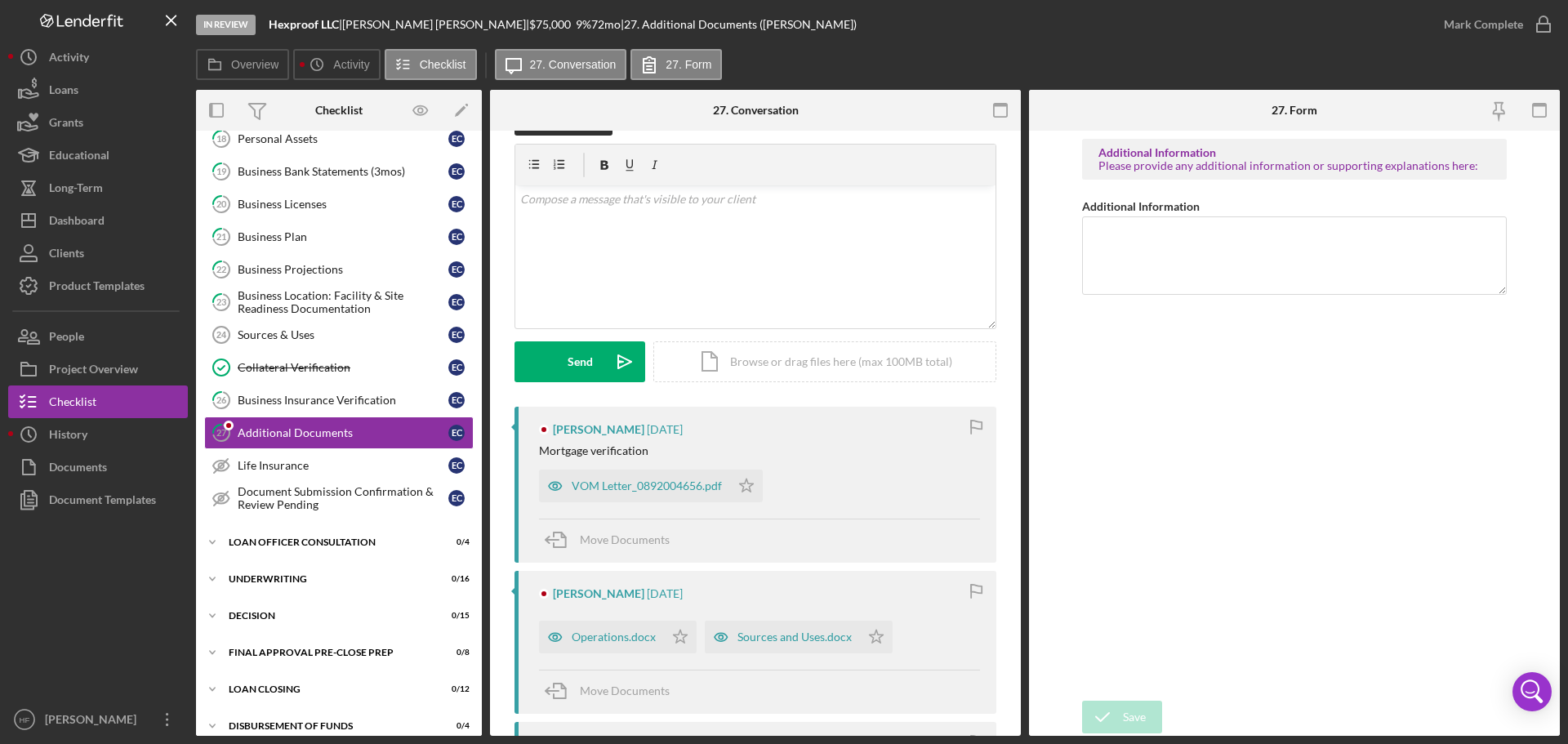
scroll to position [82, 0]
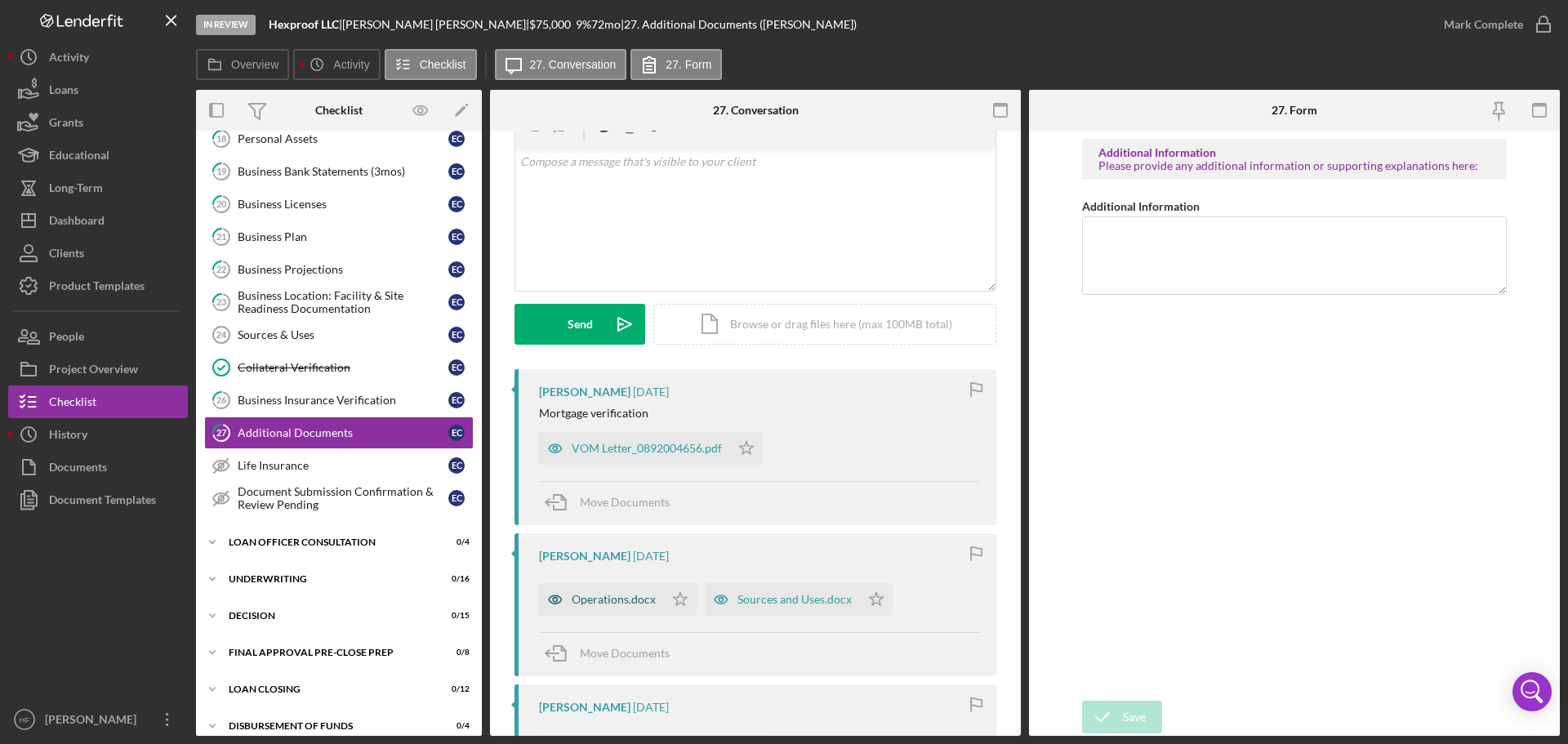
click at [620, 597] on div "Operations.docx" at bounding box center [614, 600] width 84 height 13
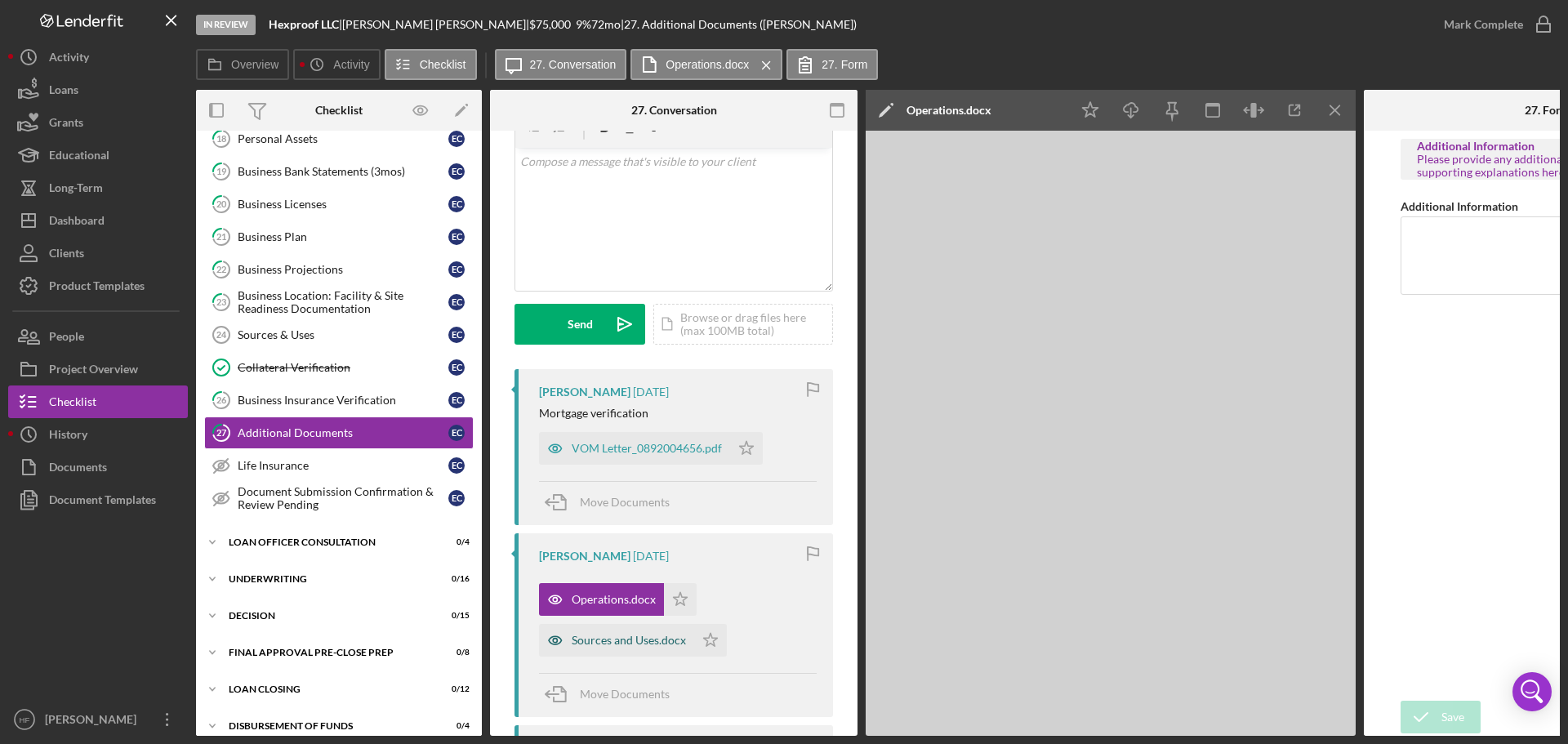
click at [616, 640] on div "Sources and Uses.docx" at bounding box center [629, 640] width 114 height 13
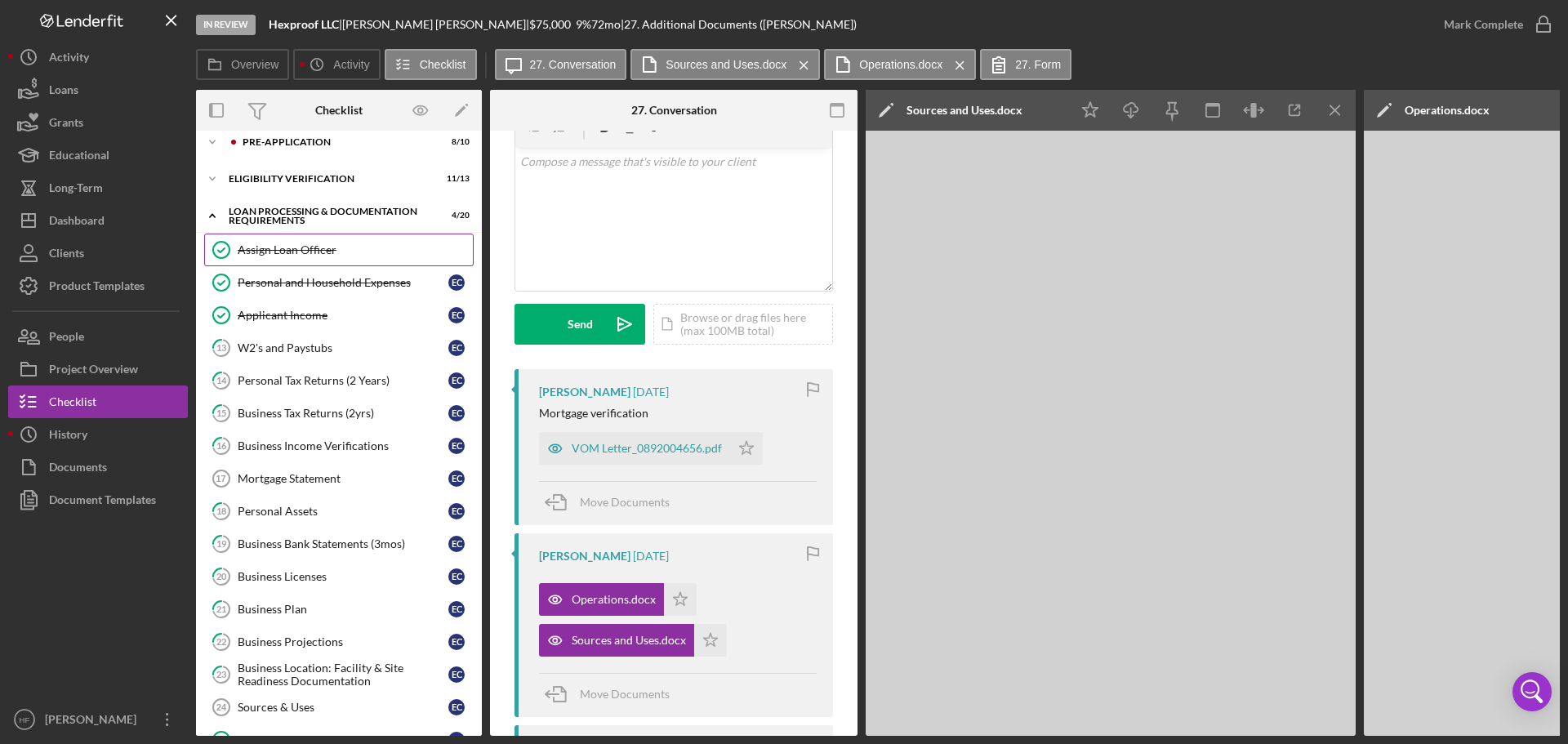
scroll to position [0, 0]
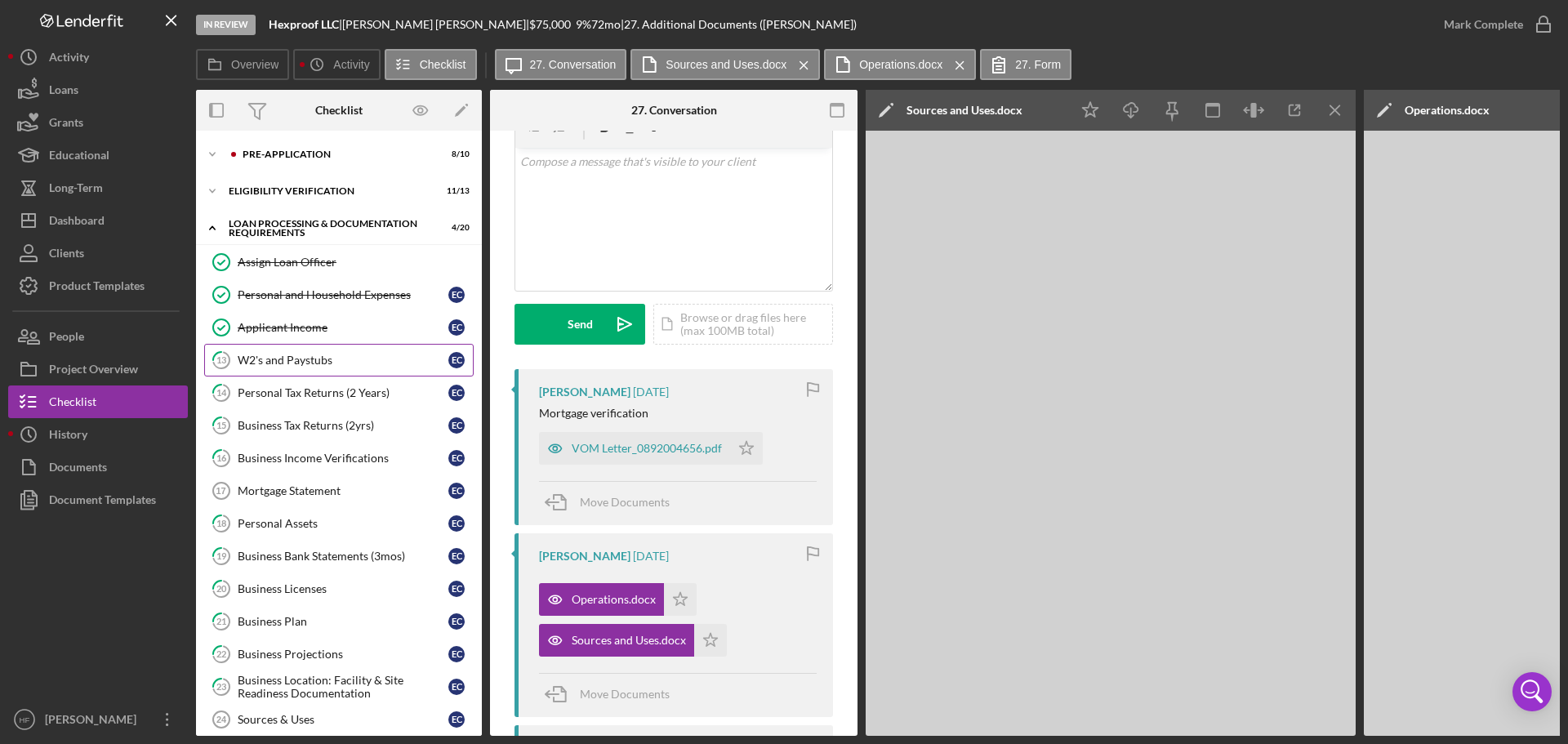
click at [333, 357] on div "W2's and Paystubs" at bounding box center [343, 360] width 210 height 13
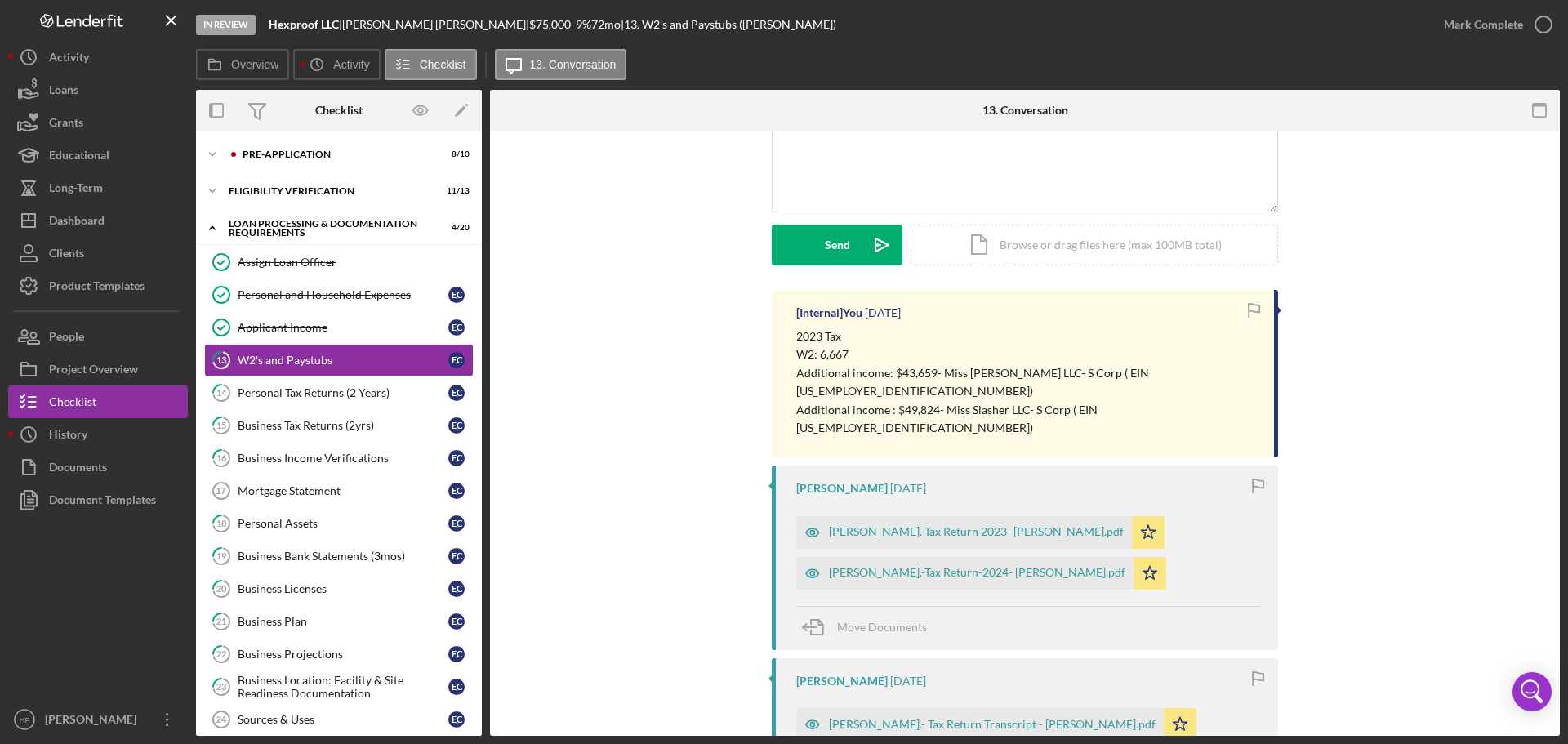
scroll to position [245, 0]
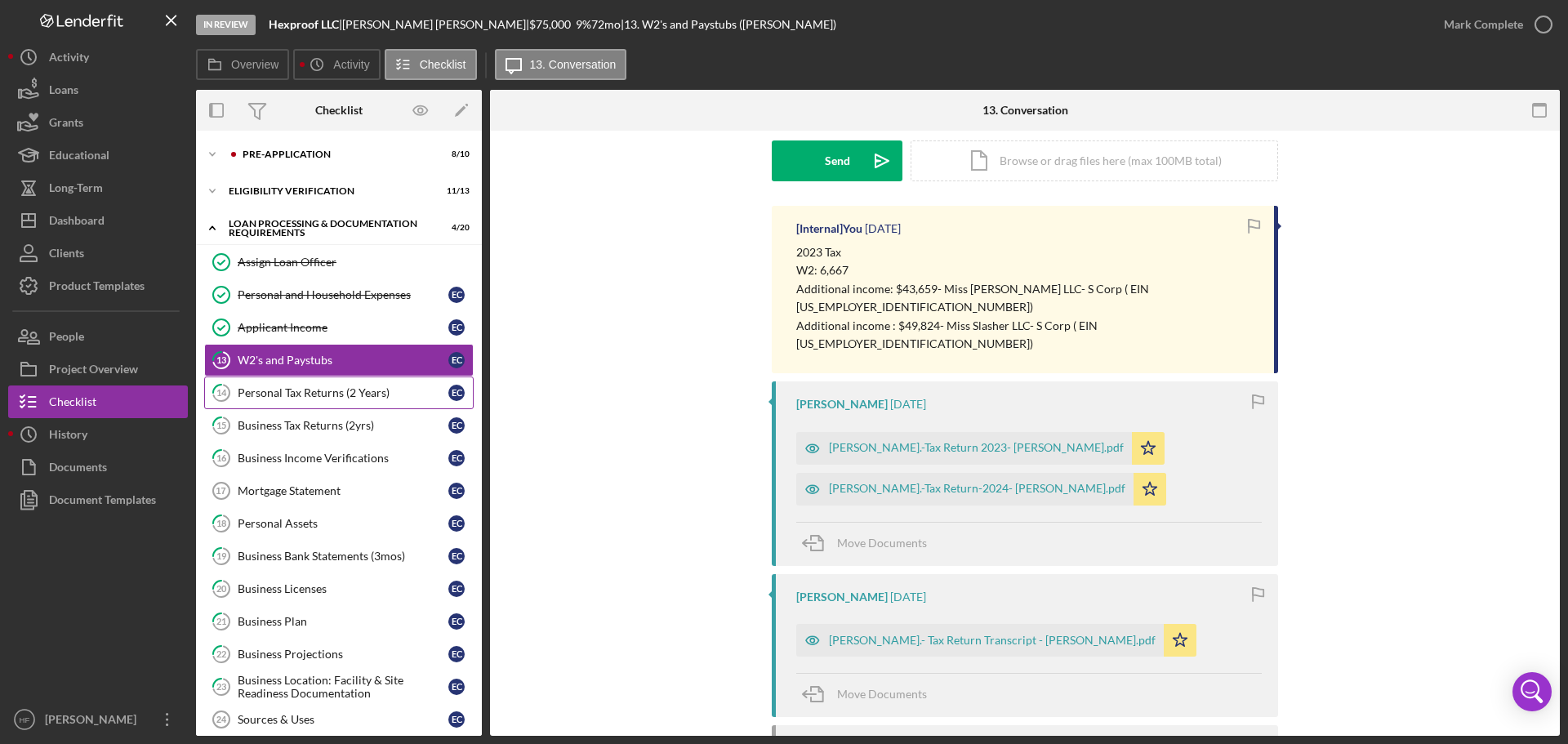
click at [313, 399] on div "Personal Tax Returns (2 Years)" at bounding box center [343, 393] width 210 height 13
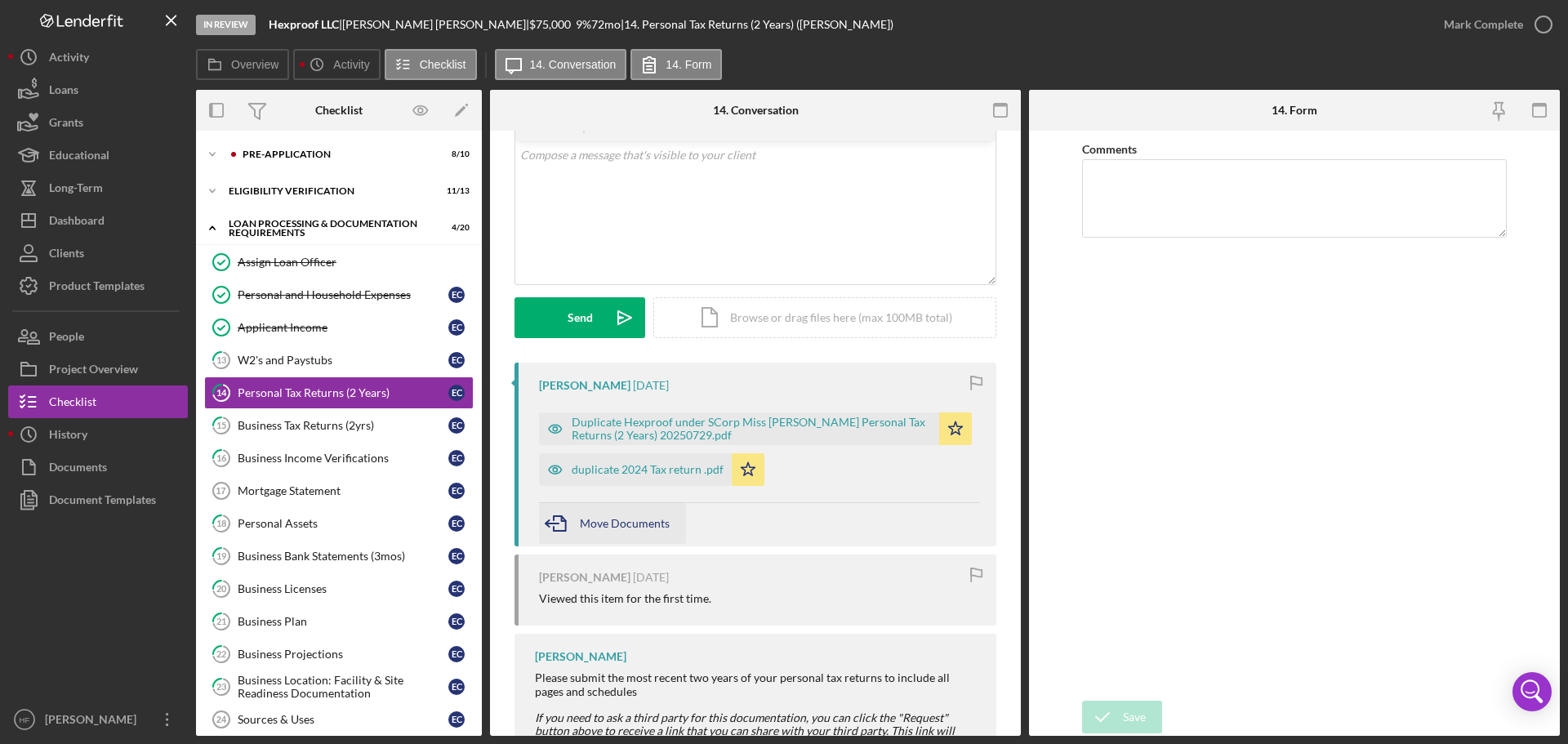
scroll to position [68, 0]
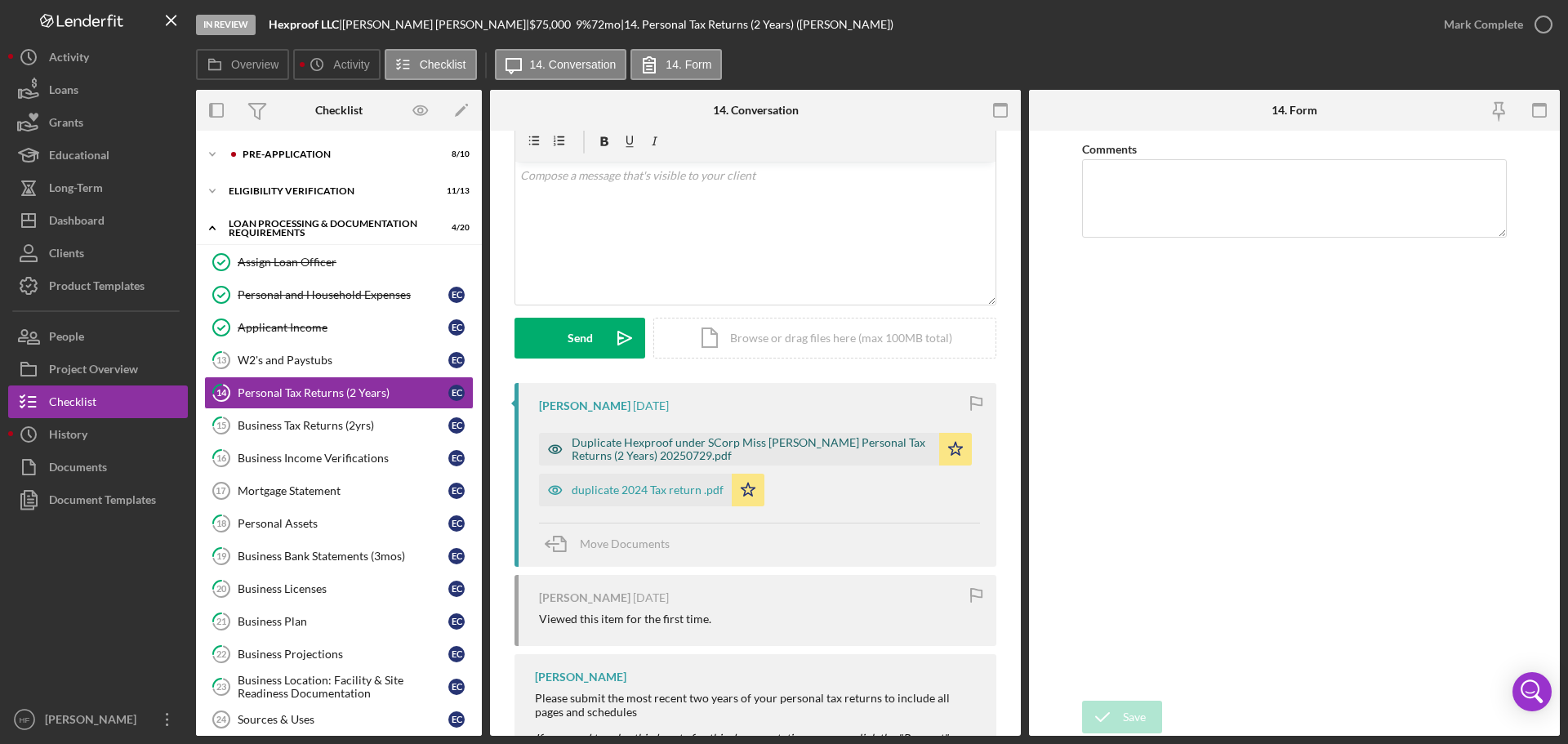
click at [684, 447] on div "Duplicate Hexproof under SCorp Miss [PERSON_NAME] Personal Tax Returns (2 Years…" at bounding box center [751, 449] width 359 height 27
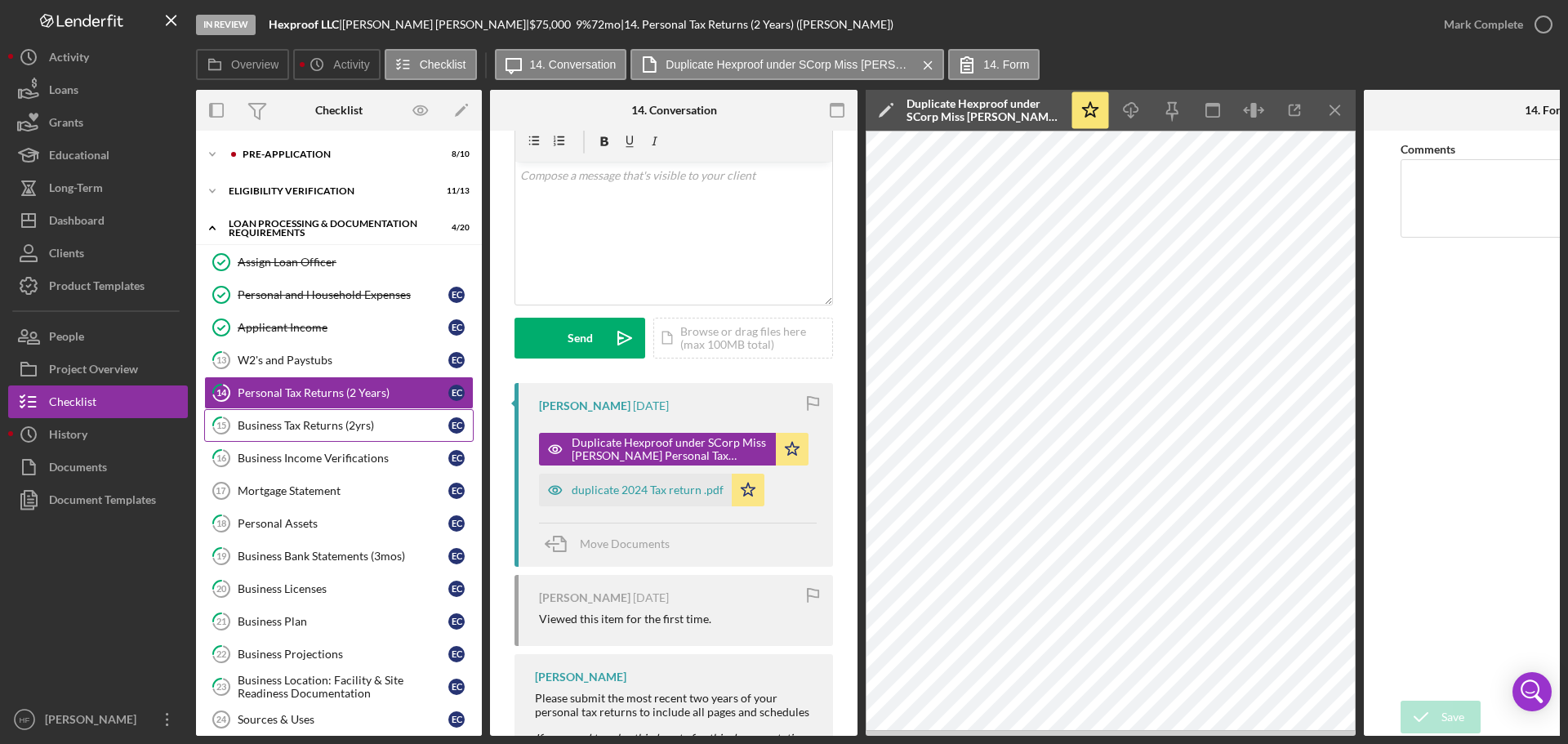
click at [384, 428] on div "Business Tax Returns (2yrs)" at bounding box center [343, 426] width 210 height 13
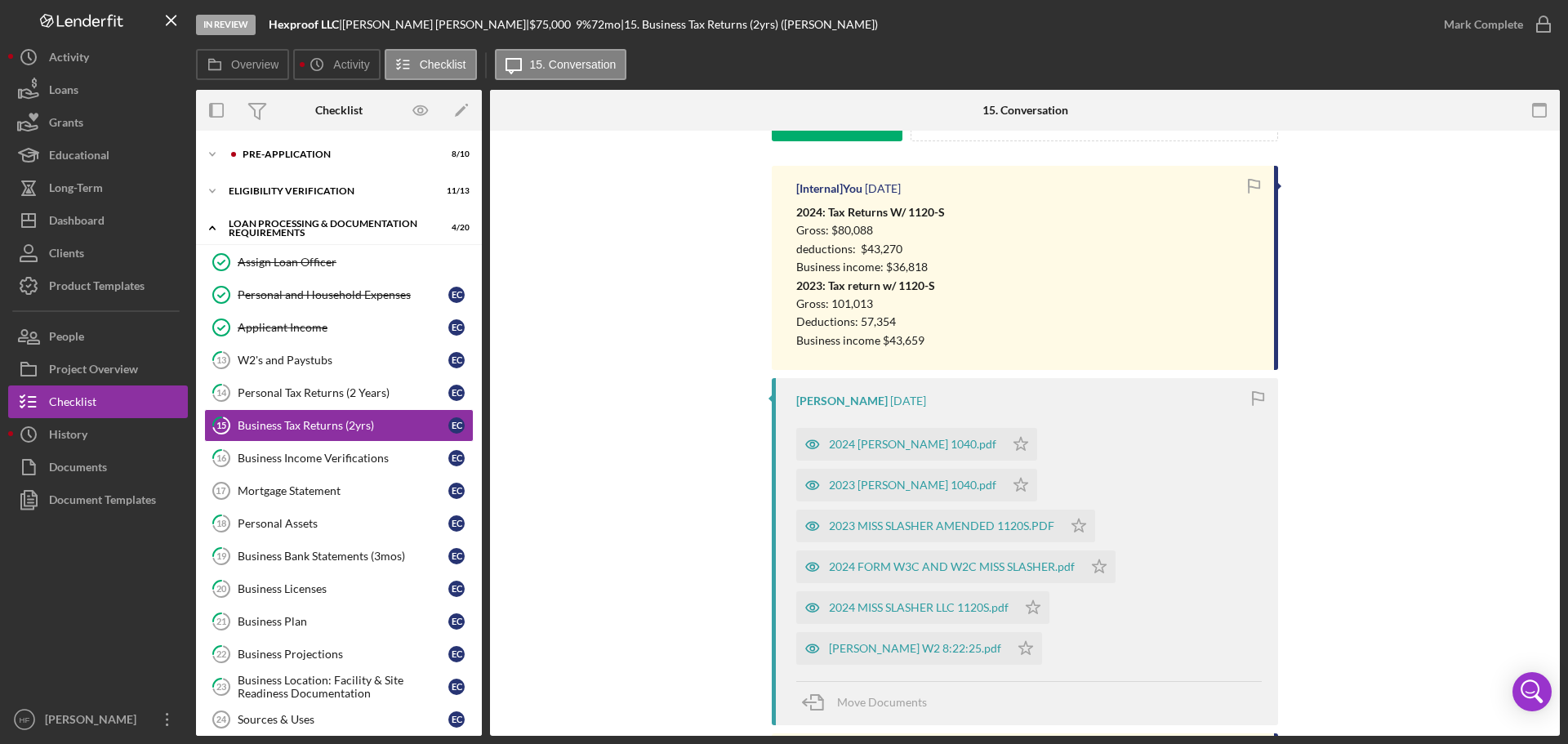
scroll to position [294, 0]
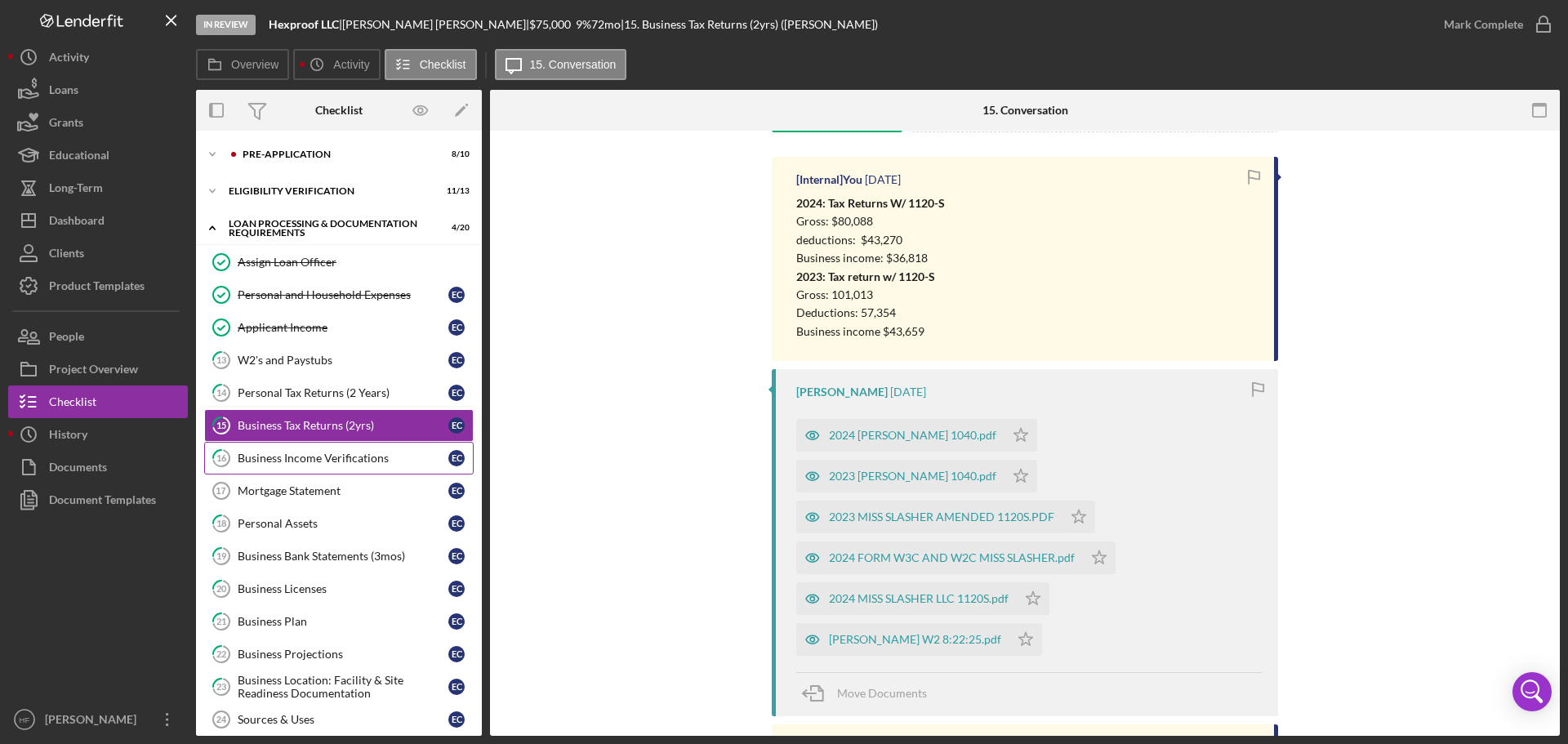
click at [308, 474] on link "16 Business Income Verifications E C" at bounding box center [338, 457] width 269 height 32
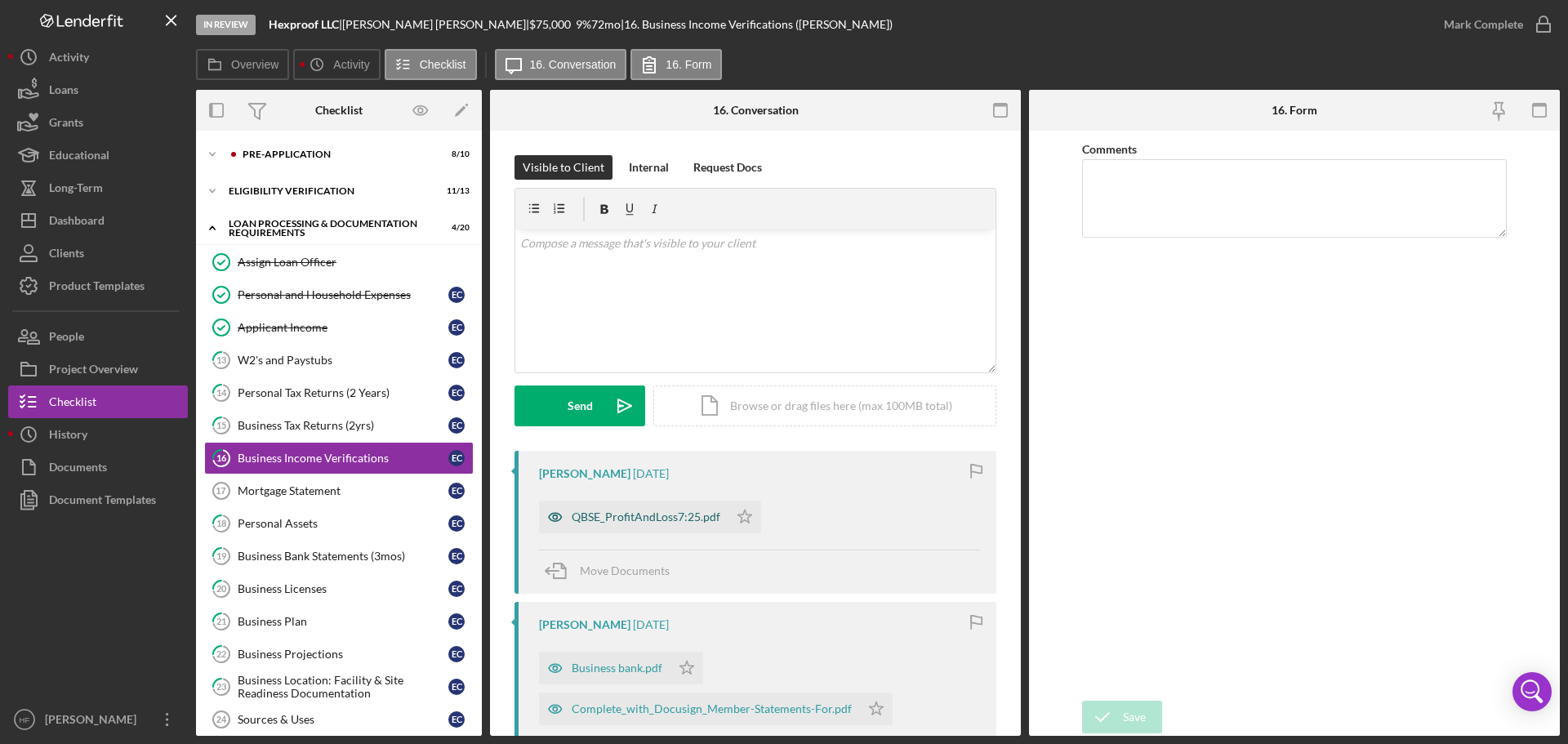
click at [572, 512] on div "QBSE_ProfitAndLoss7:25.pdf" at bounding box center [645, 517] width 148 height 13
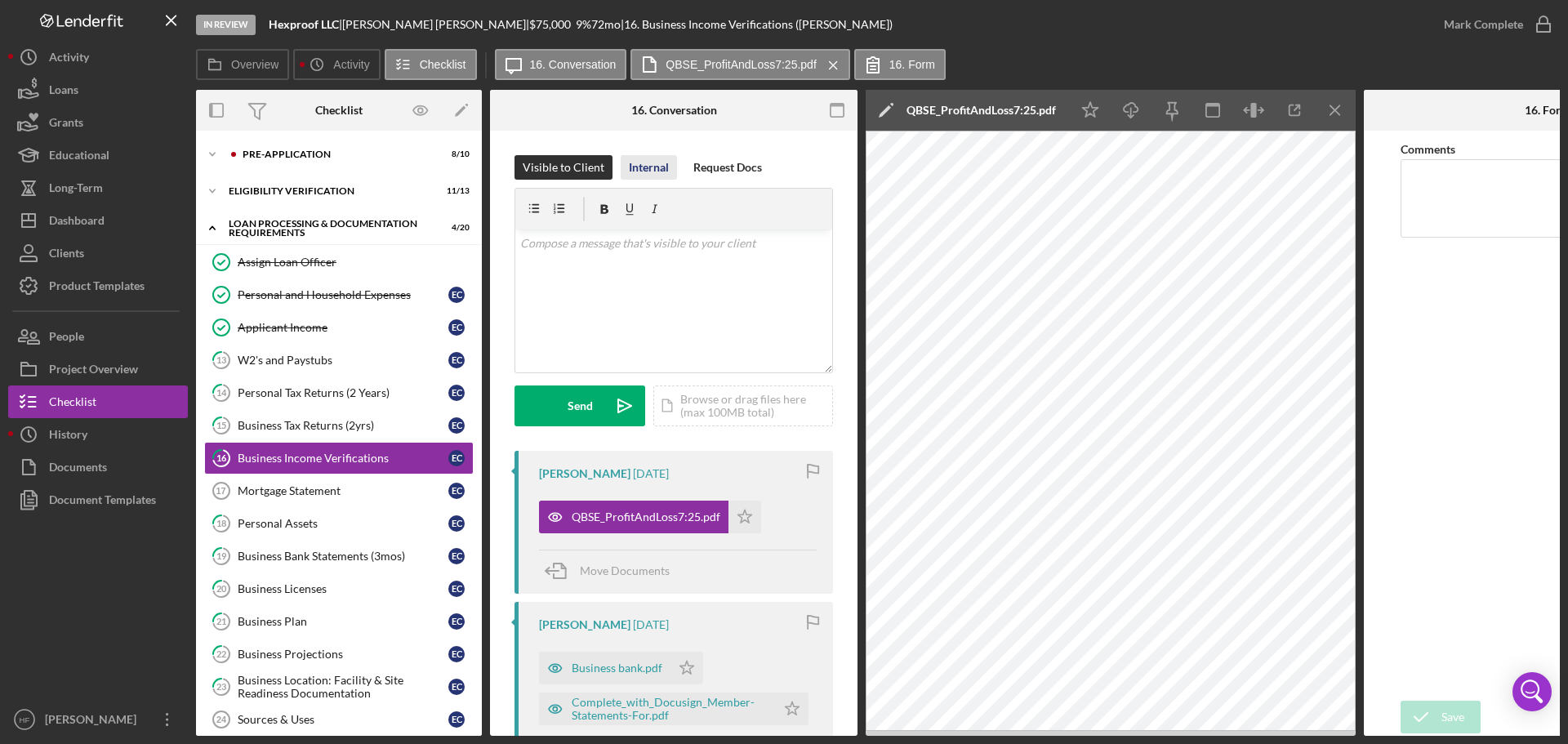
click at [636, 166] on div "Internal" at bounding box center [649, 167] width 40 height 25
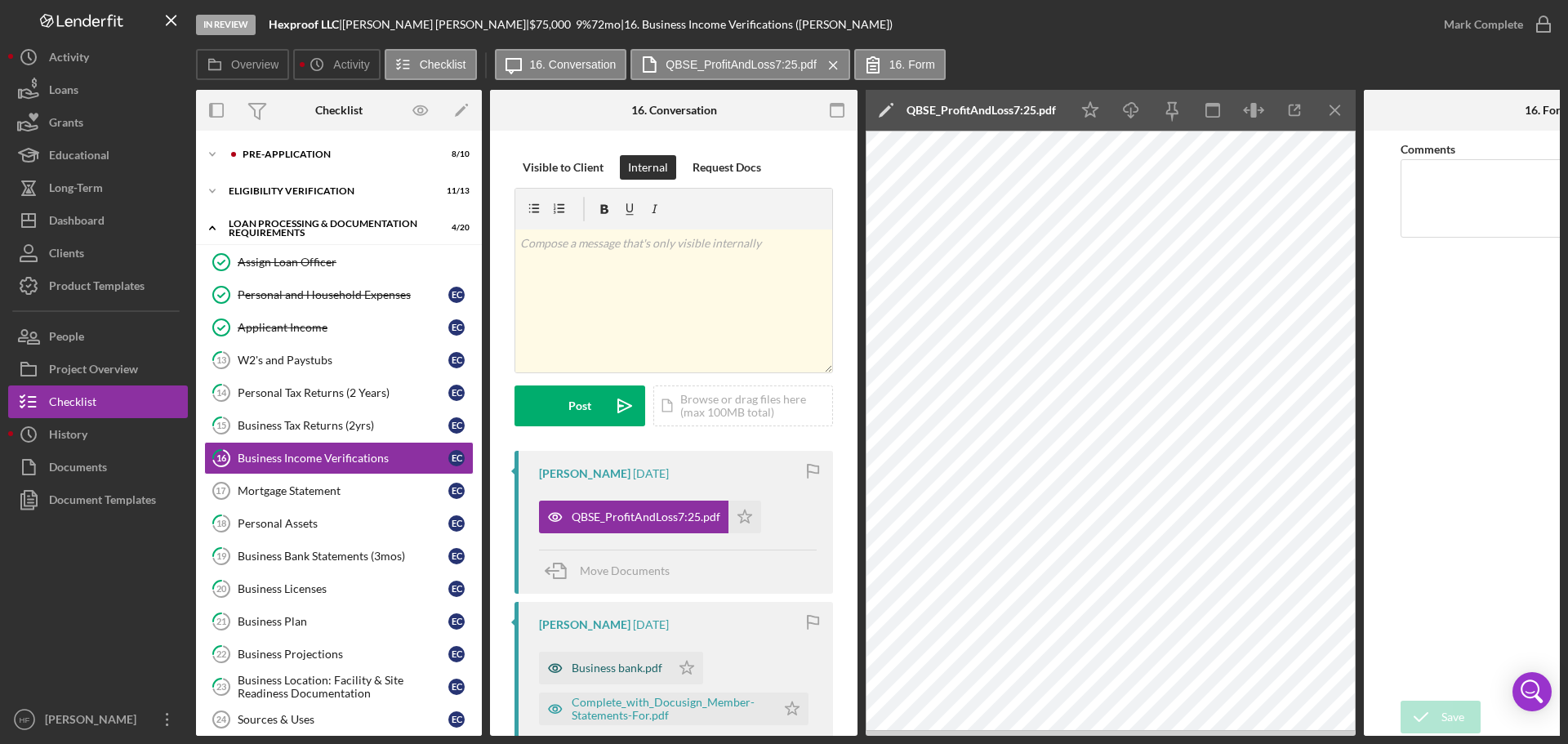
click at [608, 672] on div "Business bank.pdf" at bounding box center [616, 668] width 90 height 13
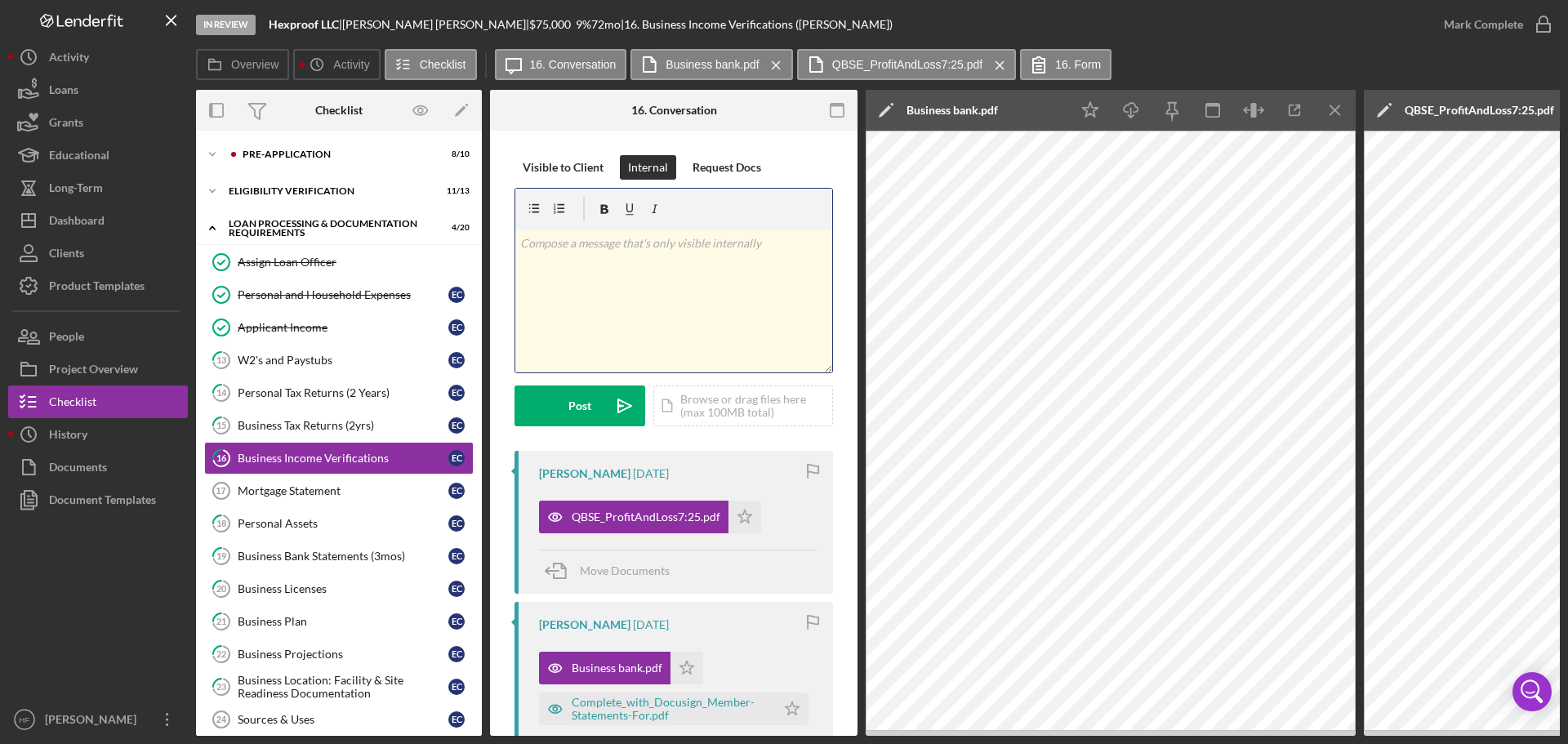
click at [660, 279] on div "v Color teal Color pink Remove color Add row above Add row below Add column bef…" at bounding box center [673, 301] width 316 height 143
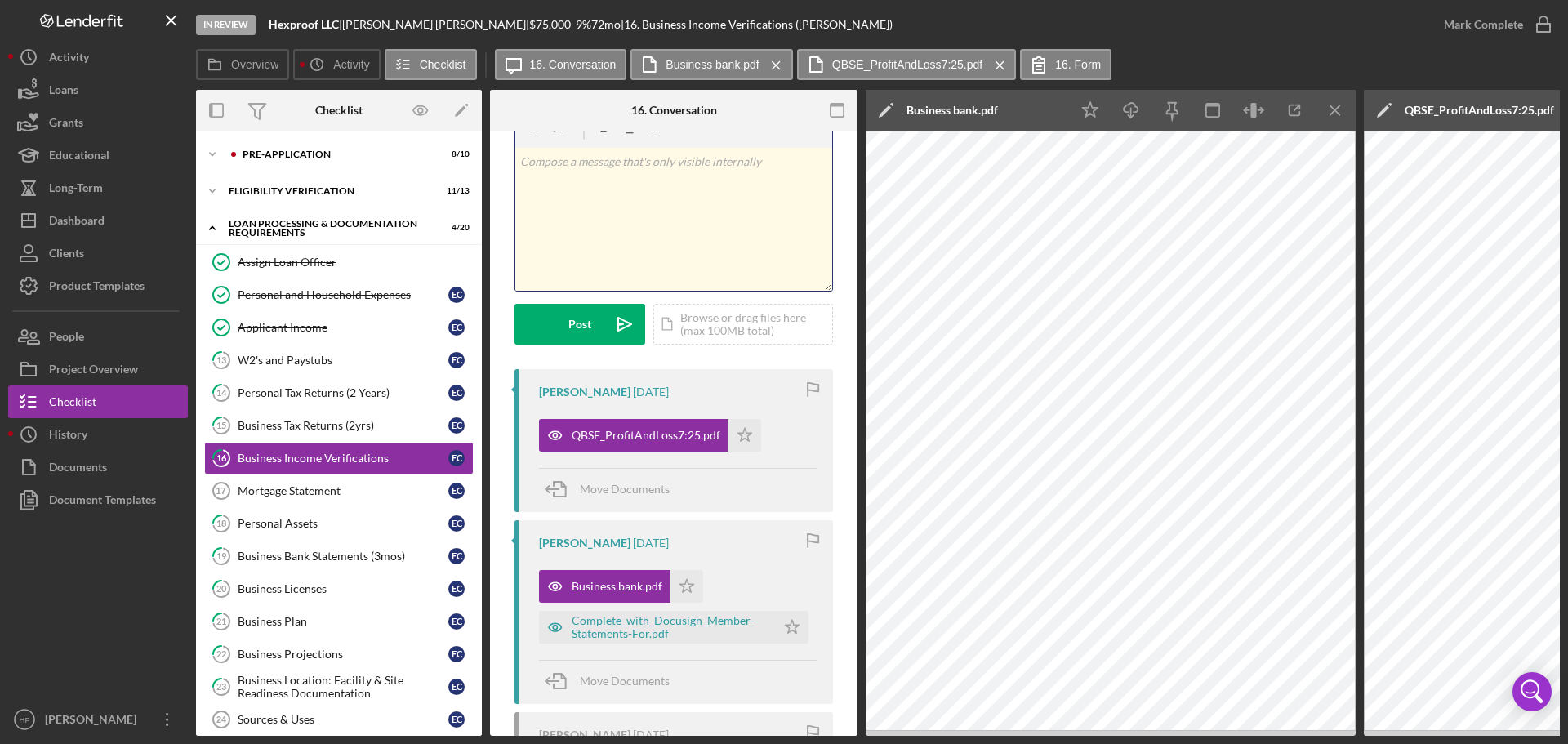
click at [689, 215] on div "v Color teal Color pink Remove color Add row above Add row below Add column bef…" at bounding box center [673, 219] width 316 height 143
drag, startPoint x: 640, startPoint y: 163, endPoint x: 603, endPoint y: 159, distance: 37.2
click at [603, 159] on p "Acct: 49243- $2292.94" at bounding box center [674, 162] width 308 height 18
click at [663, 243] on div "v Color teal Color pink Remove color Add row above Add row below Add column bef…" at bounding box center [673, 219] width 316 height 143
click at [741, 181] on div "v Color teal Color pink Remove color Add row above Add row below Add column bef…" at bounding box center [673, 219] width 316 height 143
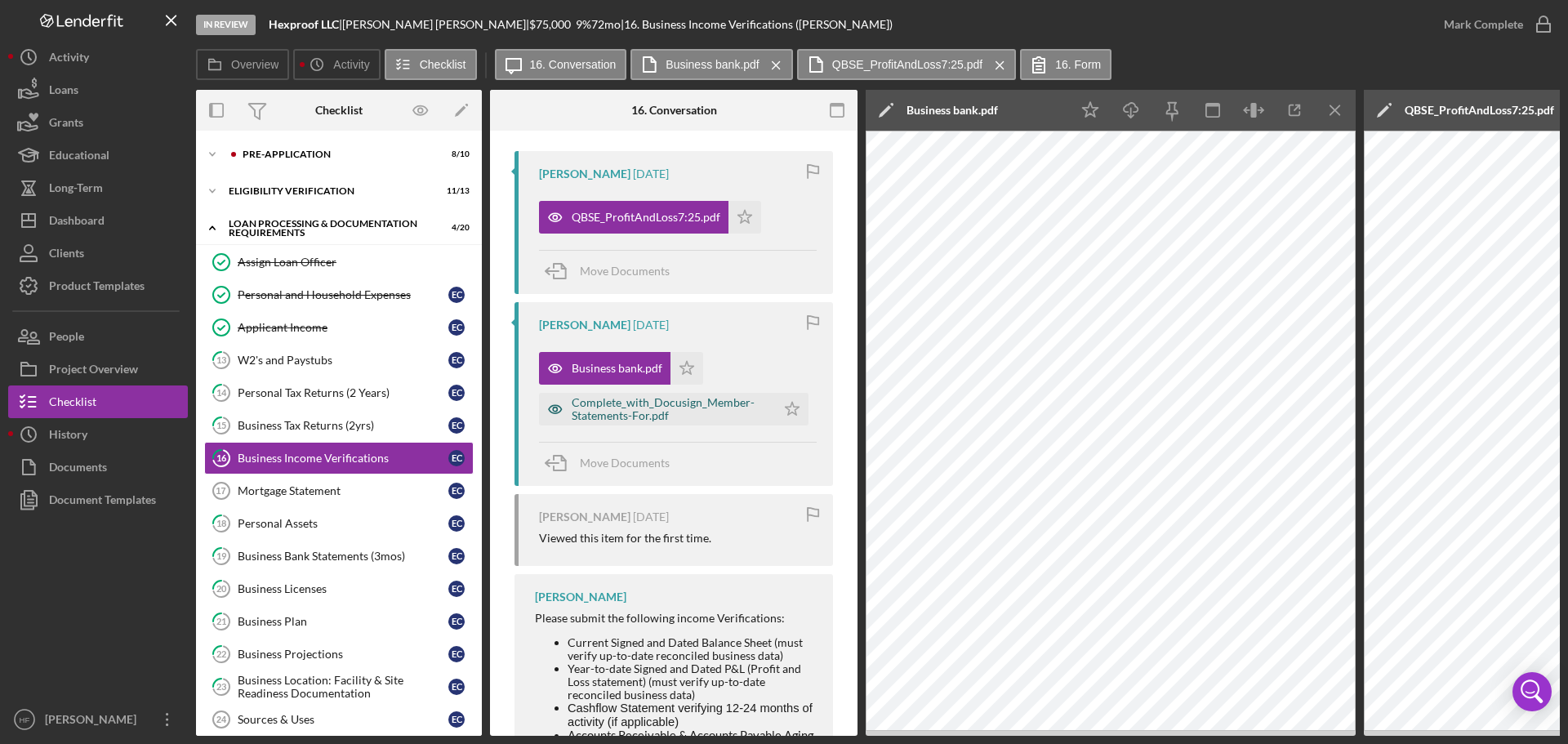
scroll to position [326, 0]
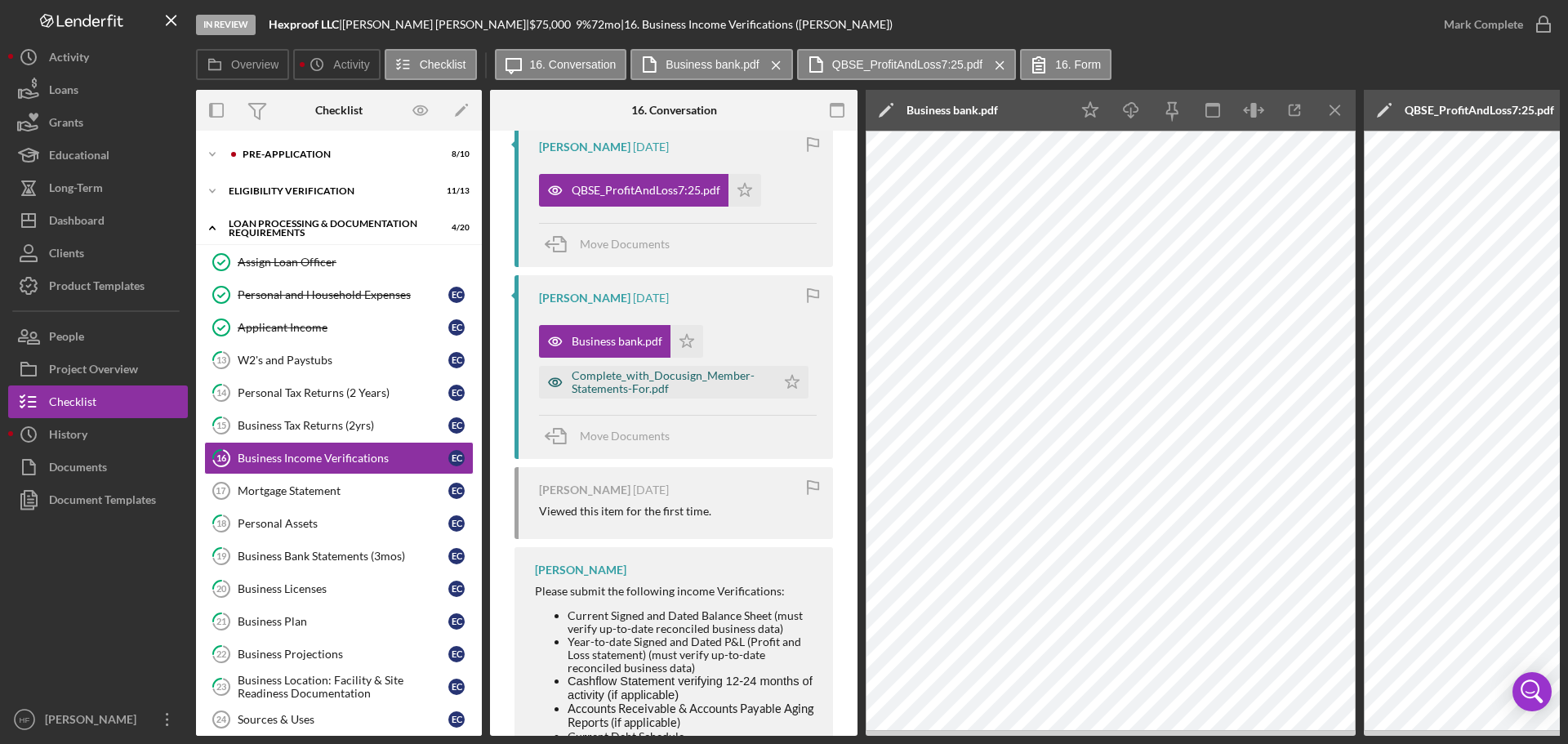
click at [626, 382] on div "Complete_with_Docusign_Member-Statements-For.pdf" at bounding box center [669, 383] width 196 height 27
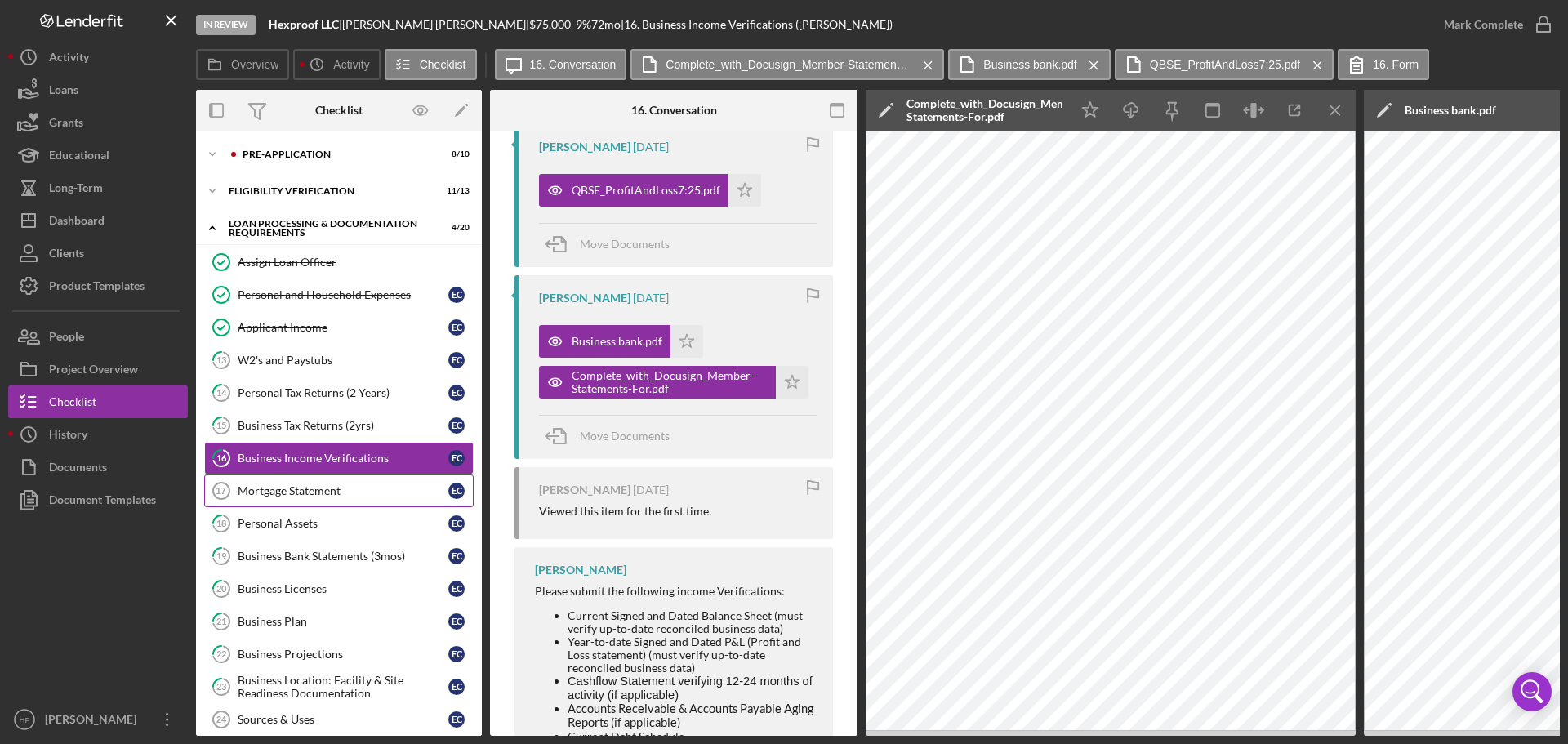
click at [419, 490] on div "Mortgage Statement" at bounding box center [343, 491] width 210 height 13
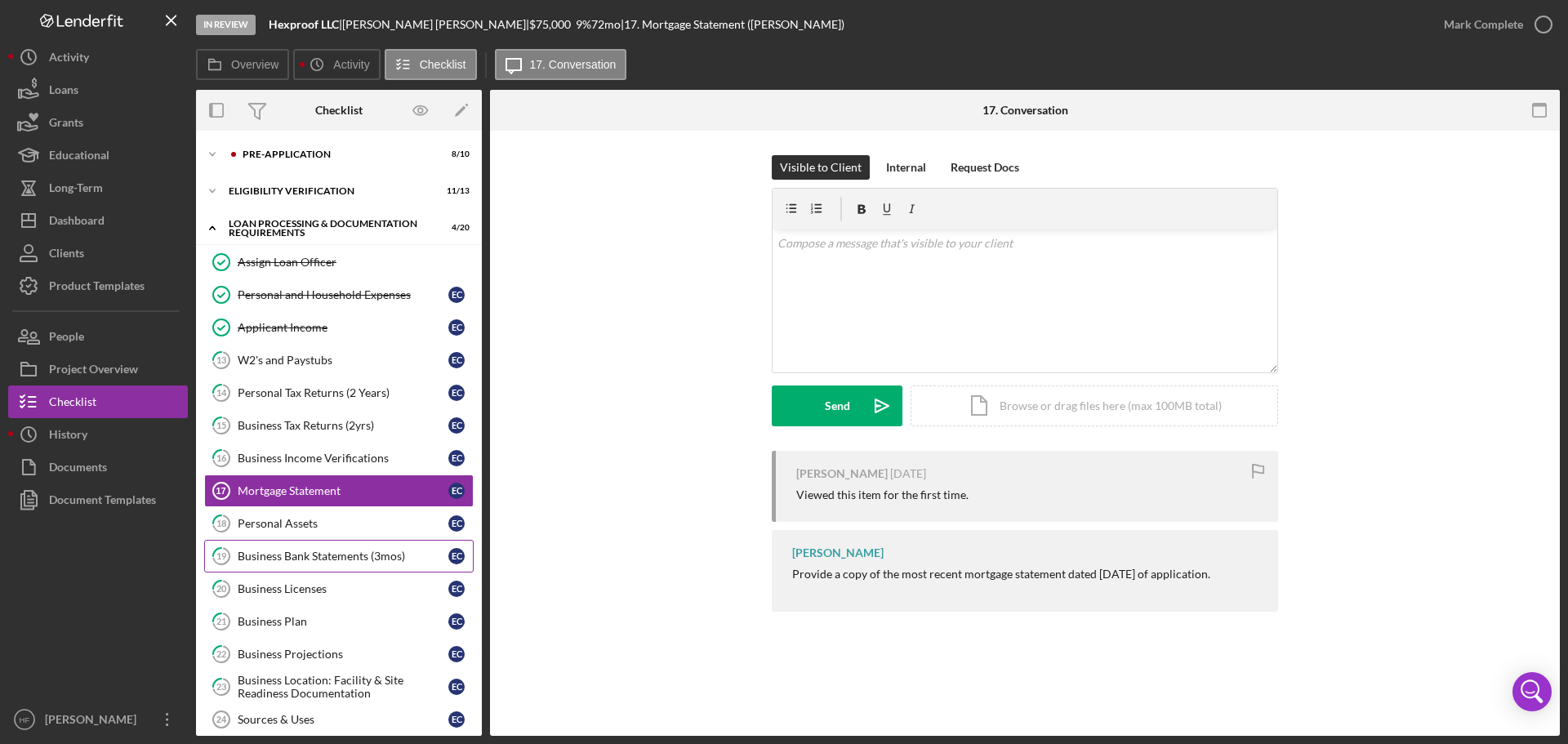
click at [354, 542] on link "19 Business Bank Statements (3mos) E C" at bounding box center [338, 556] width 269 height 32
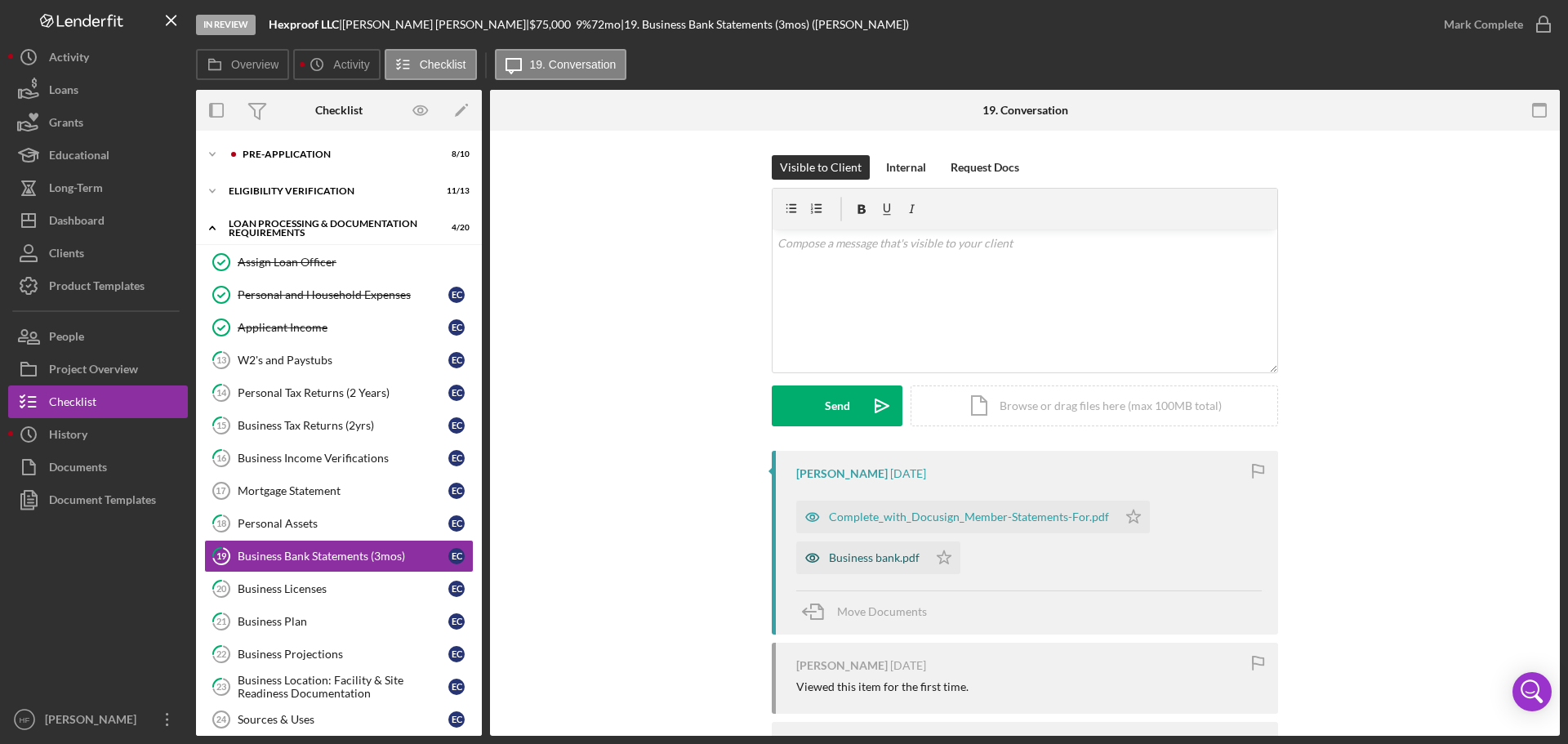
click at [872, 559] on div "Business bank.pdf" at bounding box center [874, 558] width 90 height 13
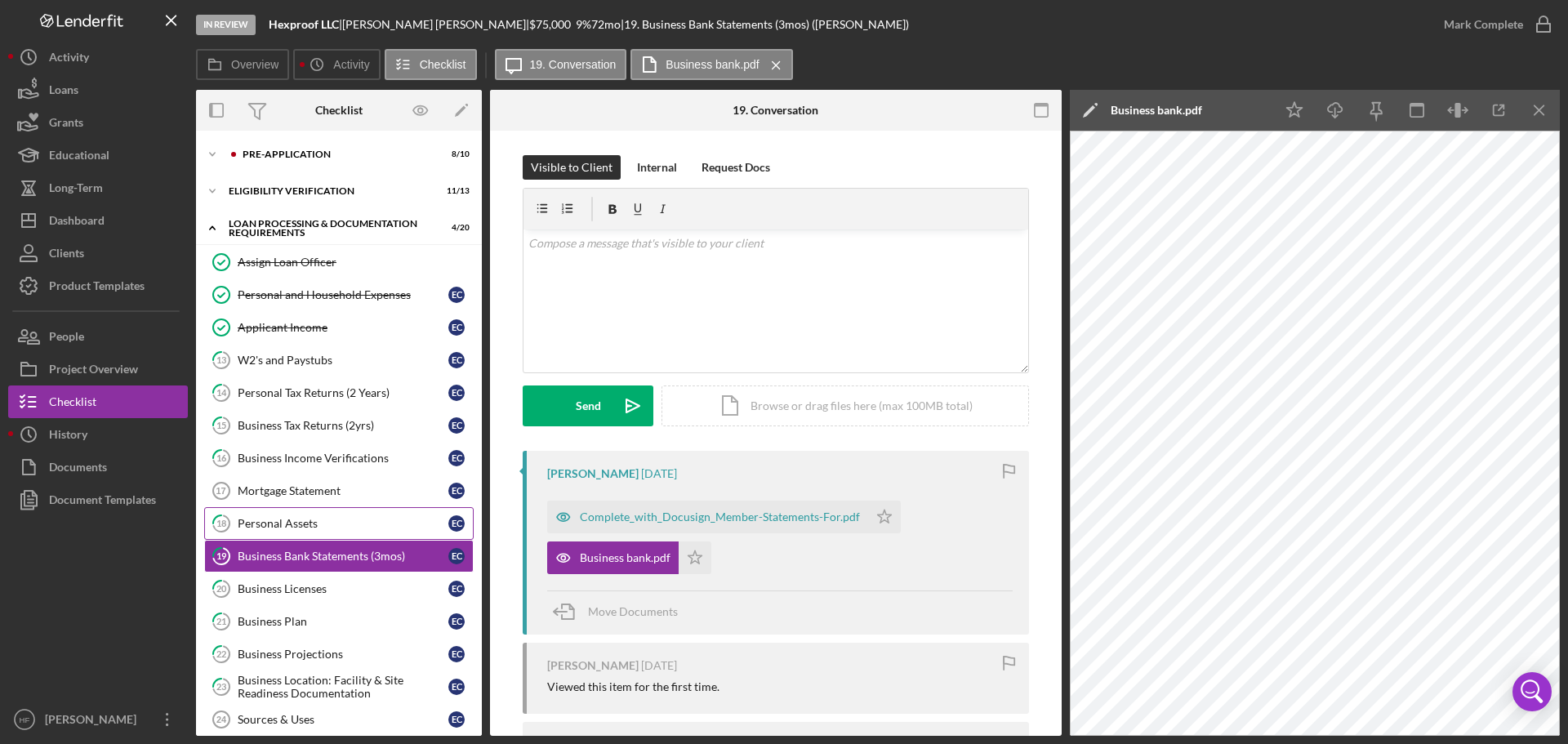
click at [375, 531] on link "18 Personal Assets E C" at bounding box center [338, 523] width 269 height 32
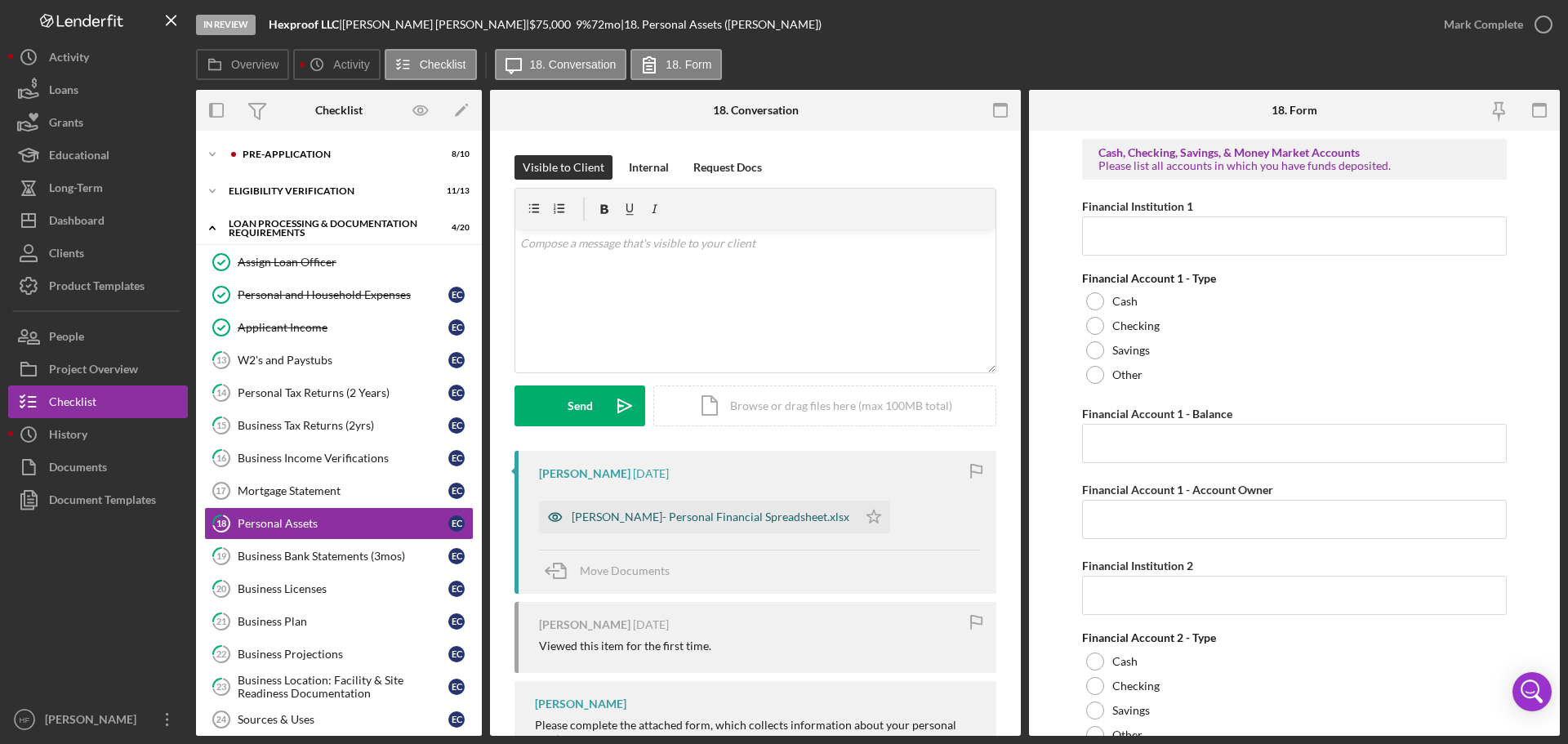
click at [646, 520] on div "[PERSON_NAME]- Personal Financial Spreadsheet.xlsx" at bounding box center [710, 517] width 277 height 13
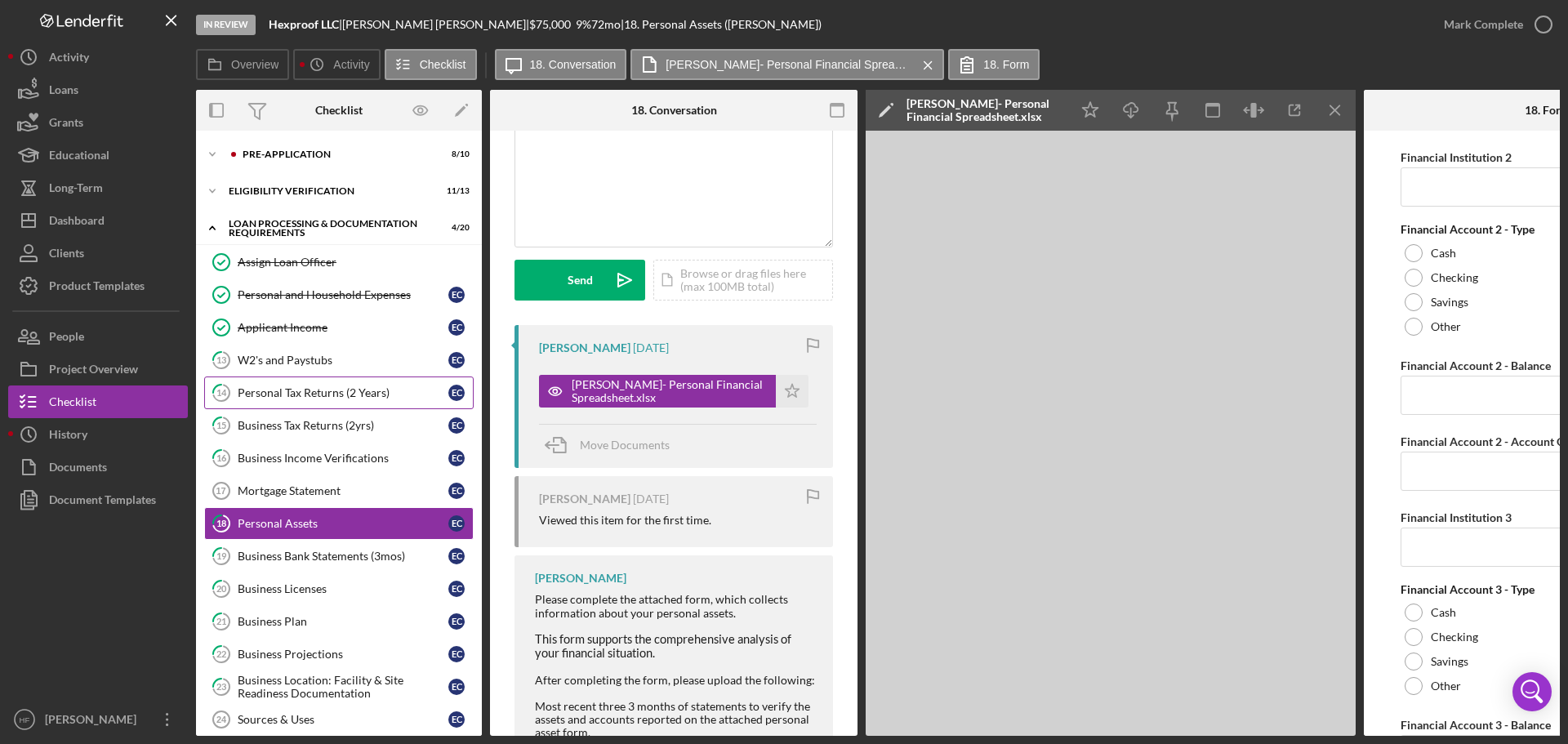
click at [383, 382] on link "14 Personal Tax Returns (2 Years) E C" at bounding box center [338, 392] width 269 height 32
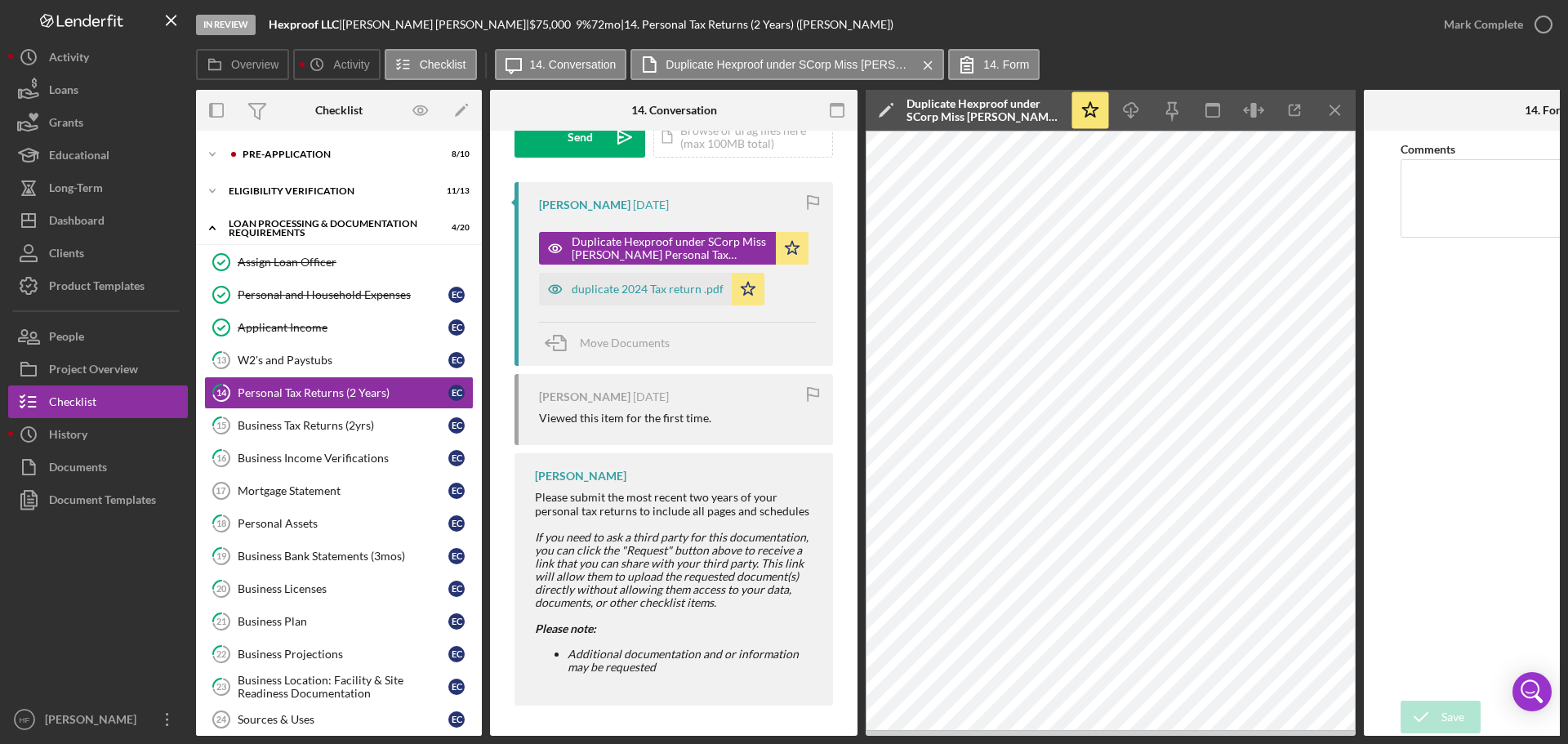
scroll to position [276, 0]
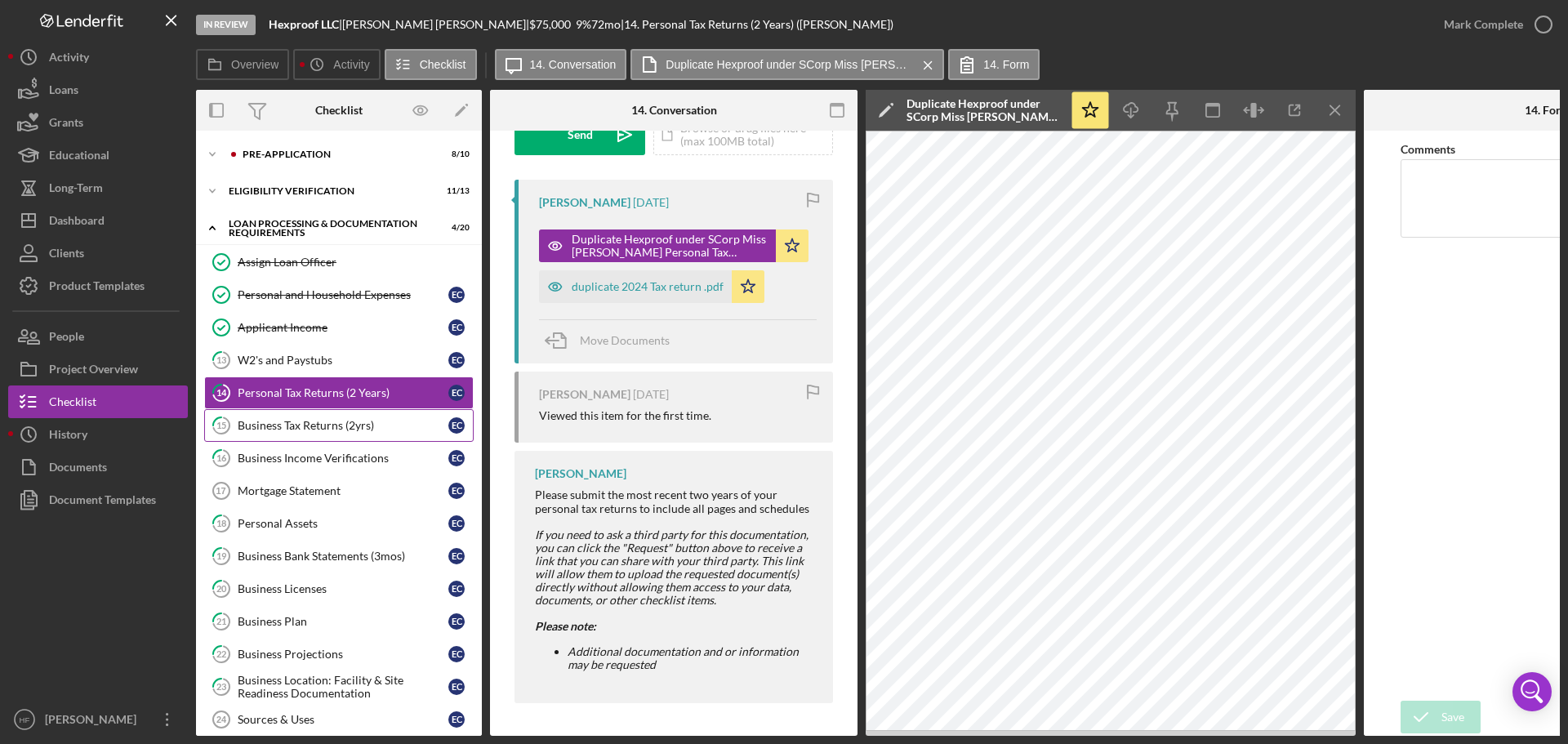
click at [361, 413] on link "15 Business Tax Returns (2yrs) E C" at bounding box center [338, 425] width 269 height 32
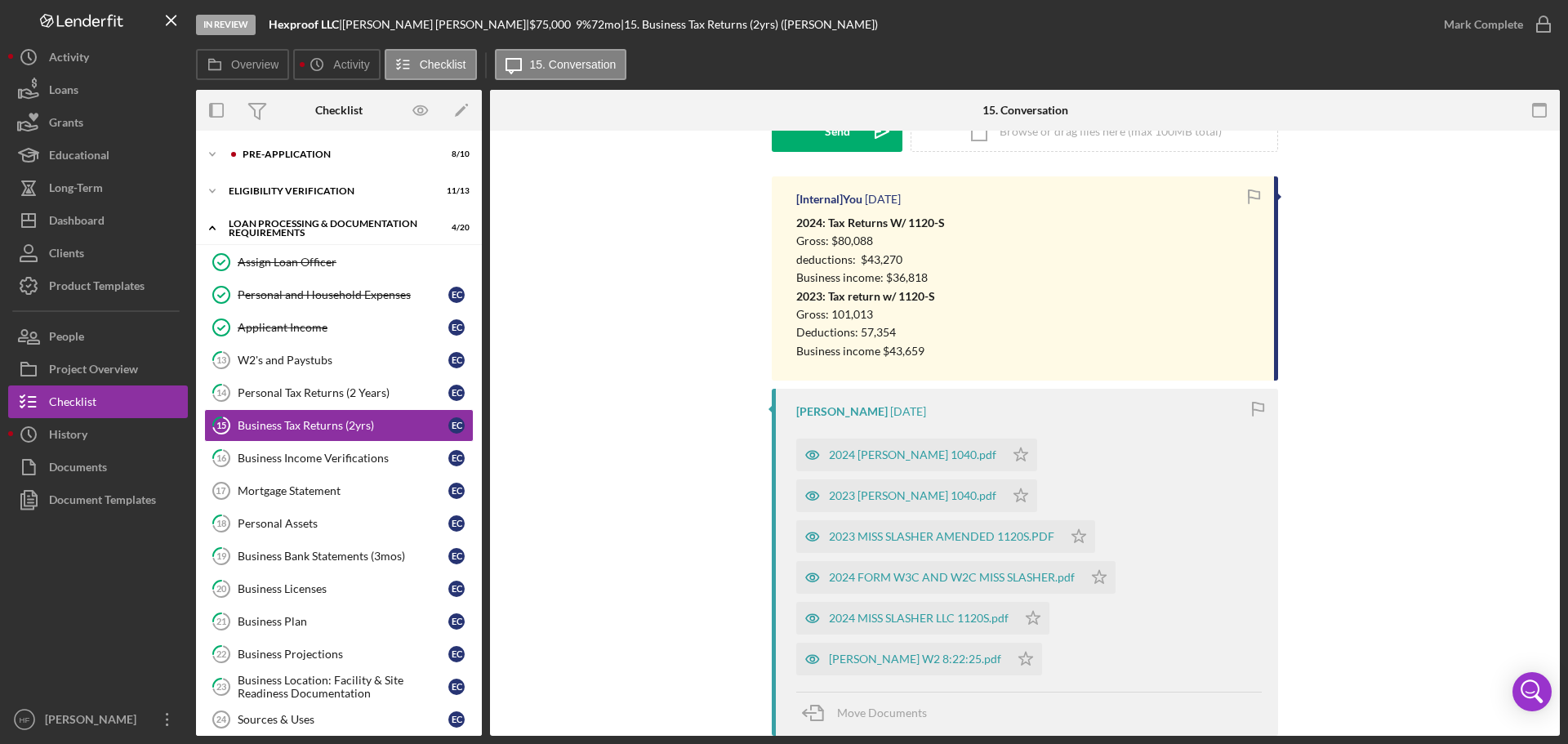
scroll to position [245, 0]
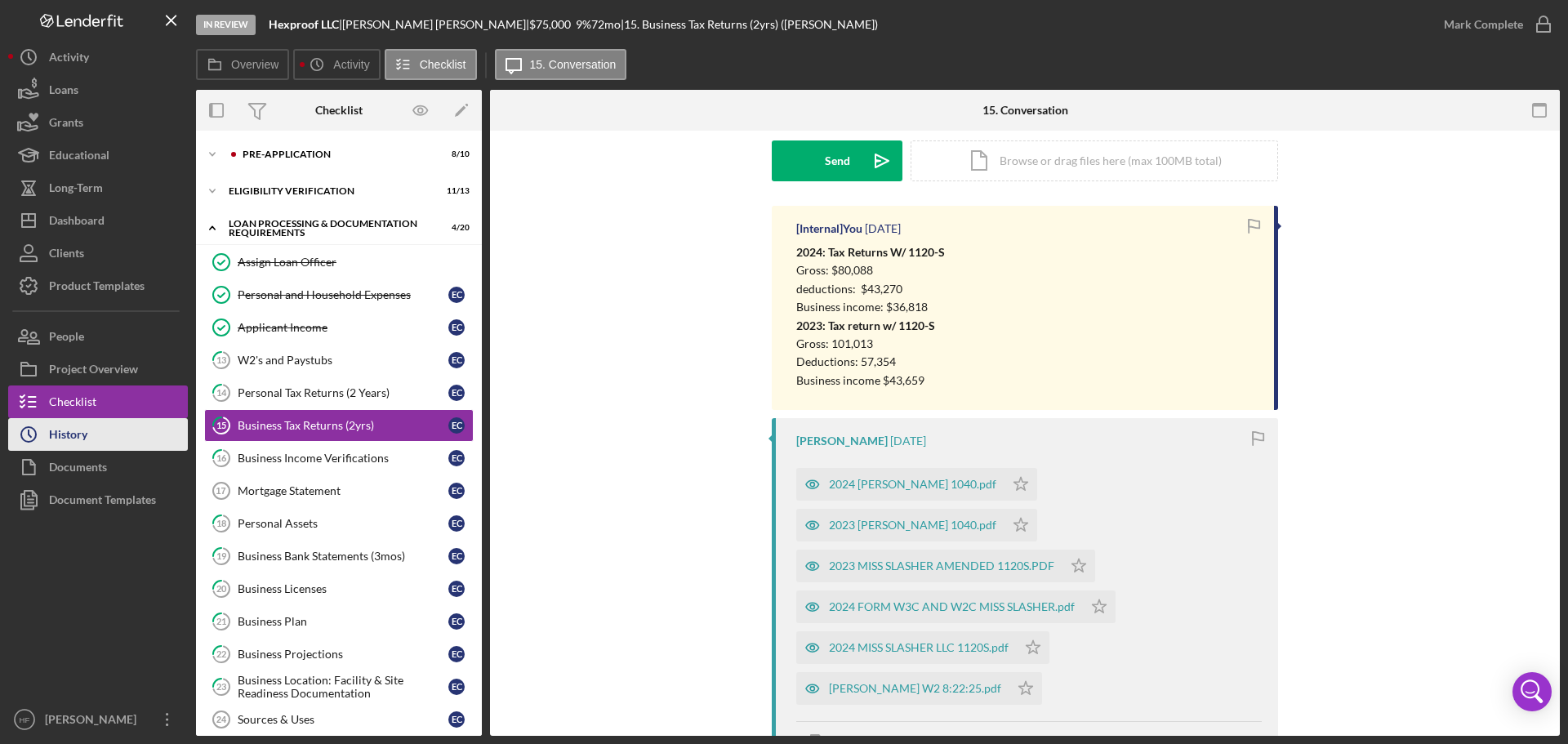
click at [98, 436] on button "Icon/History History" at bounding box center [98, 434] width 180 height 32
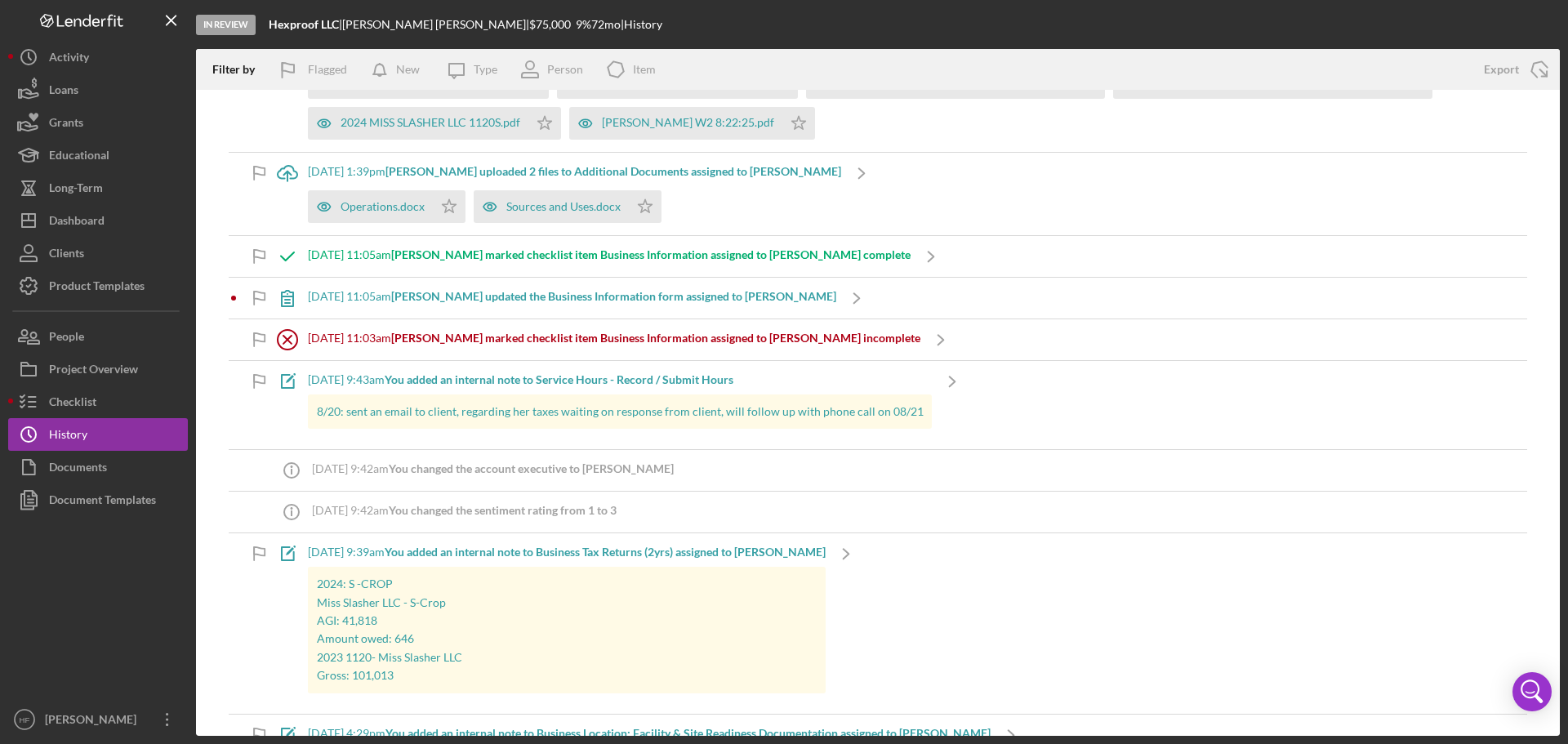
scroll to position [654, 0]
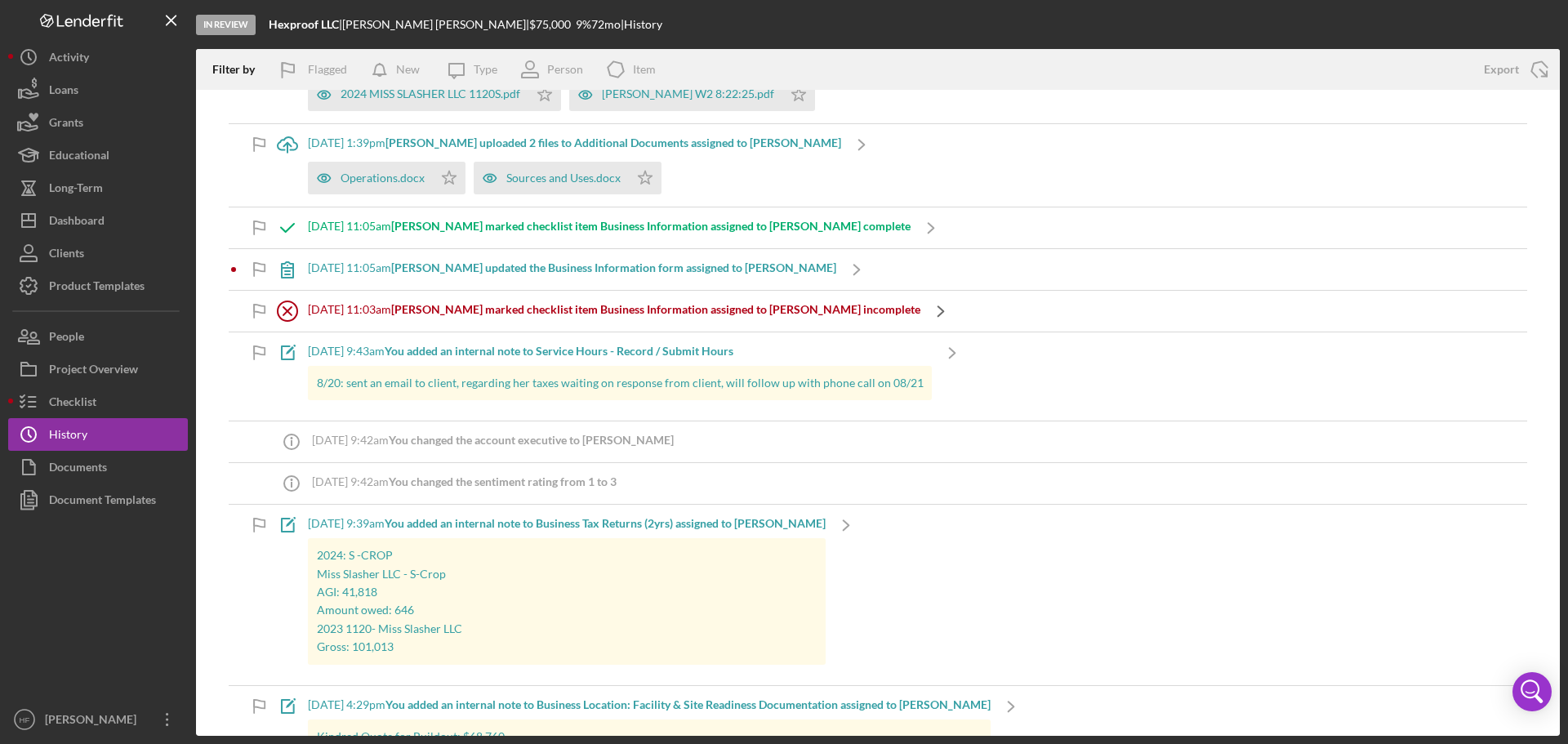
click at [920, 307] on icon "Icon/Navigate" at bounding box center [940, 311] width 41 height 41
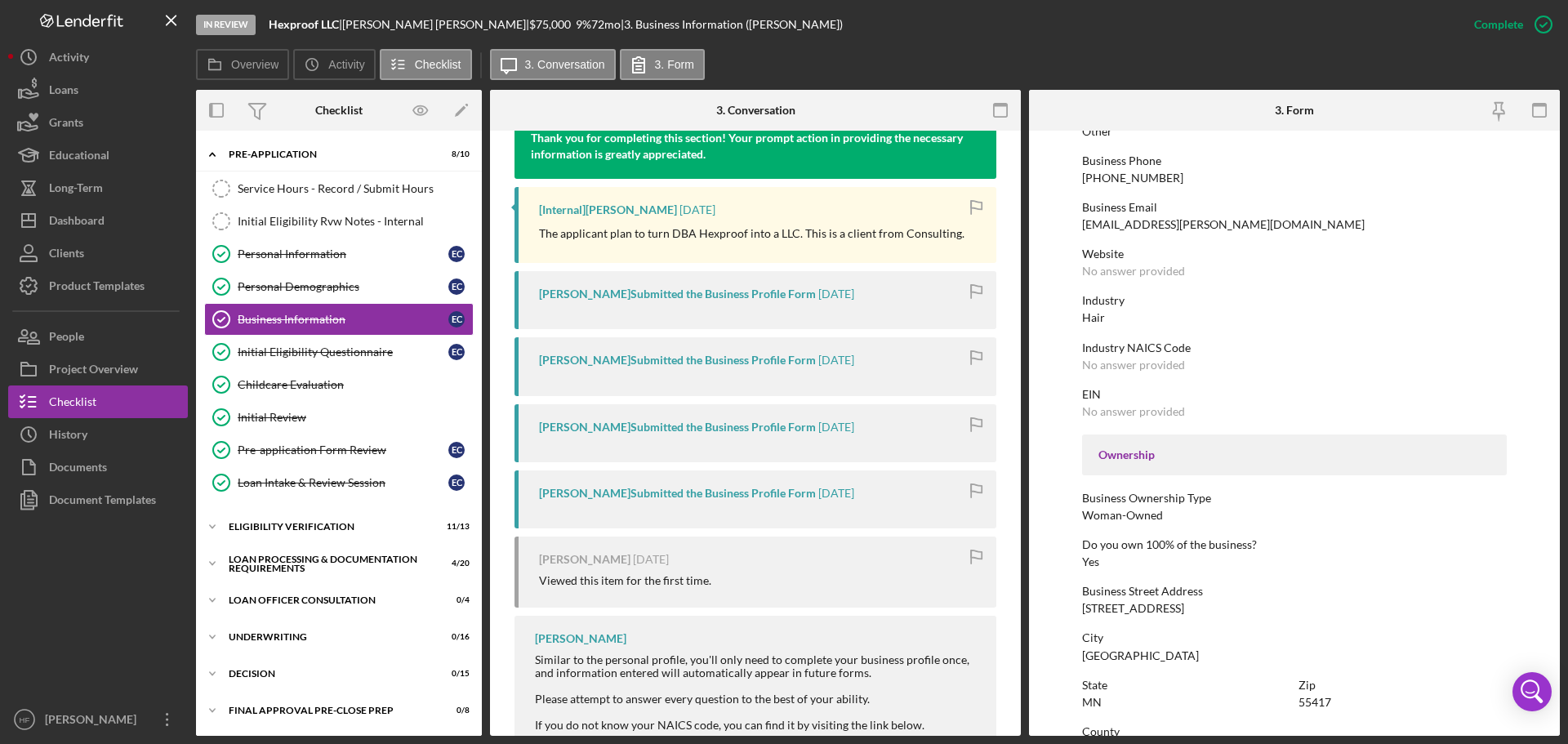
scroll to position [973, 0]
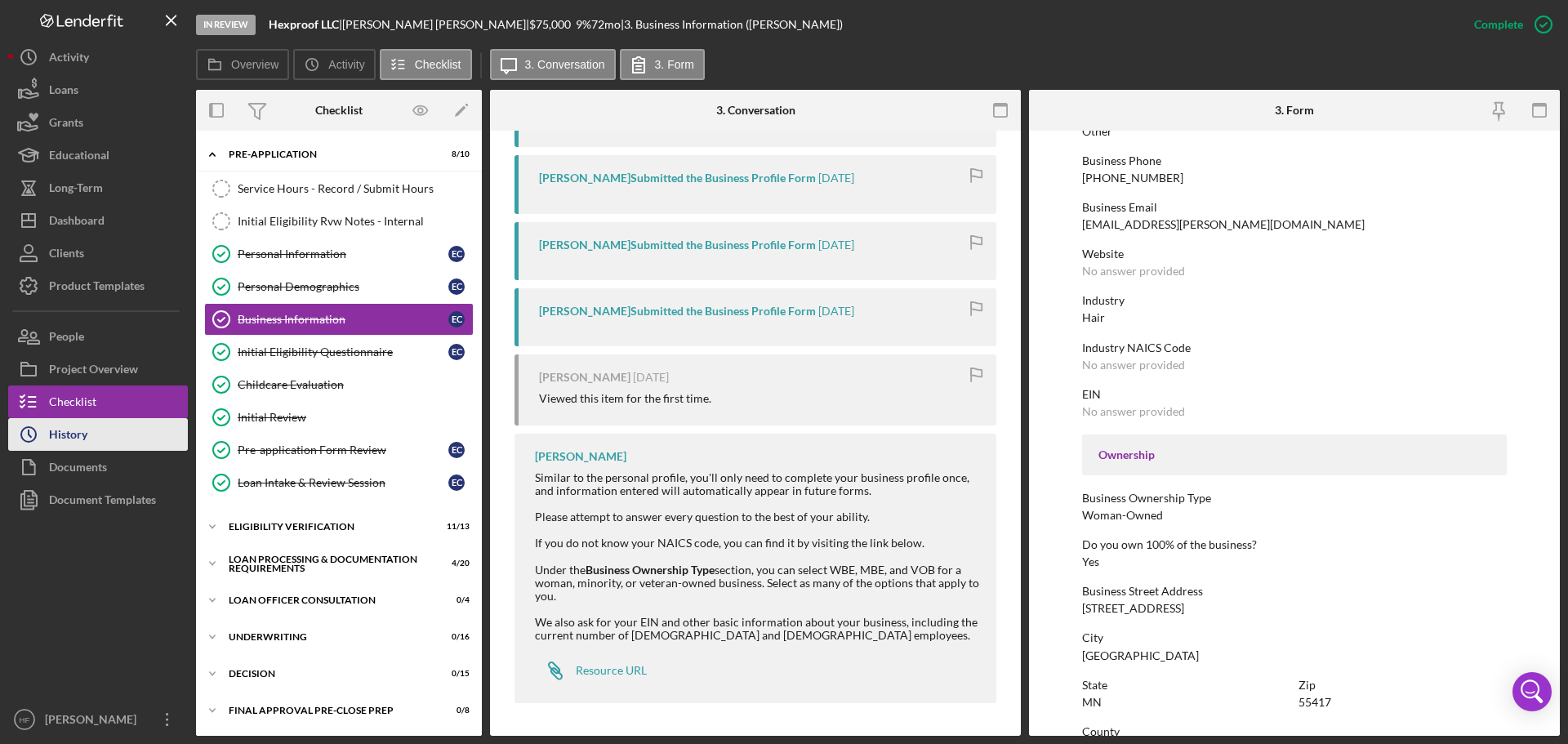
click at [111, 430] on button "Icon/History History" at bounding box center [98, 434] width 180 height 32
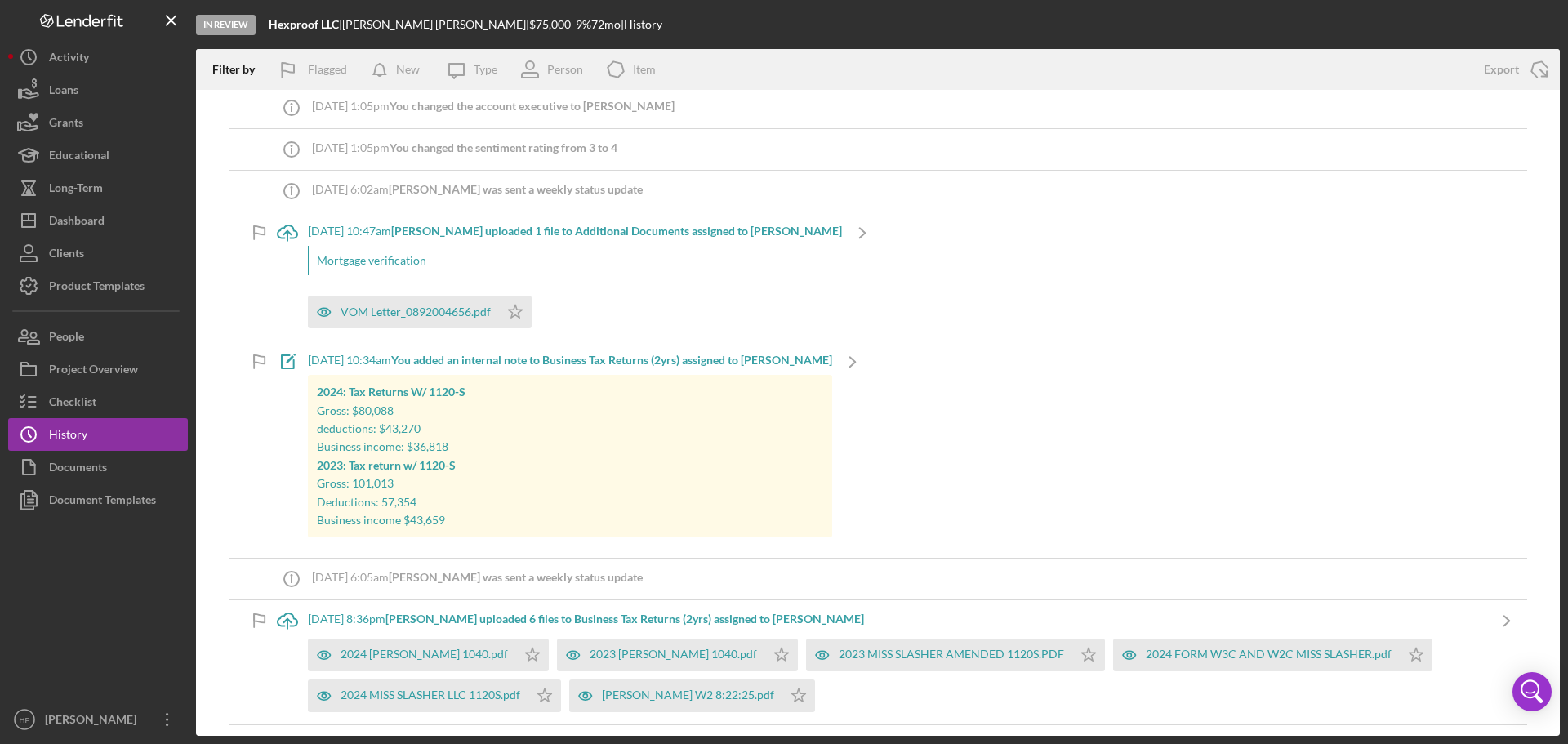
scroll to position [82, 0]
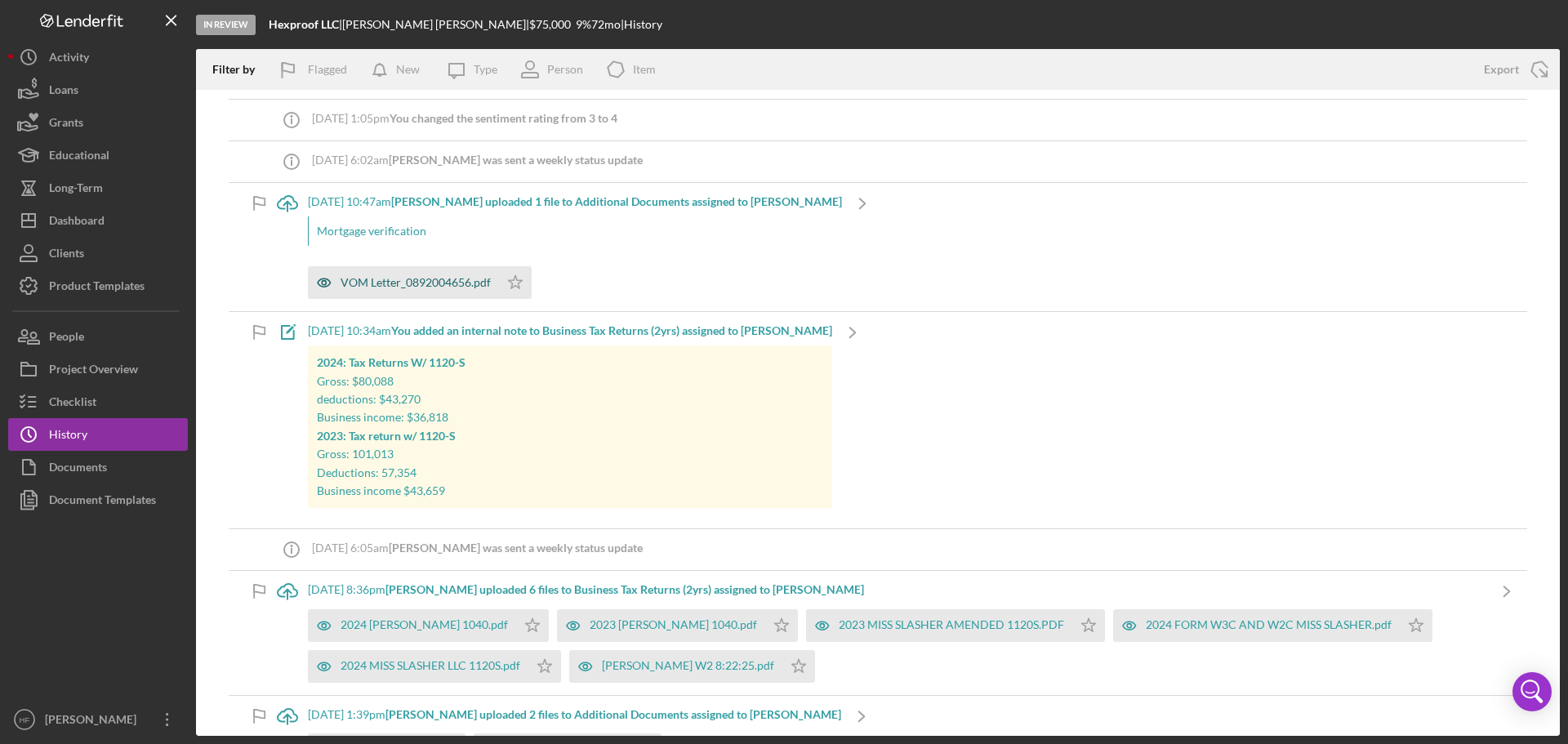
click at [435, 283] on div "VOM Letter_0892004656.pdf" at bounding box center [415, 283] width 150 height 13
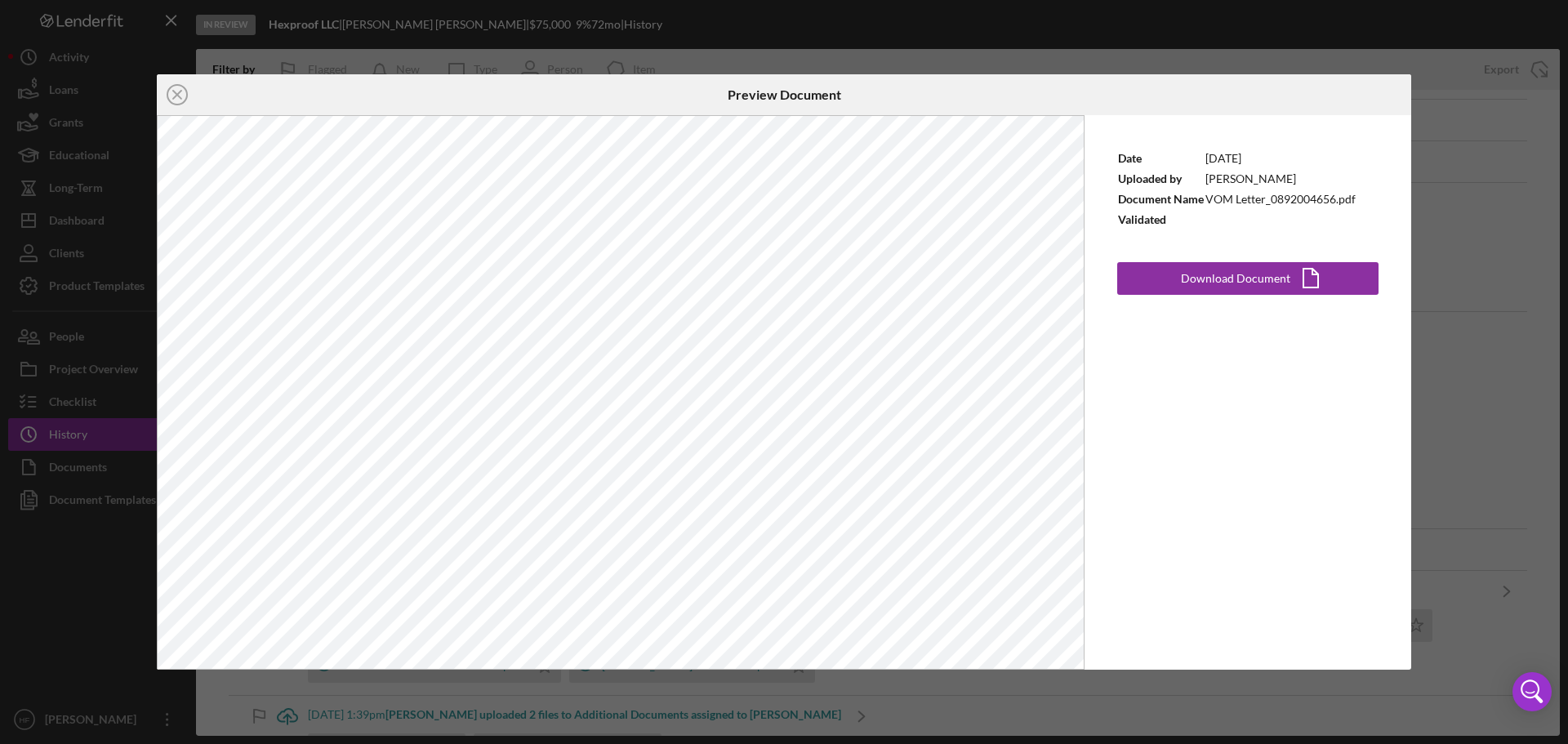
click at [1408, 336] on div "Icon/Close Preview Document Date [DATE] Uploaded by [PERSON_NAME] Document Name…" at bounding box center [784, 372] width 1568 height 744
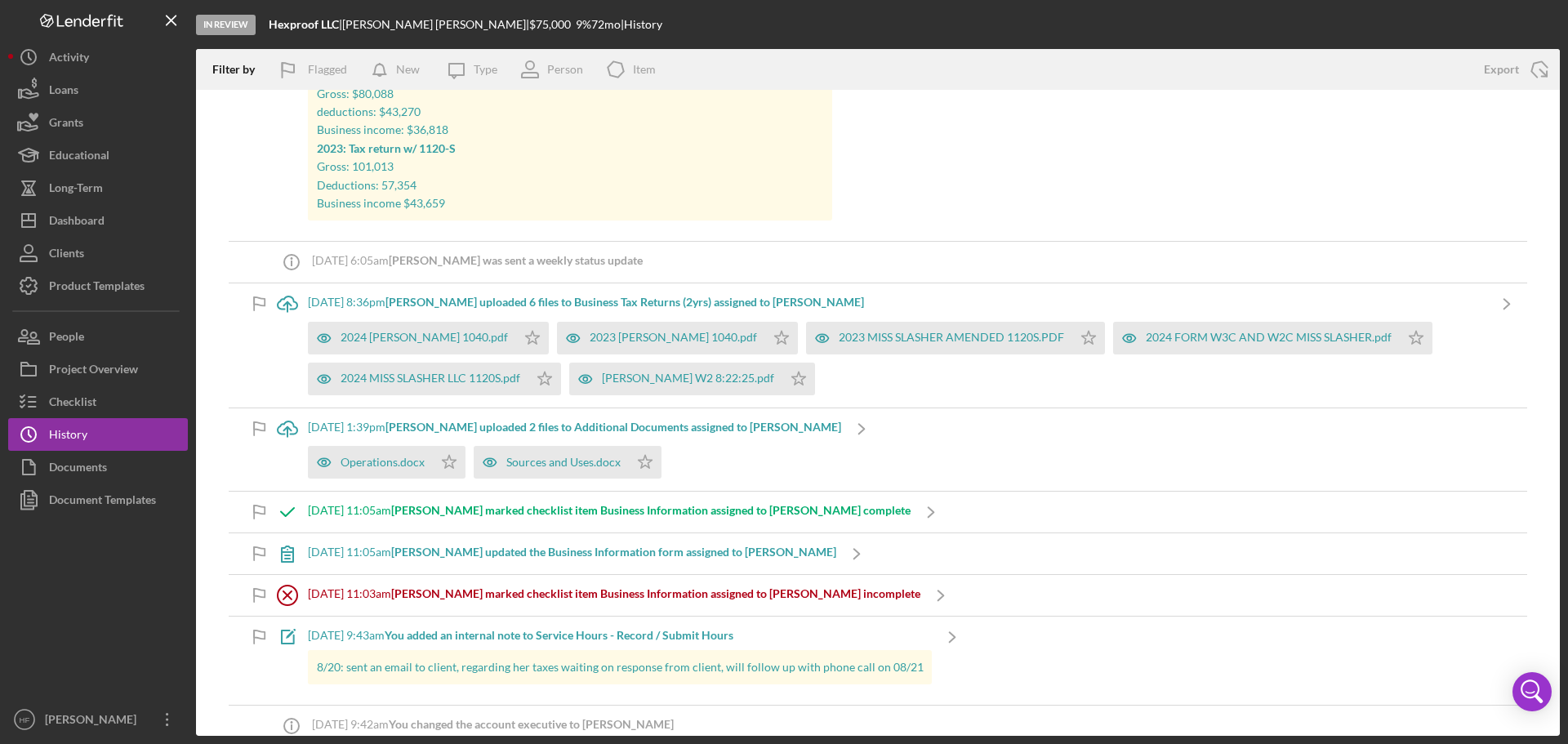
scroll to position [408, 0]
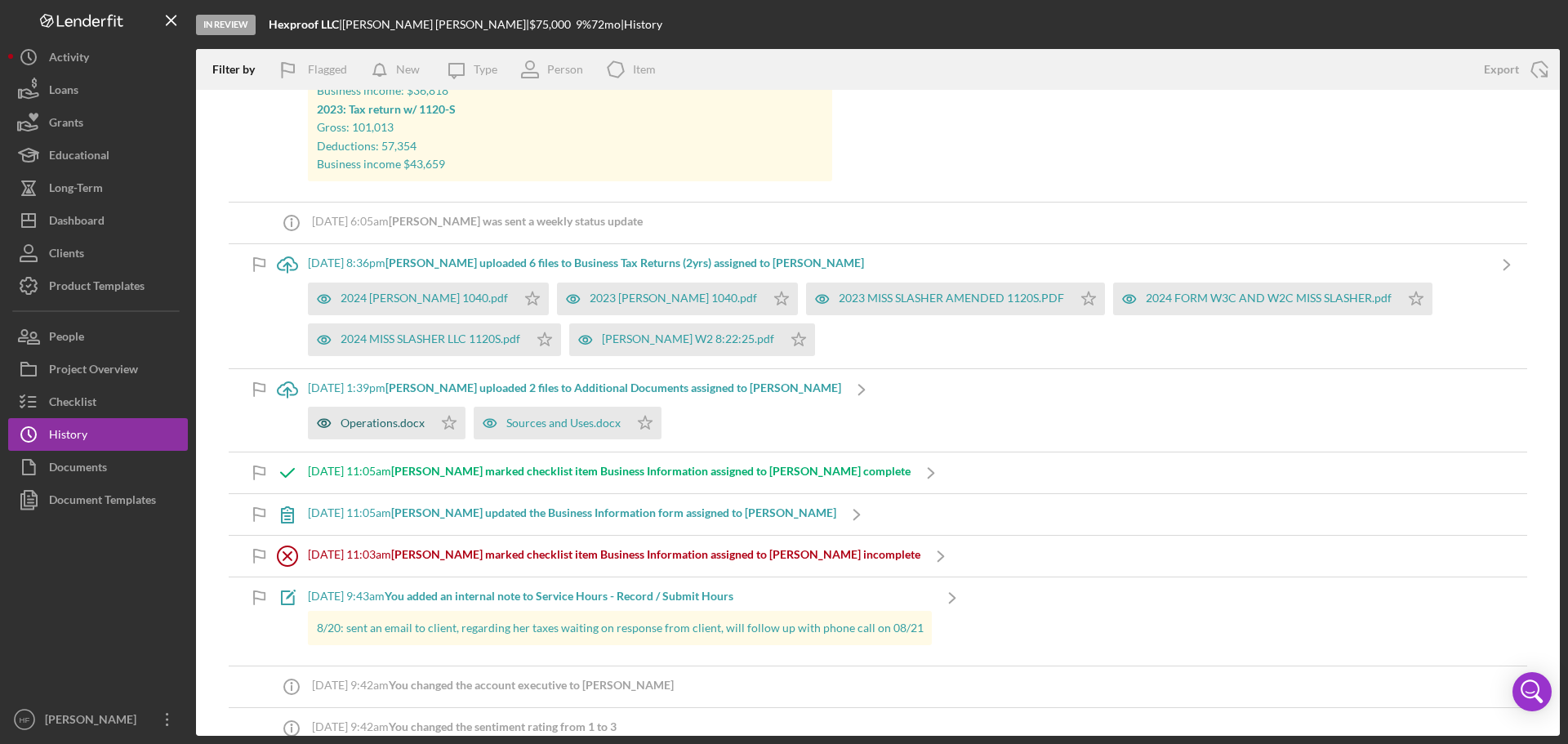
click at [387, 426] on div "Operations.docx" at bounding box center [383, 423] width 84 height 13
